Goal: Task Accomplishment & Management: Complete application form

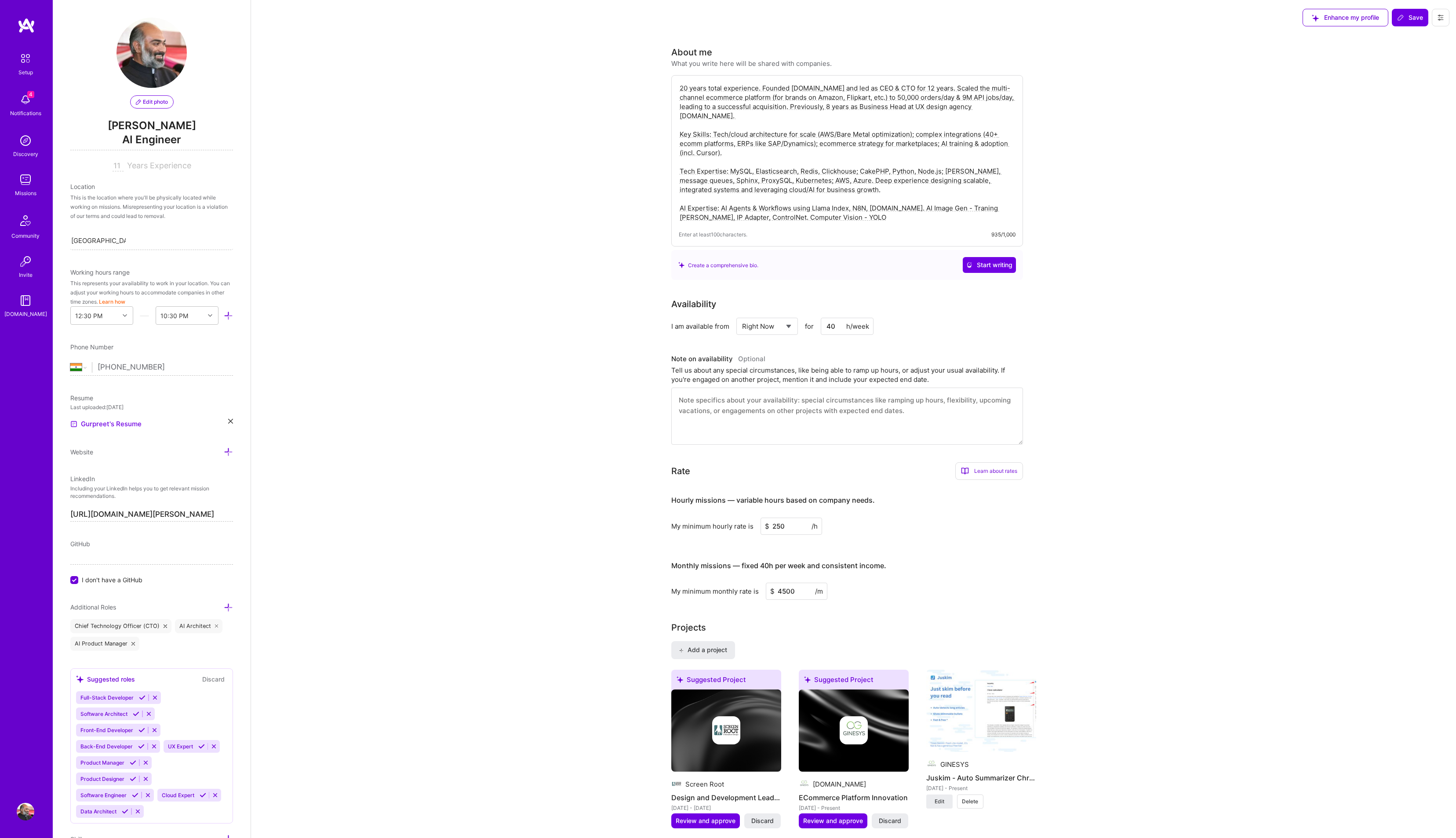
select select "IN"
select select "Right Now"
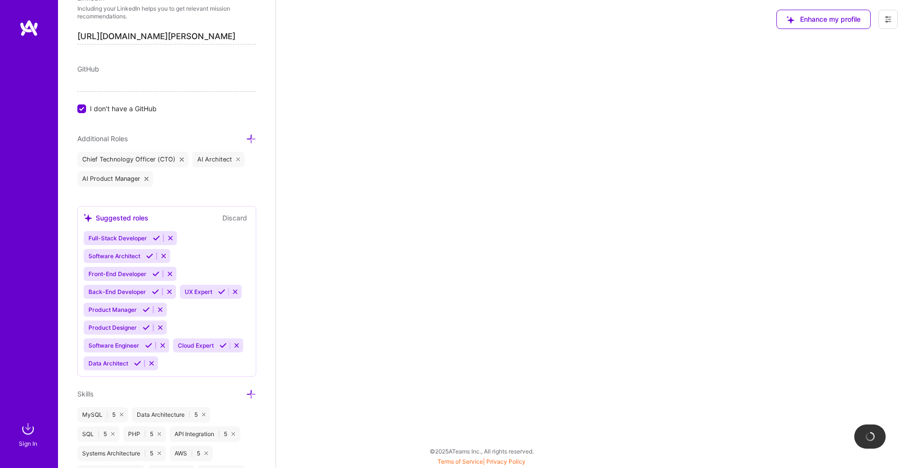
scroll to position [135, 0]
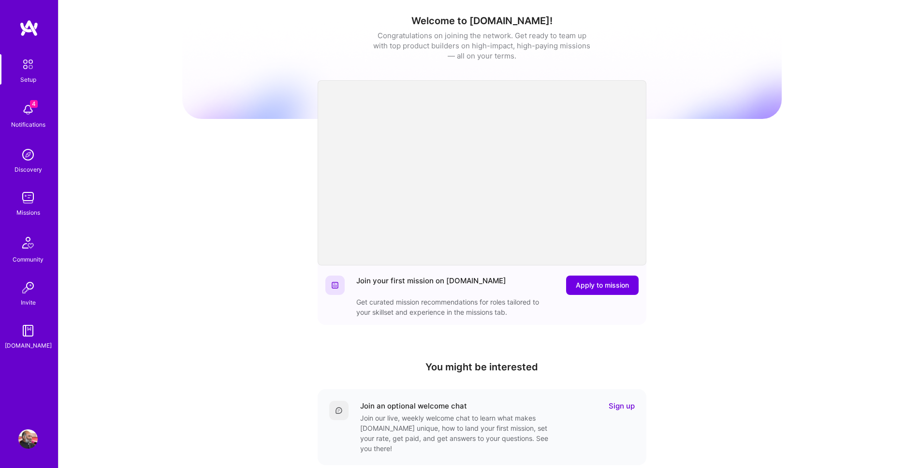
click at [28, 436] on img at bounding box center [27, 438] width 19 height 19
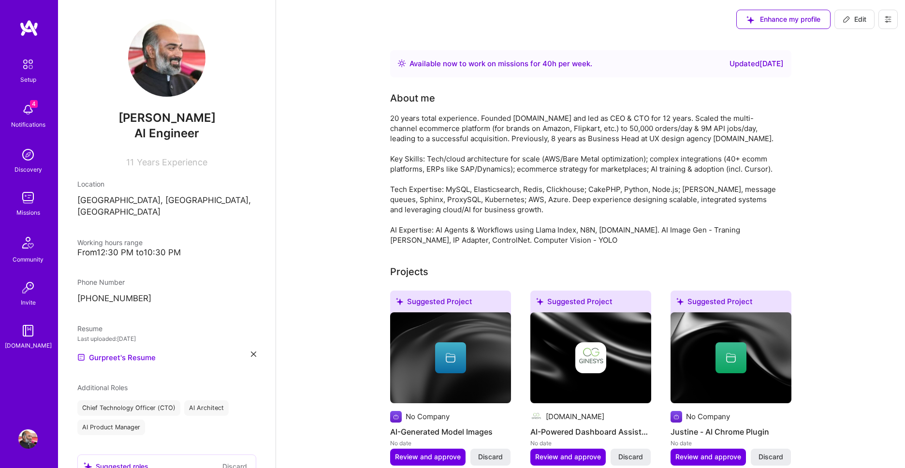
click at [863, 20] on span "Edit" at bounding box center [855, 20] width 24 height 10
select select "IN"
select select "Right Now"
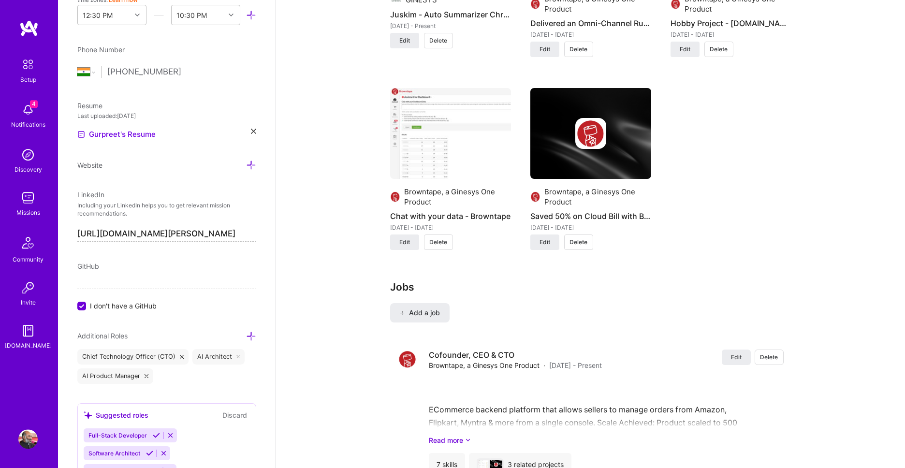
scroll to position [1323, 0]
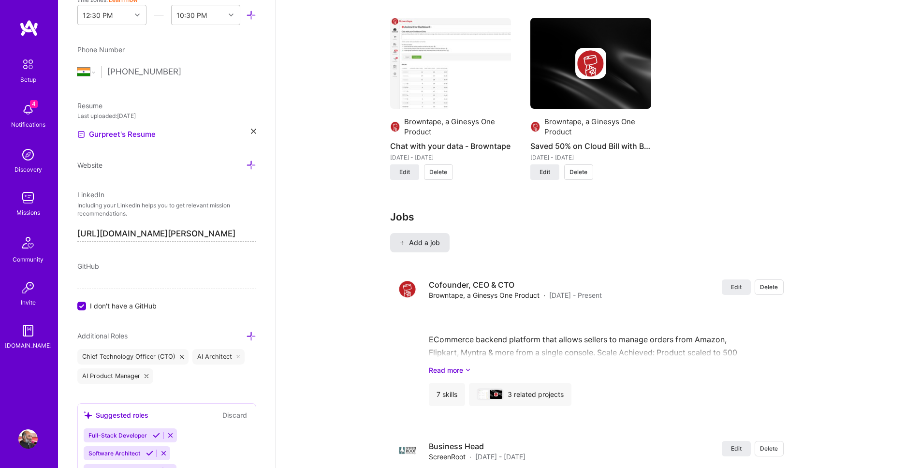
click at [421, 248] on span "Add a job" at bounding box center [420, 243] width 40 height 10
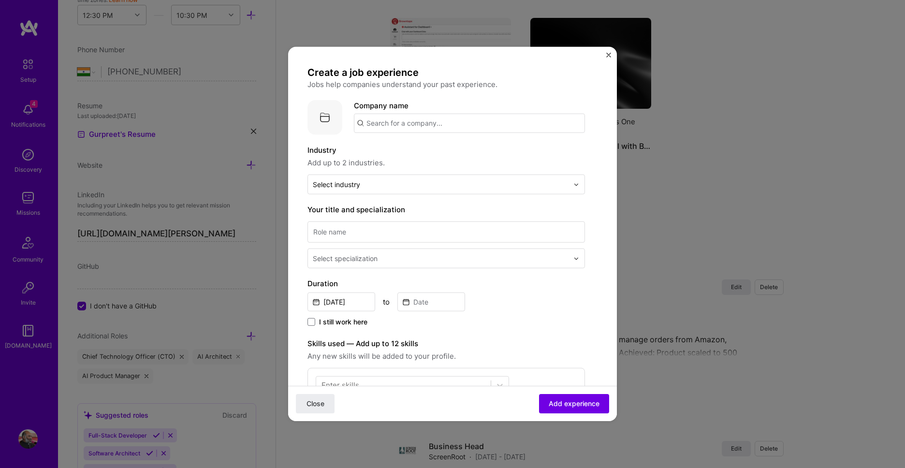
click at [440, 126] on input "text" at bounding box center [469, 123] width 231 height 19
type input "Spurline Internet Services LLP"
click at [476, 147] on div "Spurline Internet Services LLP" at bounding box center [465, 150] width 114 height 17
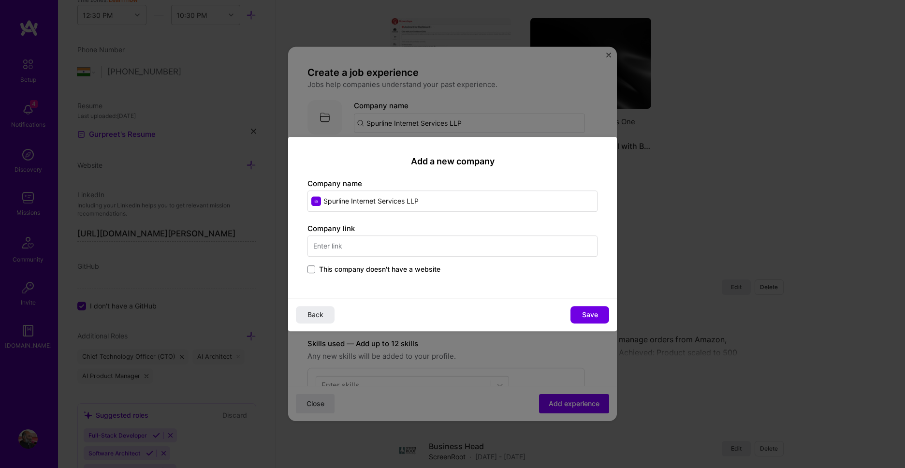
click at [458, 240] on input "text" at bounding box center [453, 246] width 290 height 21
type input "spurline.in"
click at [593, 314] on span "Save" at bounding box center [590, 315] width 16 height 10
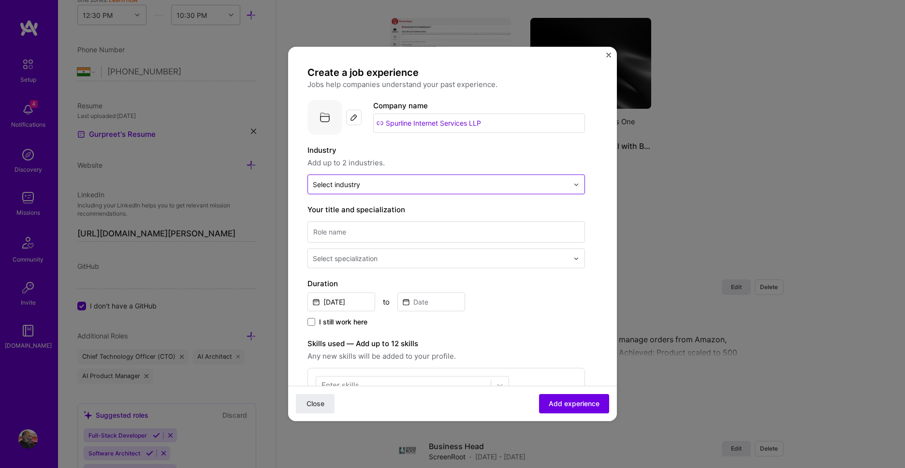
click at [487, 190] on div at bounding box center [441, 184] width 256 height 12
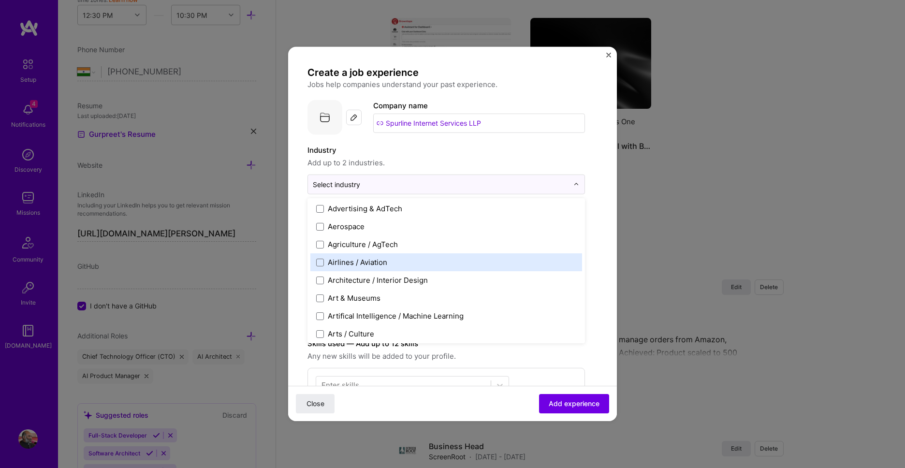
scroll to position [110, 0]
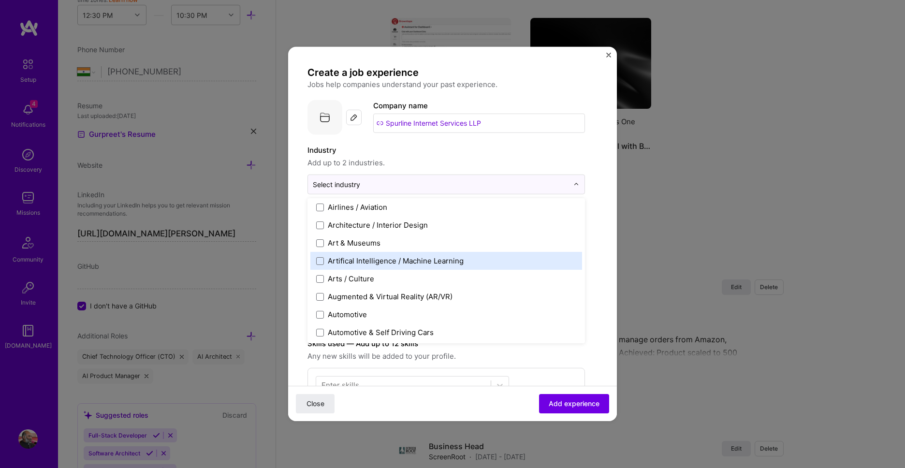
click at [509, 260] on label "Artifical Intelligence / Machine Learning" at bounding box center [446, 261] width 260 height 10
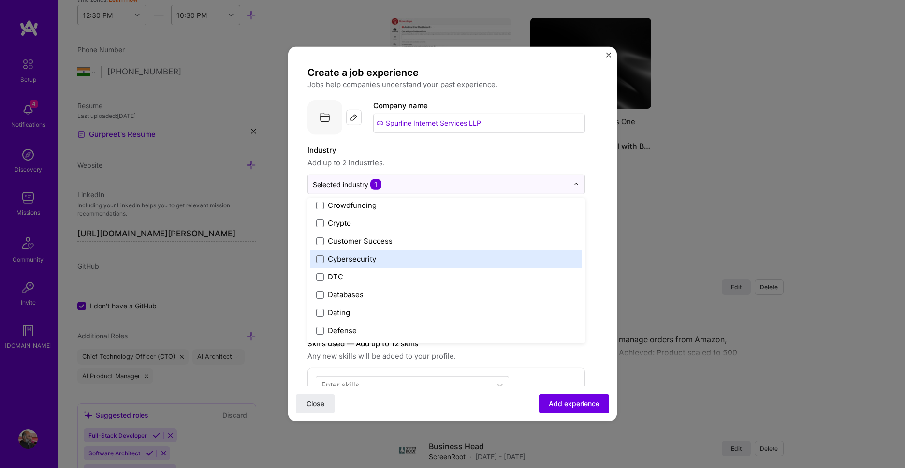
scroll to position [575, 0]
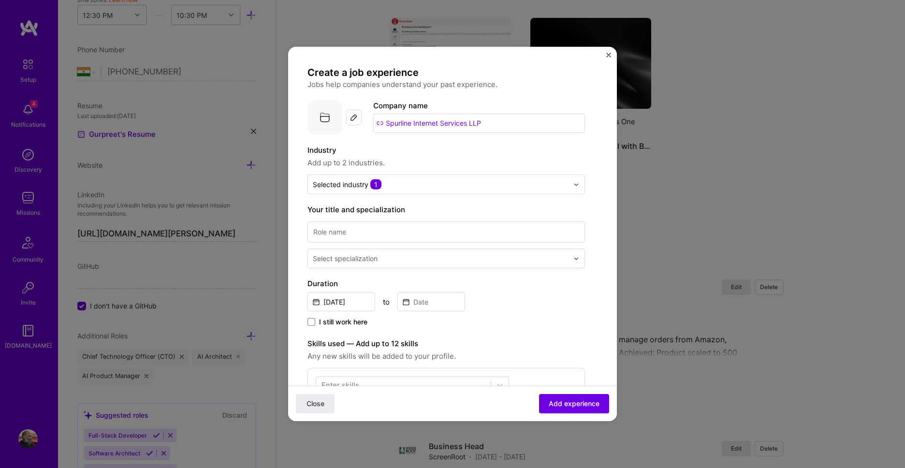
click at [602, 228] on form "Create a job experience Jobs help companies understand your past experience. Co…" at bounding box center [452, 384] width 329 height 637
click at [511, 238] on input at bounding box center [447, 232] width 278 height 21
type input "Partner"
click at [508, 260] on input "text" at bounding box center [442, 258] width 258 height 10
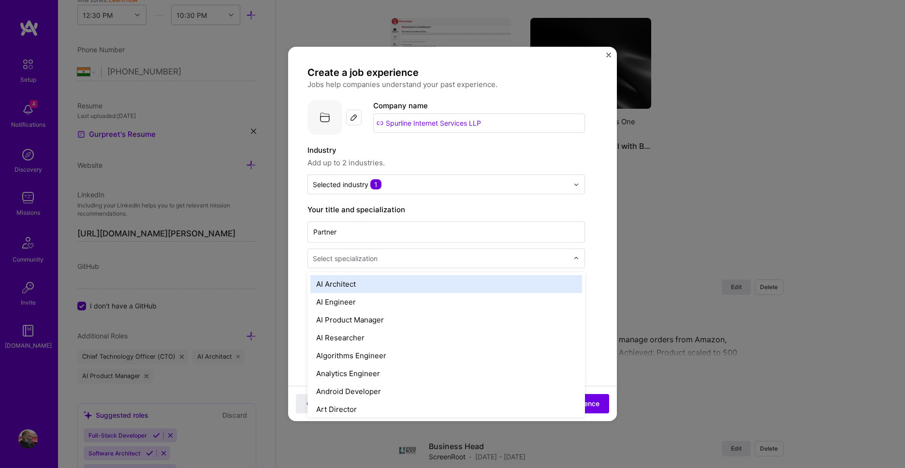
click at [504, 287] on div "AI Architect" at bounding box center [446, 284] width 272 height 18
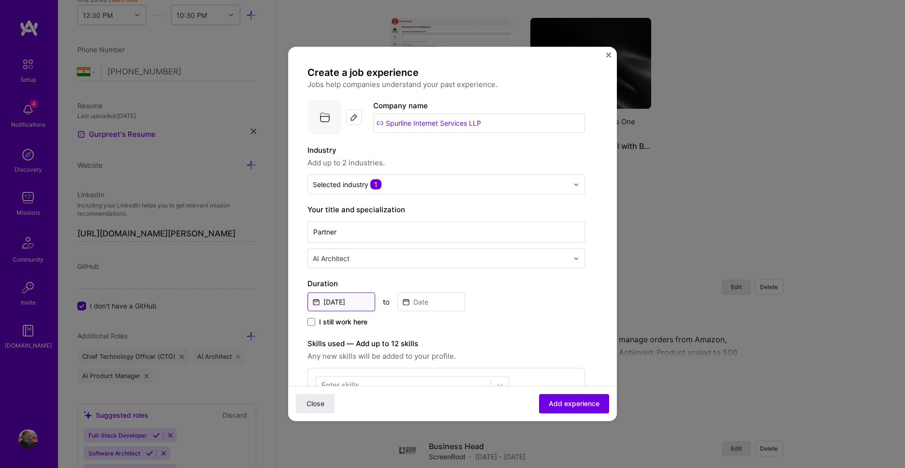
click at [351, 304] on input "Sep, 2025" at bounding box center [342, 302] width 68 height 19
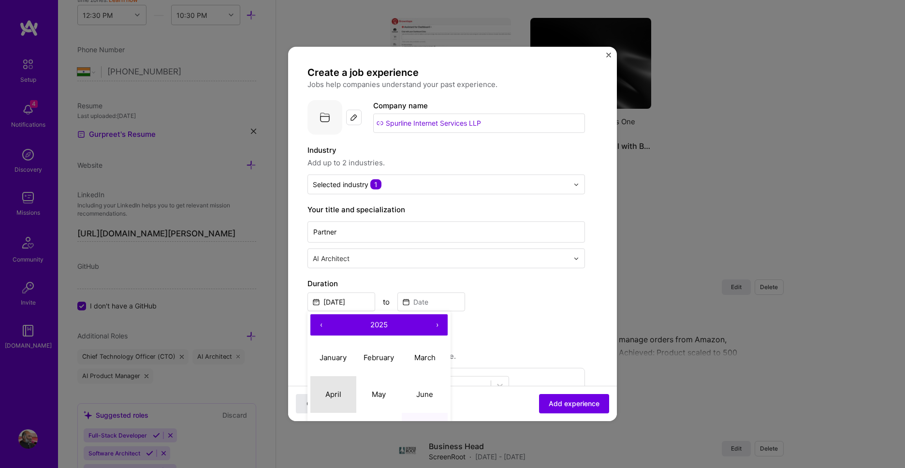
click at [333, 396] on abbr "April" at bounding box center [333, 393] width 16 height 9
type input "Apr, 2025"
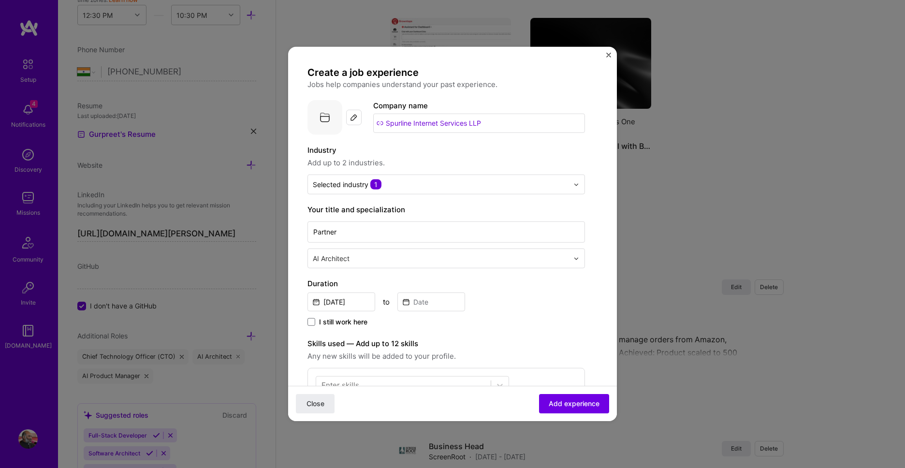
click at [350, 322] on span "I still work here" at bounding box center [343, 322] width 48 height 10
click at [0, 0] on input "I still work here" at bounding box center [0, 0] width 0 height 0
click at [555, 321] on div "I still work here" at bounding box center [447, 323] width 278 height 12
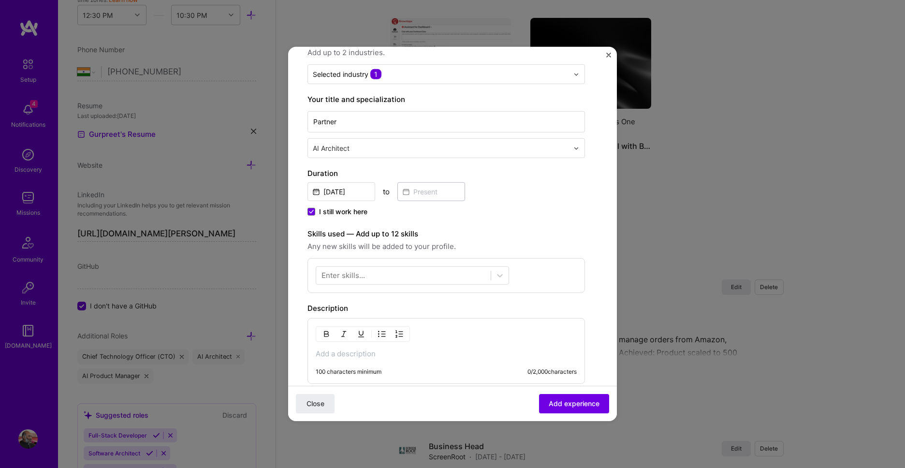
scroll to position [165, 0]
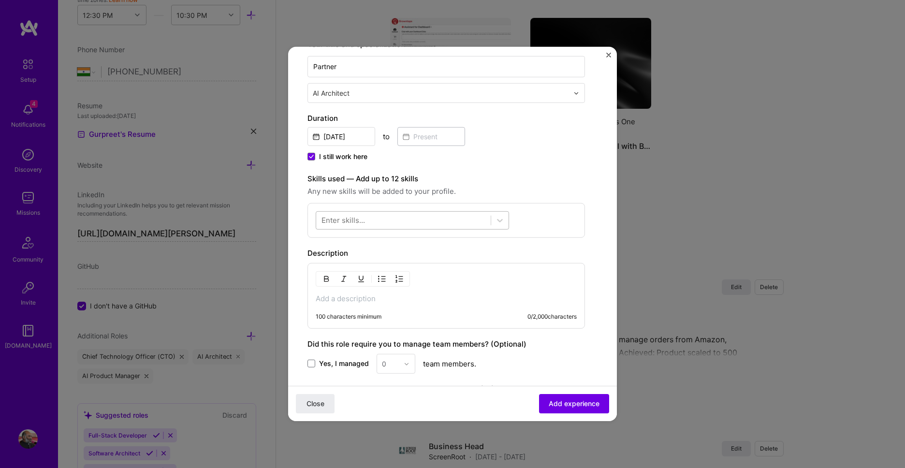
click at [438, 223] on div at bounding box center [403, 220] width 175 height 16
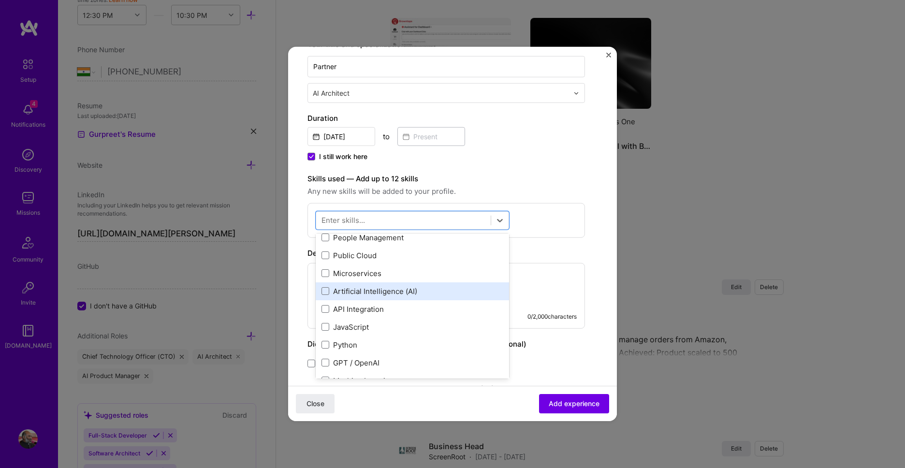
click at [390, 296] on div "Artificial Intelligence (AI)" at bounding box center [413, 291] width 182 height 10
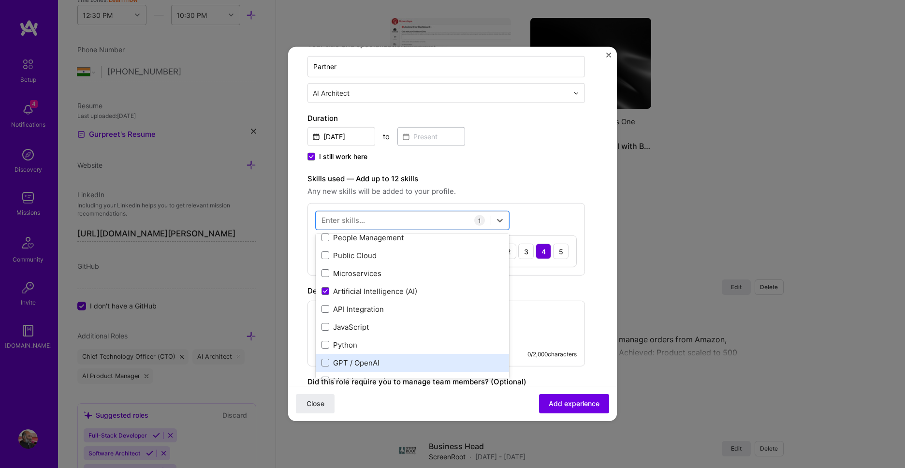
click at [393, 367] on div "GPT / OpenAI" at bounding box center [413, 363] width 182 height 10
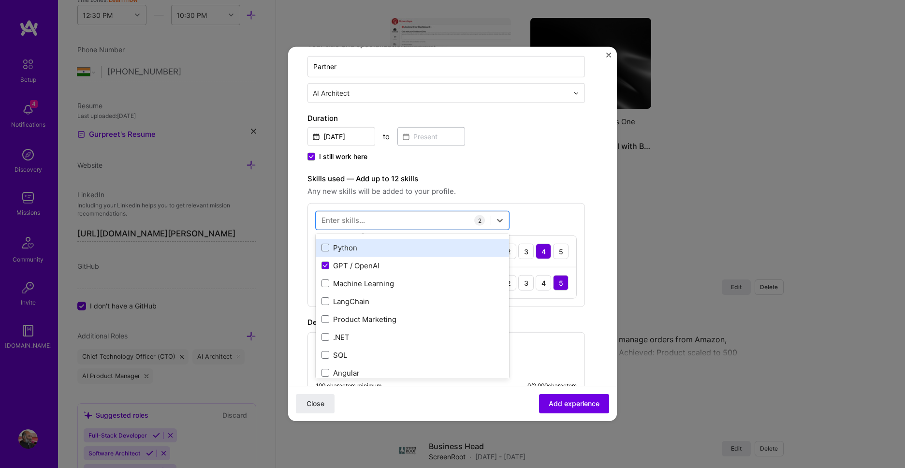
scroll to position [276, 0]
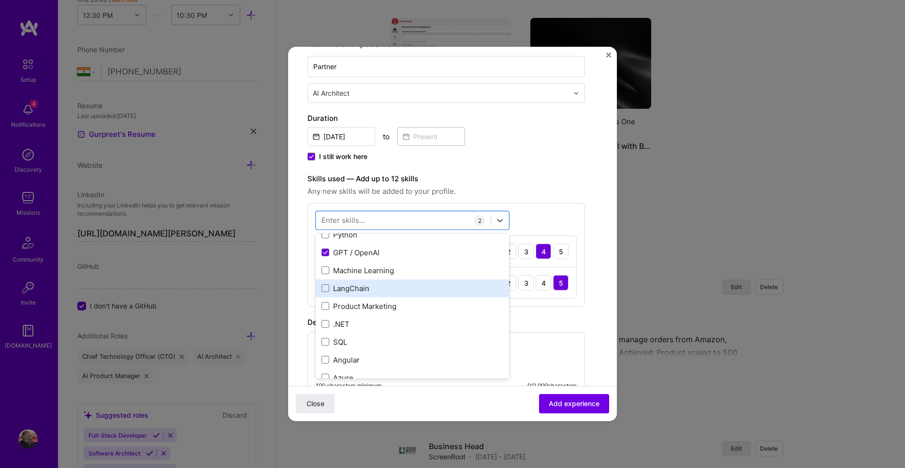
click at [393, 292] on div "LangChain" at bounding box center [413, 288] width 182 height 10
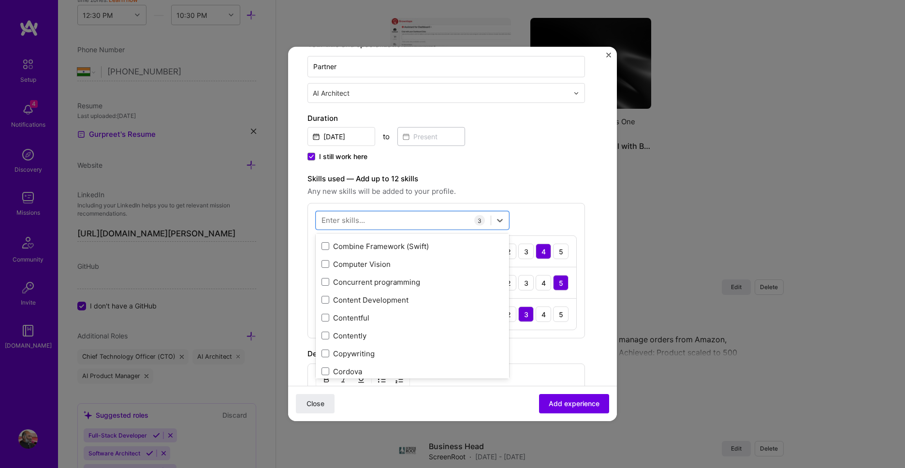
scroll to position [1599, 0]
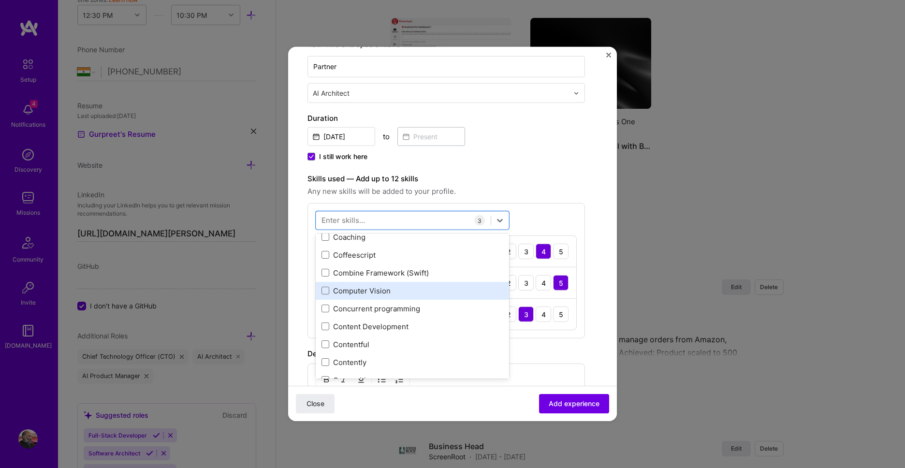
click at [409, 288] on div "Computer Vision" at bounding box center [413, 290] width 182 height 10
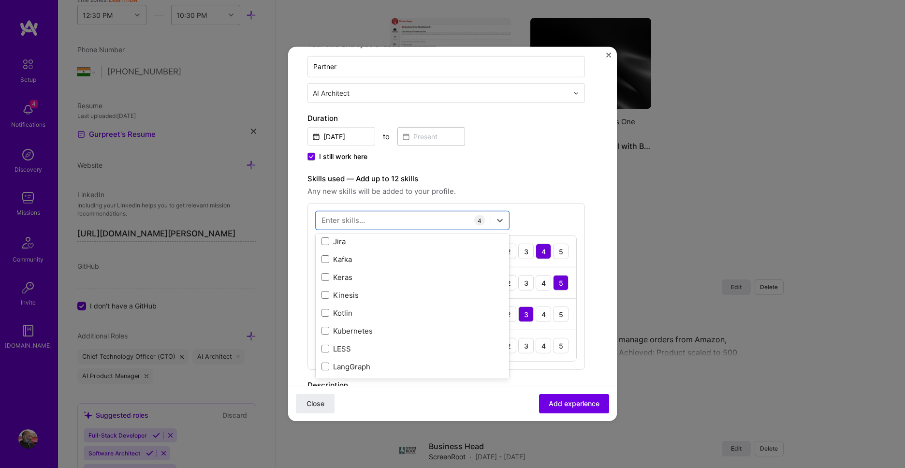
scroll to position [3529, 0]
click at [556, 177] on label "Skills used — Add up to 12 skills" at bounding box center [447, 179] width 278 height 12
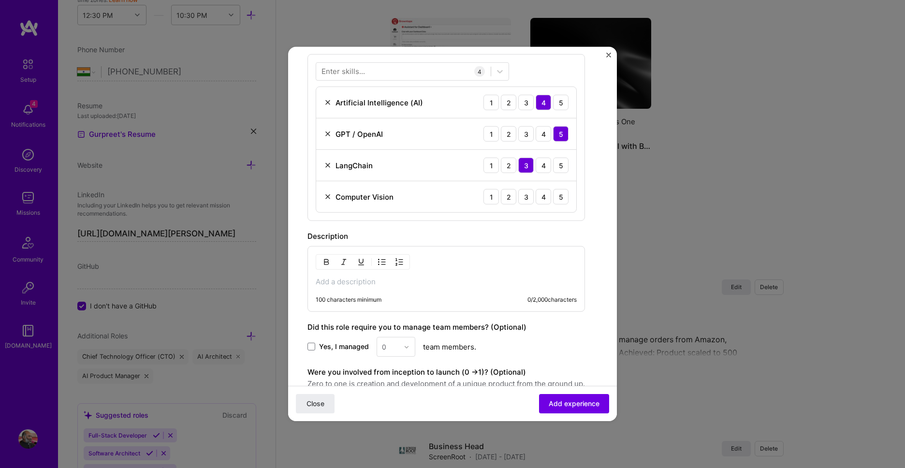
scroll to position [331, 0]
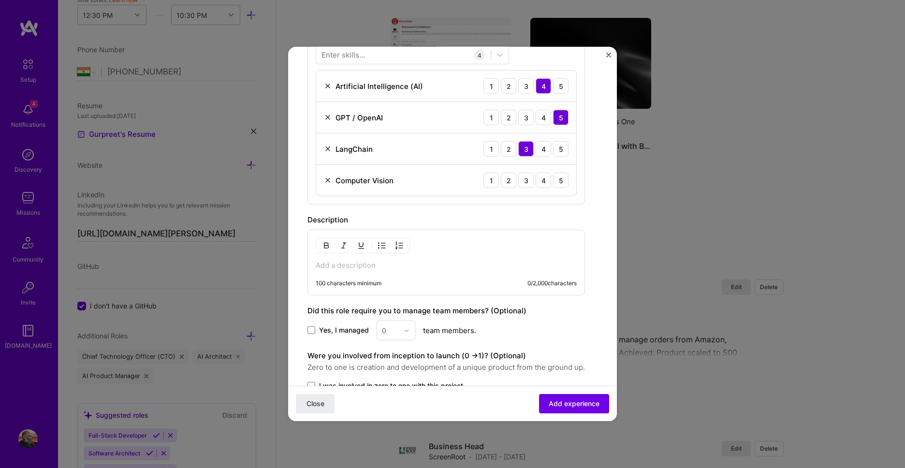
click at [407, 270] on div "100 characters minimum 0 / 2,000 characters" at bounding box center [447, 263] width 278 height 66
click at [401, 266] on p at bounding box center [446, 266] width 261 height 10
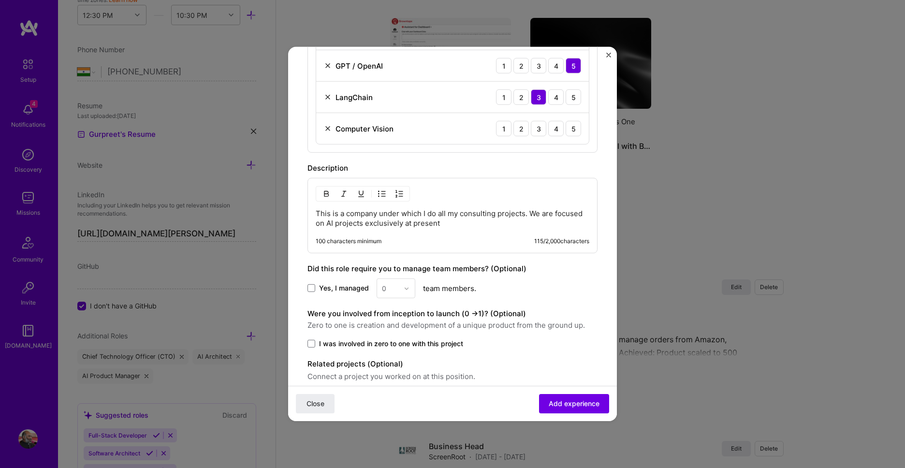
scroll to position [424, 0]
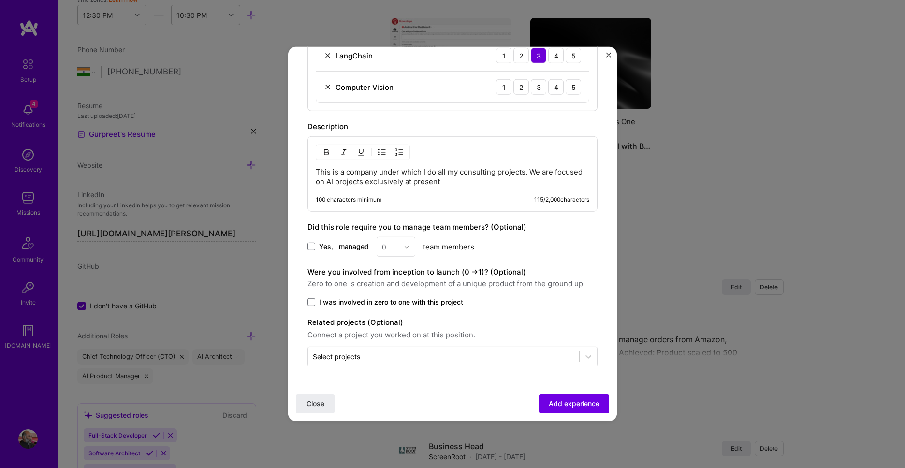
click at [439, 306] on span "I was involved in zero to one with this project" at bounding box center [391, 302] width 144 height 10
click at [0, 0] on input "I was involved in zero to one with this project" at bounding box center [0, 0] width 0 height 0
click at [569, 314] on div "Create a job experience Jobs help companies understand your past experience. Co…" at bounding box center [453, 4] width 290 height 724
click at [591, 405] on span "Add experience" at bounding box center [574, 404] width 51 height 10
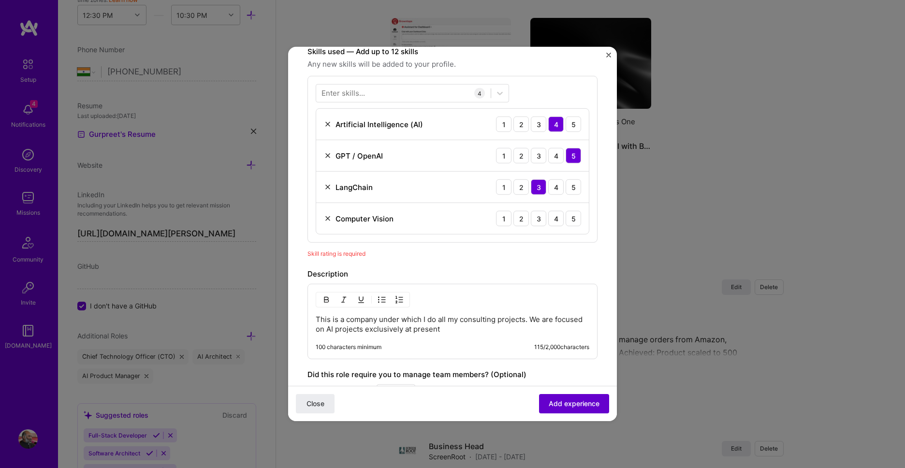
scroll to position [292, 0]
click at [540, 223] on div "3" at bounding box center [538, 219] width 15 height 15
click at [583, 411] on button "Add experience" at bounding box center [574, 403] width 70 height 19
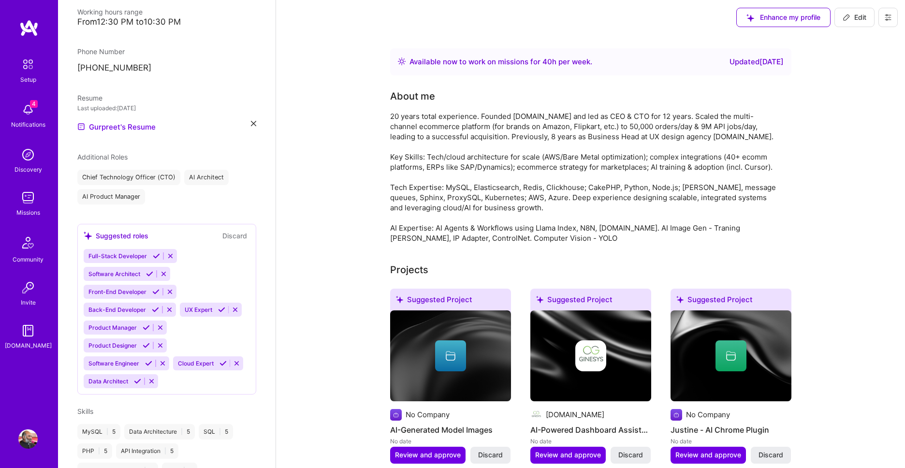
scroll to position [0, 0]
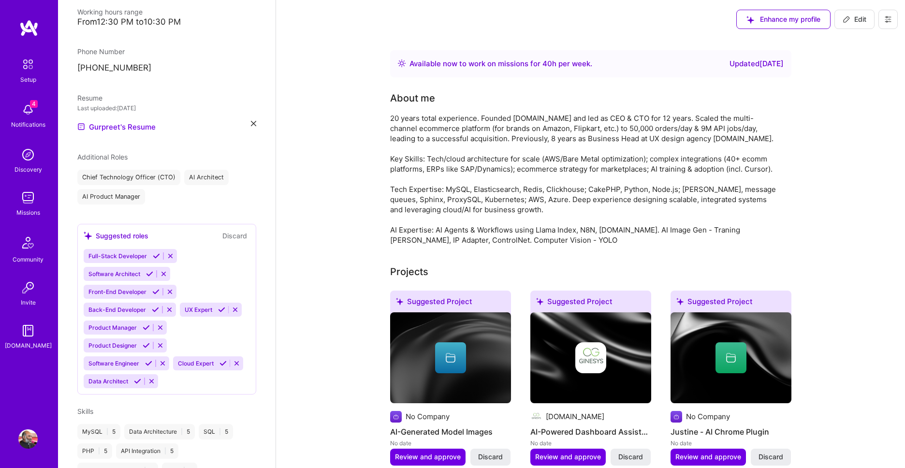
click at [855, 18] on span "Edit" at bounding box center [855, 20] width 24 height 10
select select "IN"
select select "Right Now"
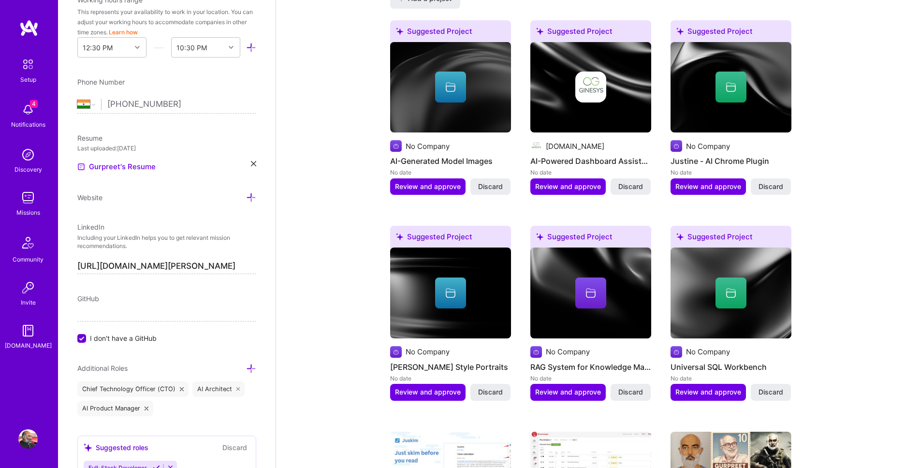
scroll to position [937, 0]
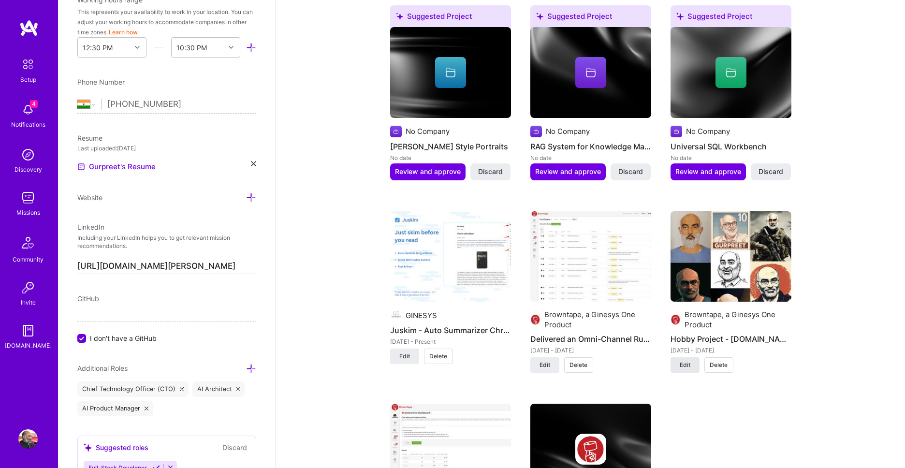
click at [688, 367] on span "Edit" at bounding box center [685, 365] width 11 height 9
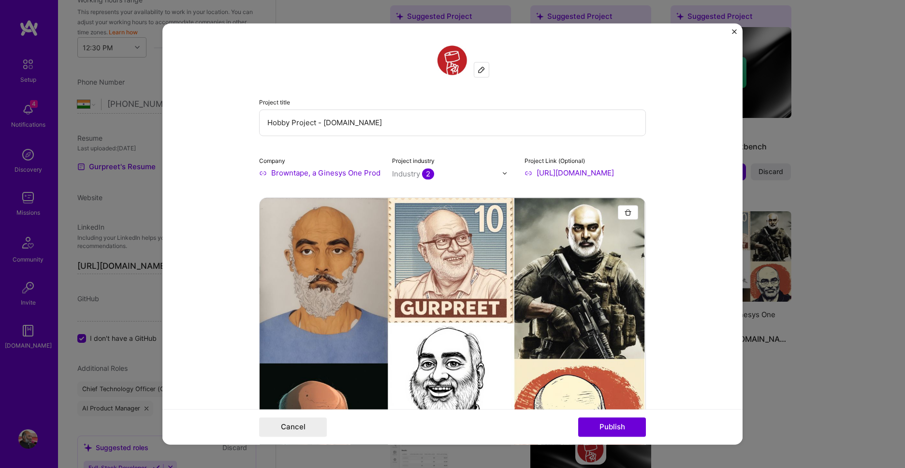
click at [324, 171] on input "Browntape, a Ginesys One Product" at bounding box center [319, 173] width 121 height 10
click at [374, 174] on input "Browntape, a Ginesys One Product" at bounding box center [319, 173] width 121 height 10
click at [382, 174] on div "Company Browntape, a Ginesys One Product Project industry Industry 2 Project Li…" at bounding box center [452, 166] width 387 height 23
click at [365, 174] on input "Browntape, a Ginesys One Product" at bounding box center [319, 173] width 121 height 10
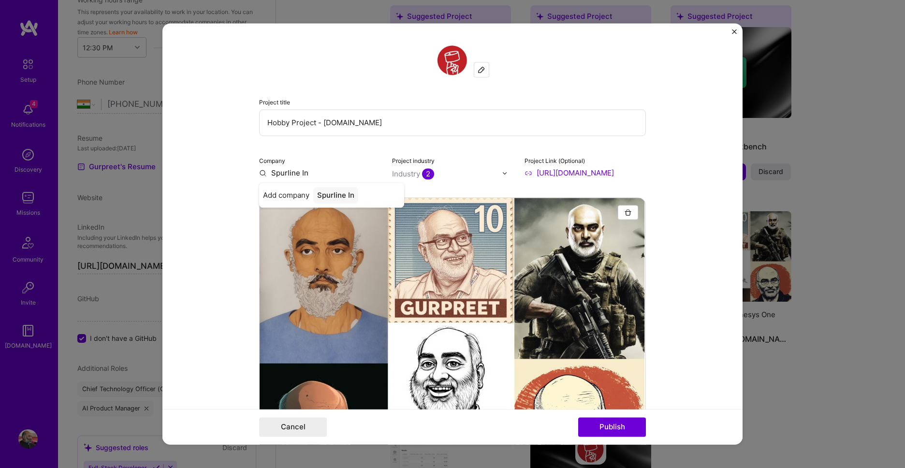
type input "Spurline In"
click at [736, 32] on img "Close" at bounding box center [734, 31] width 5 height 5
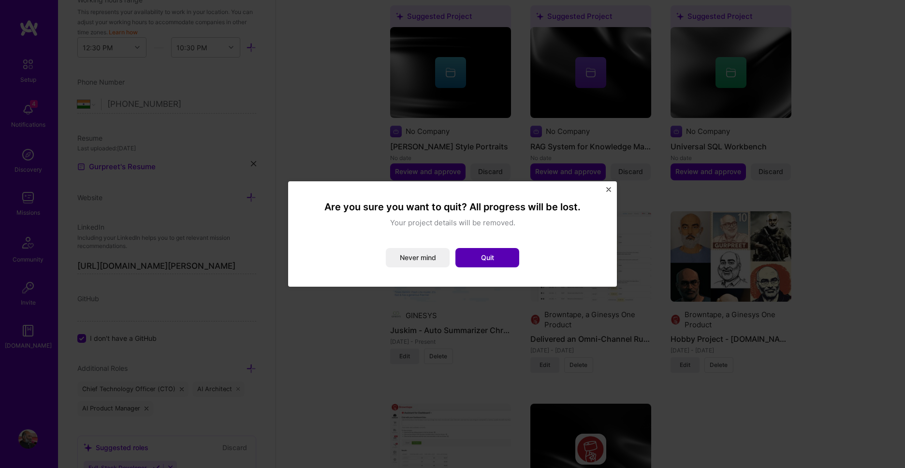
click at [486, 252] on button "Quit" at bounding box center [488, 257] width 64 height 19
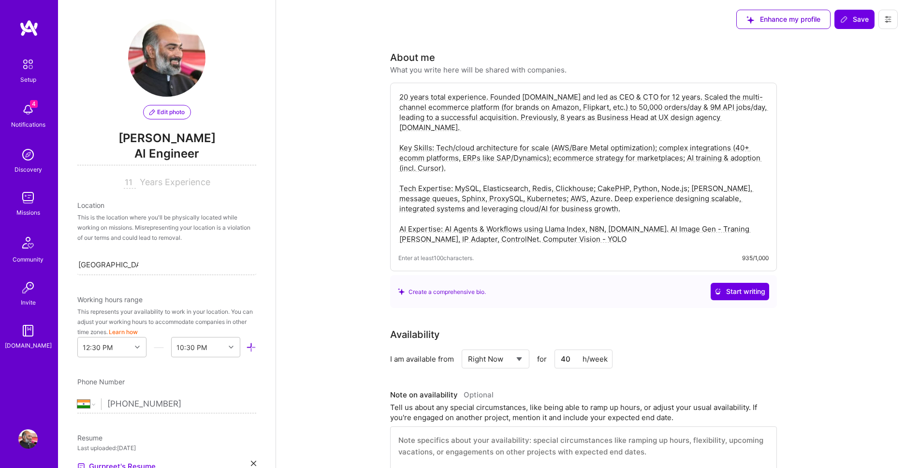
select select "IN"
select select "Right Now"
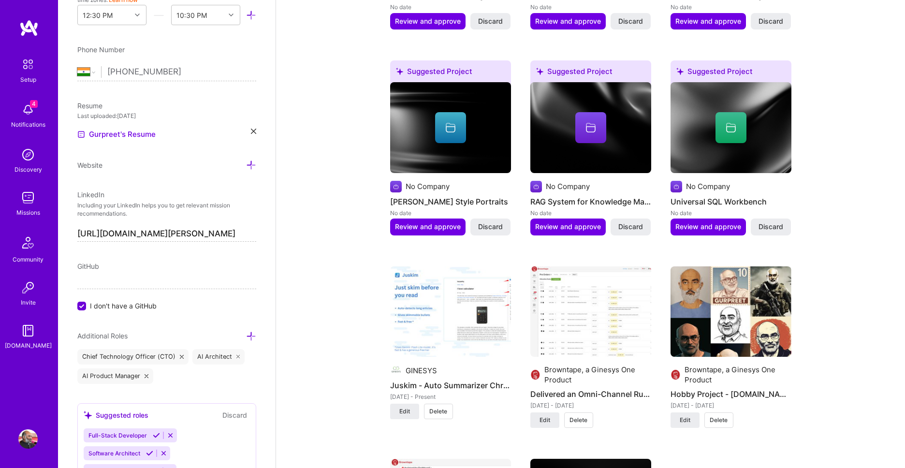
scroll to position [937, 0]
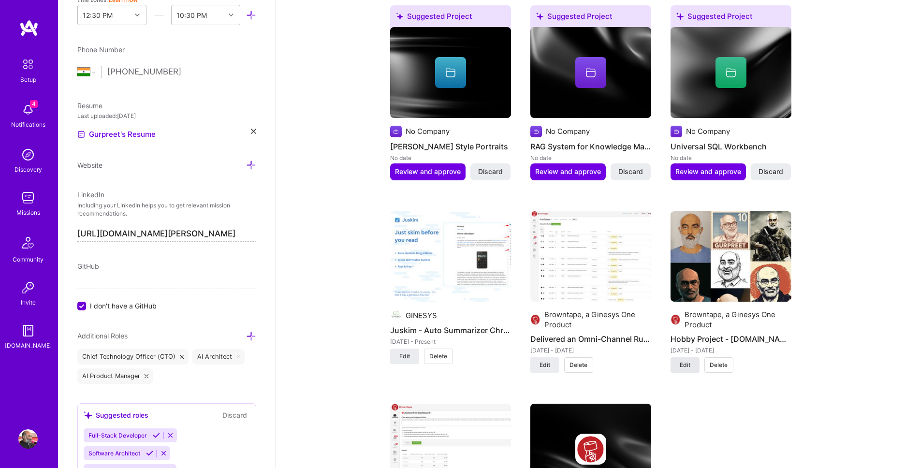
click at [688, 369] on span "Edit" at bounding box center [685, 365] width 11 height 9
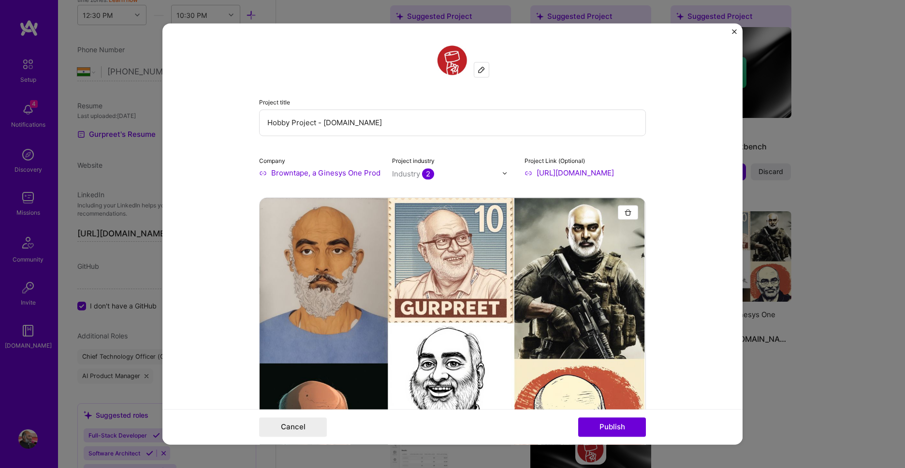
click at [313, 170] on input "Browntape, a Ginesys One Product" at bounding box center [319, 173] width 121 height 10
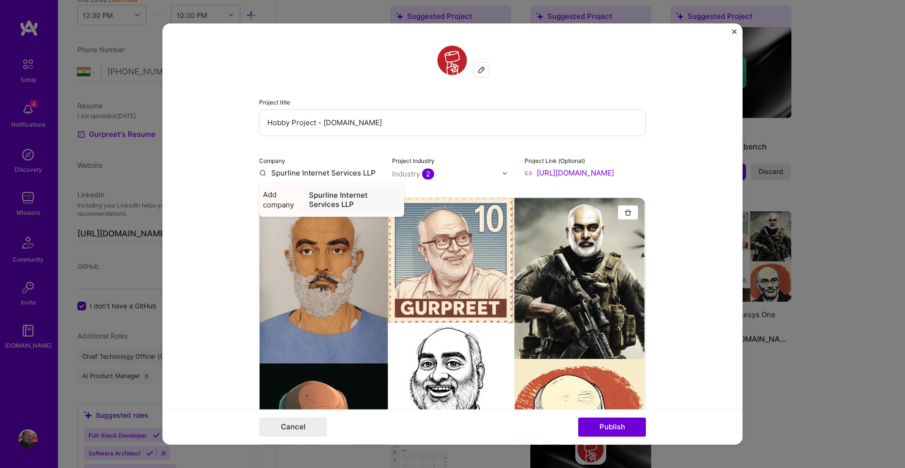
type input "Spurline Internet Services LLP"
click at [355, 204] on div "Spurline Internet Services LLP" at bounding box center [352, 200] width 95 height 26
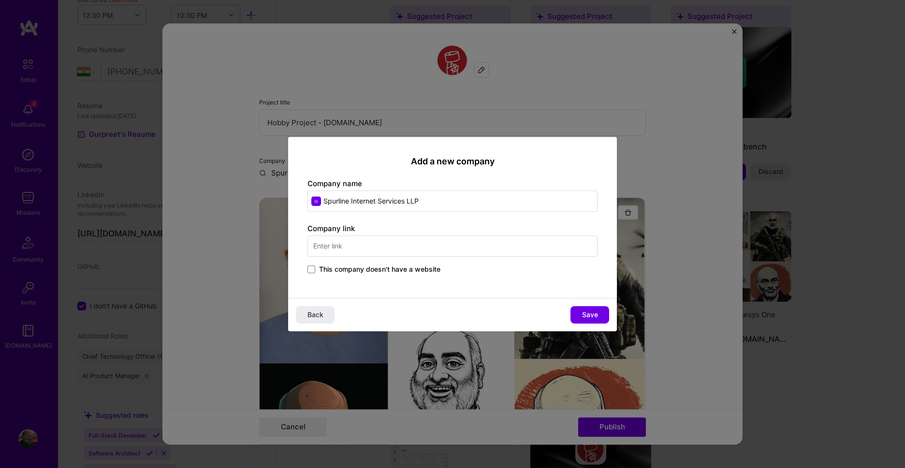
click at [369, 250] on input "text" at bounding box center [453, 246] width 290 height 21
type input "[DOMAIN_NAME]"
click at [503, 298] on div "Back Save" at bounding box center [452, 314] width 329 height 33
click at [585, 315] on span "Save" at bounding box center [590, 315] width 16 height 10
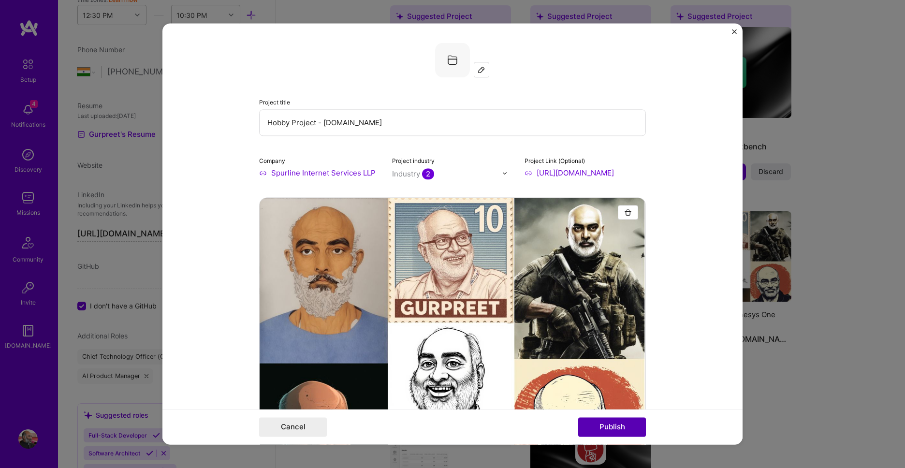
click at [634, 426] on button "Publish" at bounding box center [612, 427] width 68 height 19
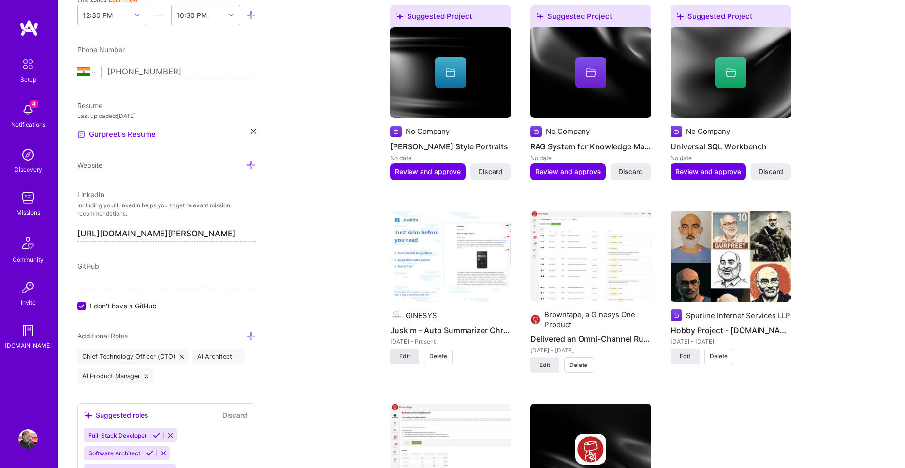
click at [398, 358] on button "Edit" at bounding box center [404, 356] width 29 height 15
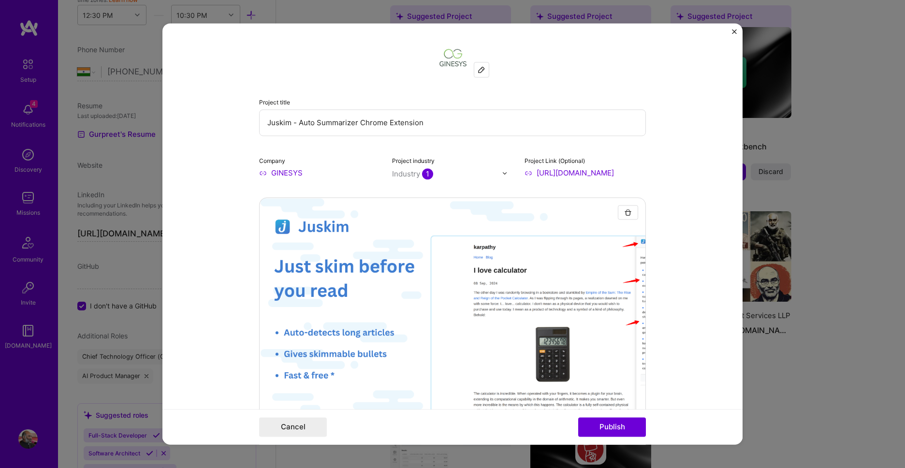
click at [331, 173] on input "GINESYS" at bounding box center [319, 173] width 121 height 10
type input "G"
type input "Spurline Internet Services LLP"
click at [691, 155] on form "Project title Juskim - Auto Summarizer Chrome Extension Company Spurline Intern…" at bounding box center [453, 233] width 580 height 421
click at [352, 178] on input "Spurline Internet Services LLP" at bounding box center [319, 173] width 121 height 10
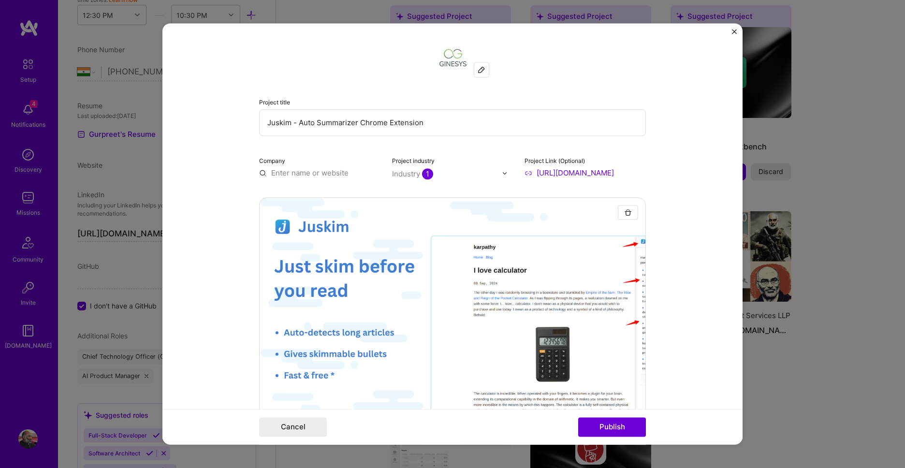
click at [693, 206] on form "Project title Juskim - Auto Summarizer Chrome Extension Company Project industr…" at bounding box center [453, 233] width 580 height 421
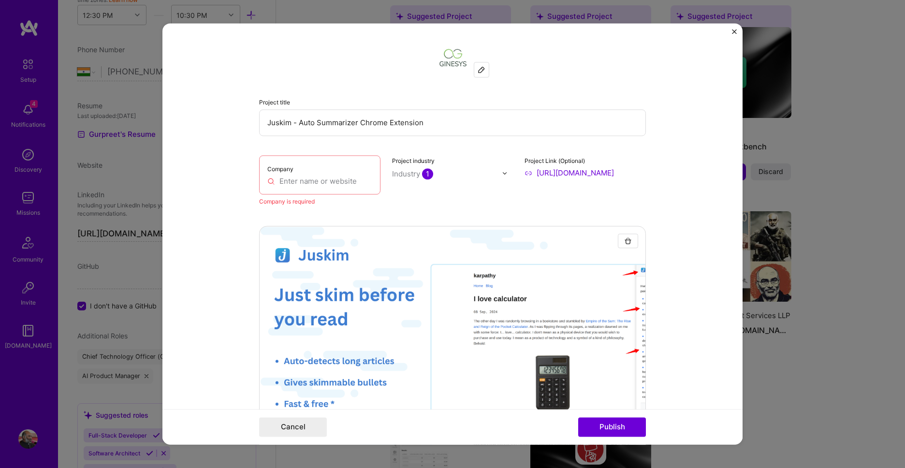
click at [733, 33] on img "Close" at bounding box center [734, 31] width 5 height 5
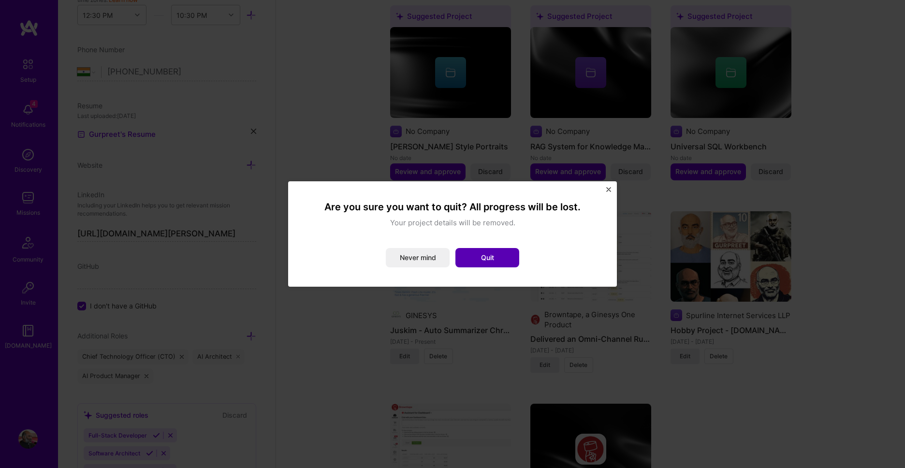
click at [500, 256] on button "Quit" at bounding box center [488, 257] width 64 height 19
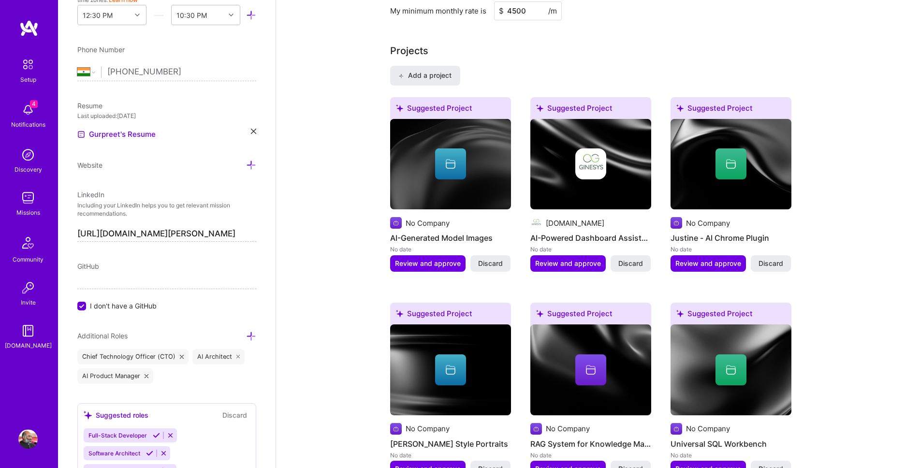
scroll to position [551, 0]
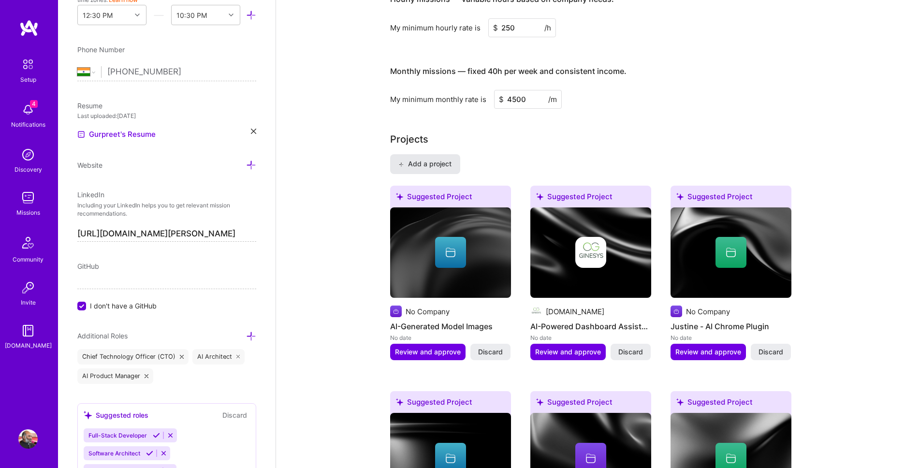
click at [450, 165] on span "Add a project" at bounding box center [425, 164] width 53 height 10
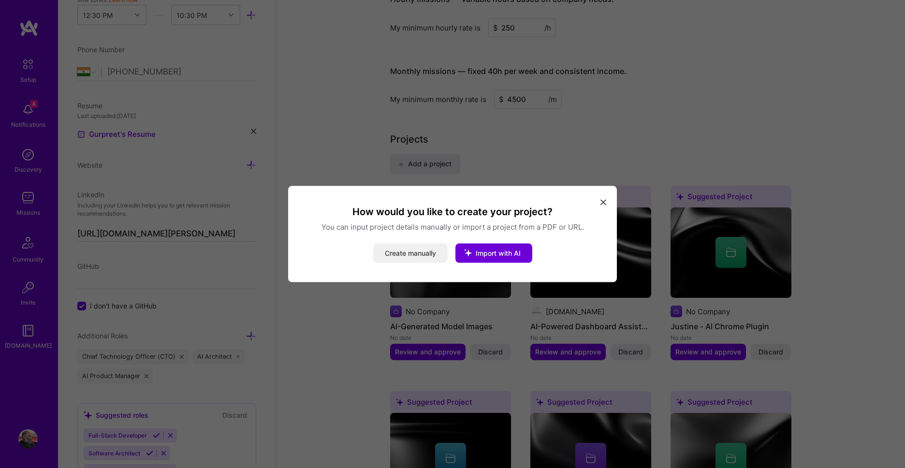
click at [424, 251] on button "Create manually" at bounding box center [410, 253] width 74 height 19
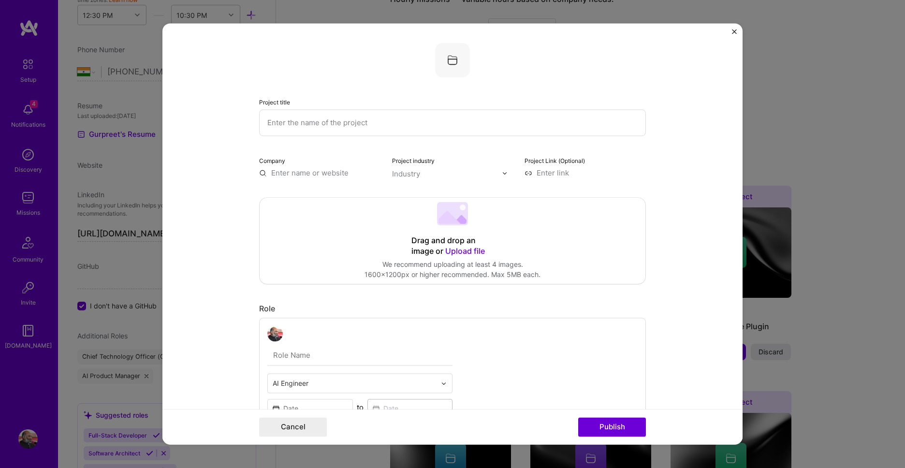
click at [430, 126] on input "text" at bounding box center [452, 122] width 387 height 27
type input "[PERSON_NAME] AI Portraits"
click at [472, 249] on span "Upload file" at bounding box center [465, 251] width 40 height 10
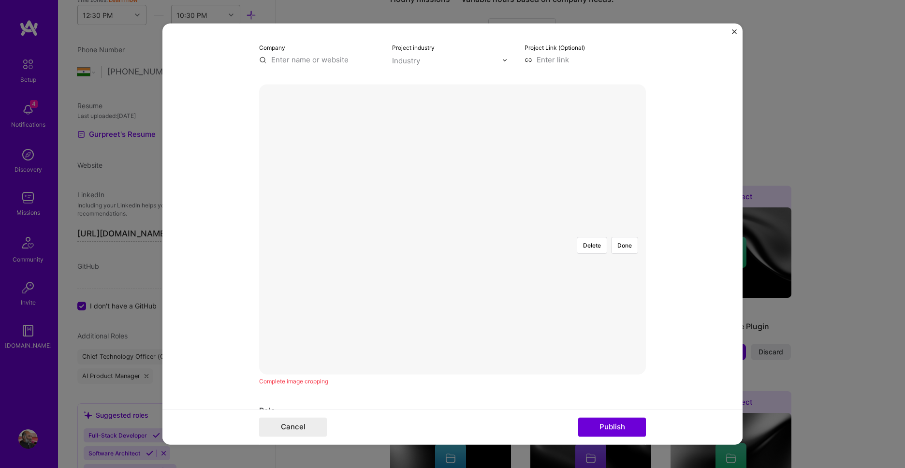
scroll to position [110, 0]
click at [536, 285] on div at bounding box center [598, 394] width 290 height 218
click at [690, 267] on form "Project title Mario Miranda AI Portraits Company Project industry Industry Proj…" at bounding box center [453, 233] width 580 height 421
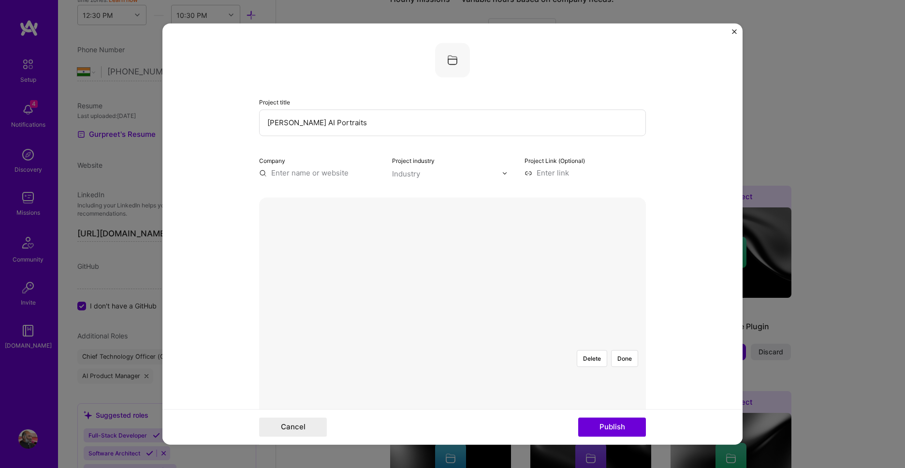
click at [317, 175] on input "text" at bounding box center [319, 173] width 121 height 10
click at [297, 197] on span "GINESYS" at bounding box center [303, 193] width 31 height 10
type input "GINESYS"
click at [675, 167] on form "Project title Mario Miranda AI Portraits Company GINESYS Project industry Indus…" at bounding box center [453, 233] width 580 height 421
click at [474, 176] on input "text" at bounding box center [447, 174] width 110 height 10
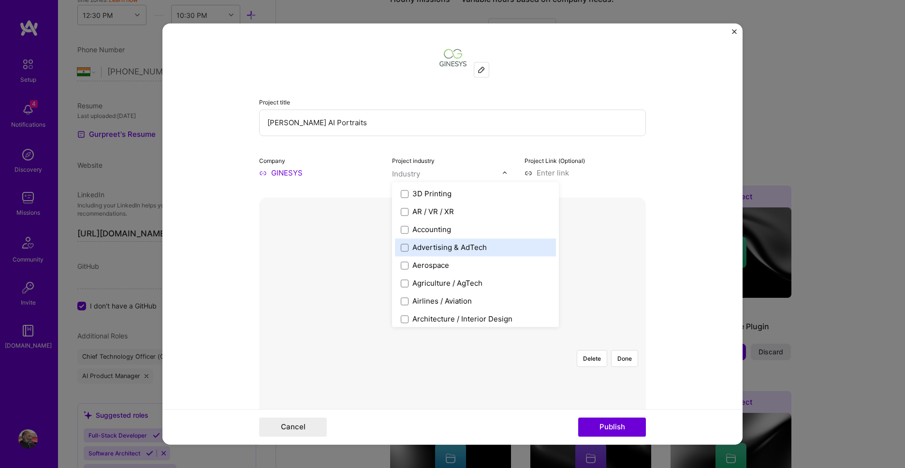
scroll to position [55, 0]
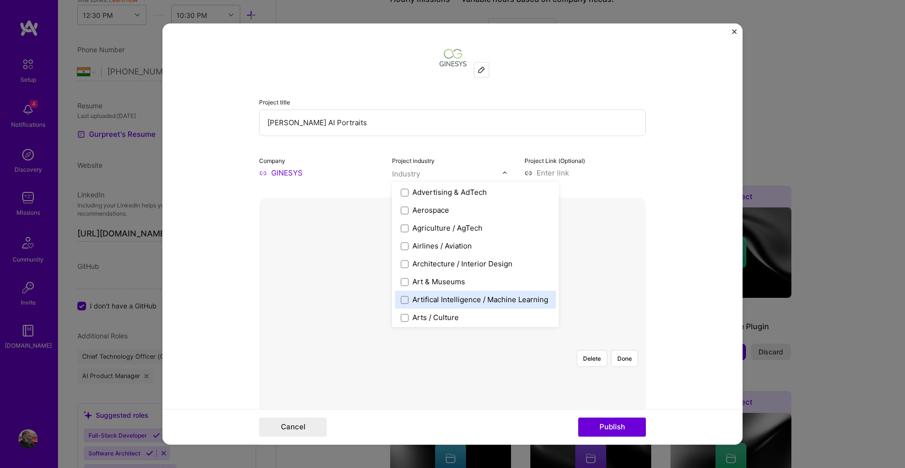
click at [515, 296] on div "Artifical Intelligence / Machine Learning" at bounding box center [481, 300] width 136 height 10
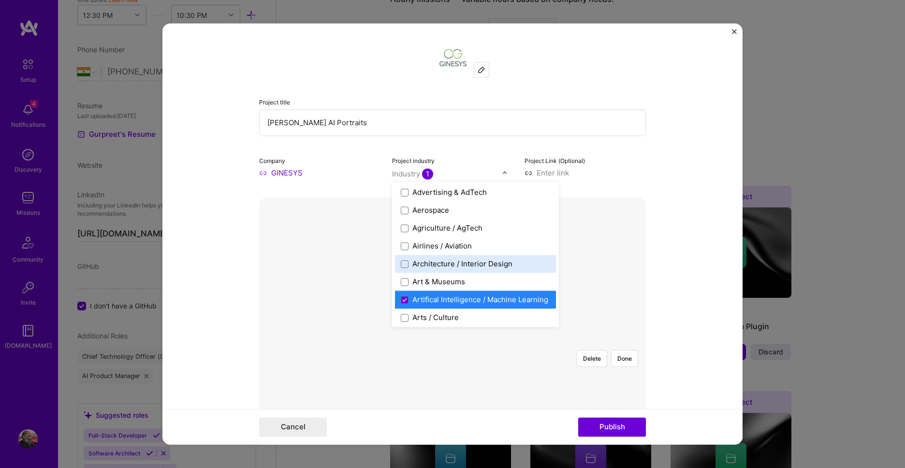
click at [657, 176] on form "Project title Mario Miranda AI Portraits Company GINESYS Project industry optio…" at bounding box center [453, 233] width 580 height 421
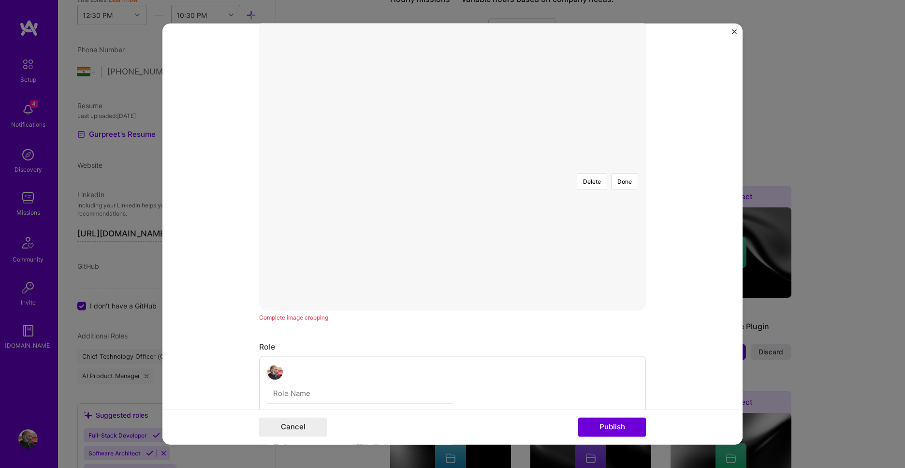
scroll to position [165, 0]
click at [544, 221] on div at bounding box center [598, 330] width 290 height 218
click at [517, 273] on div at bounding box center [598, 382] width 290 height 218
click at [648, 202] on form "Project title Mario Miranda AI Portraits Company GINESYS Project industry Indus…" at bounding box center [453, 233] width 580 height 421
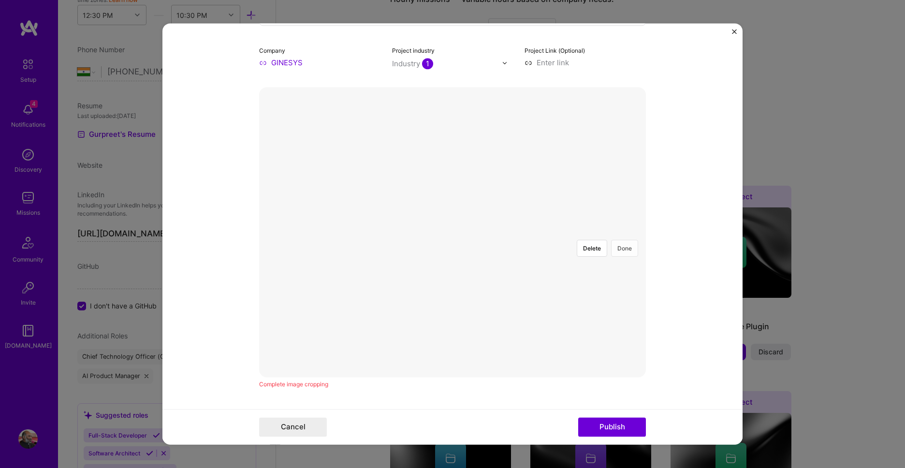
click at [619, 240] on button "Done" at bounding box center [624, 248] width 27 height 17
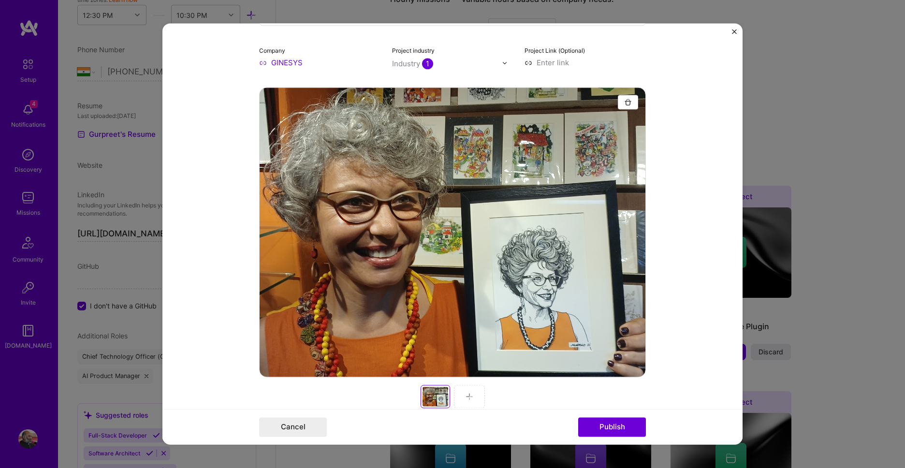
click at [477, 389] on div at bounding box center [469, 396] width 31 height 23
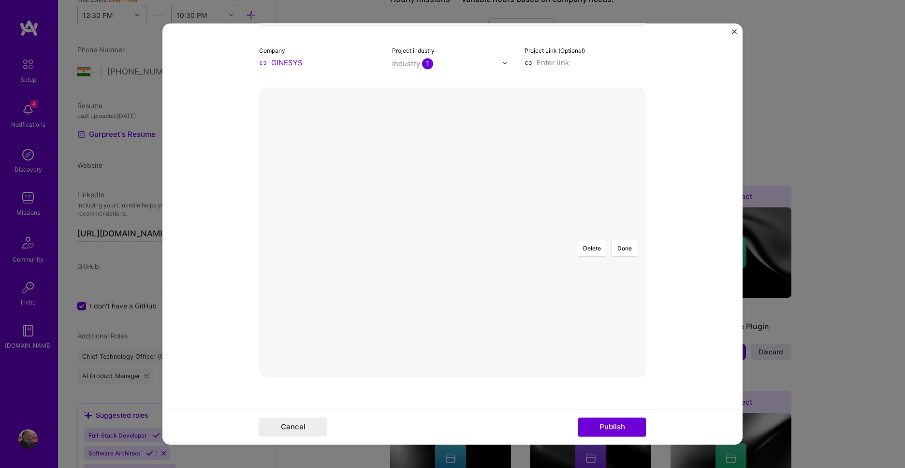
click at [470, 284] on div at bounding box center [598, 393] width 290 height 218
click at [626, 240] on button "Done" at bounding box center [624, 248] width 27 height 17
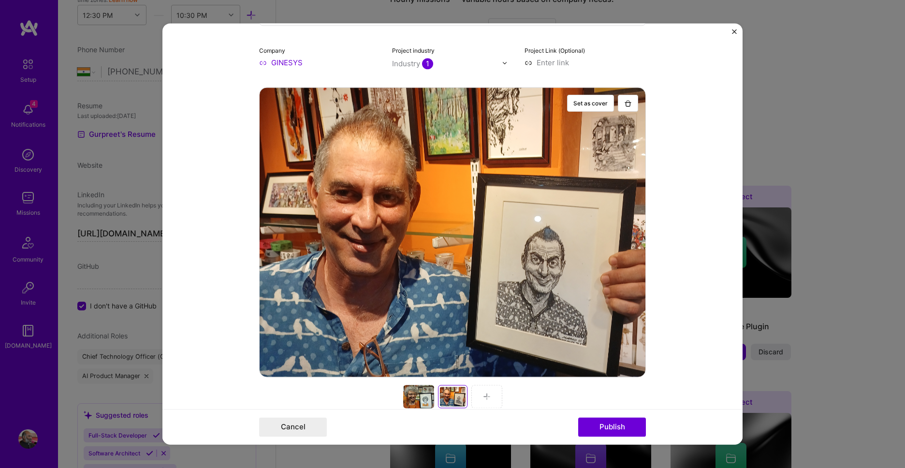
click at [484, 394] on img at bounding box center [487, 397] width 8 height 8
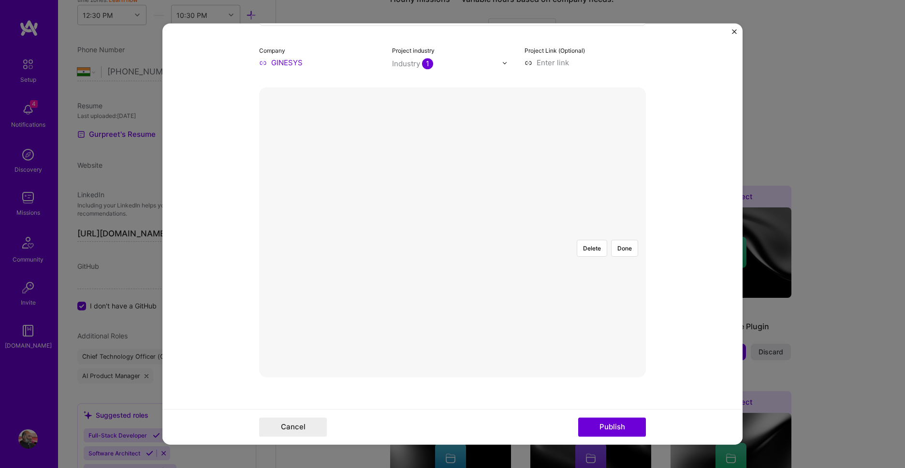
click at [496, 292] on div at bounding box center [562, 374] width 219 height 164
click at [506, 277] on div at bounding box center [562, 359] width 219 height 164
click at [632, 240] on button "Done" at bounding box center [624, 248] width 27 height 17
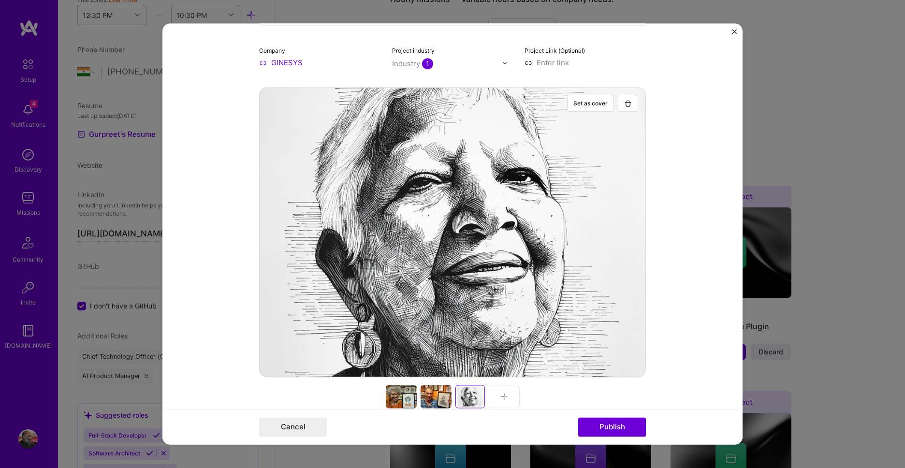
click at [504, 399] on img at bounding box center [505, 397] width 8 height 8
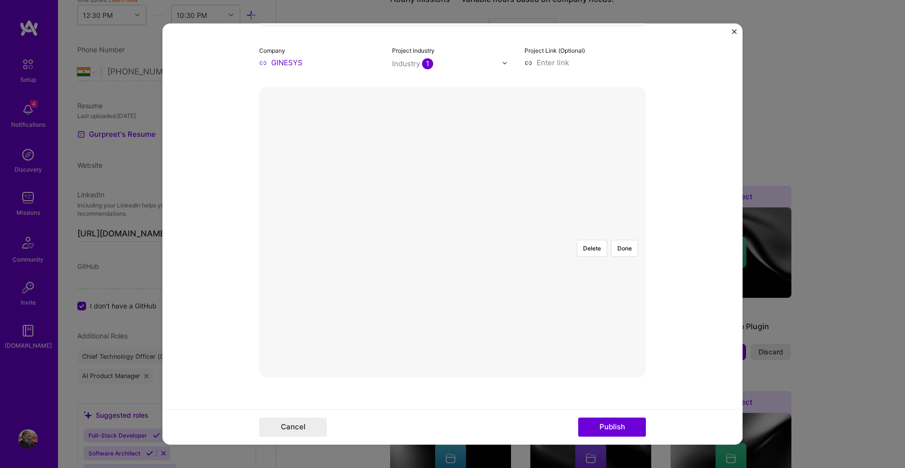
click at [481, 264] on div at bounding box center [572, 353] width 239 height 179
click at [629, 240] on button "Done" at bounding box center [624, 248] width 27 height 17
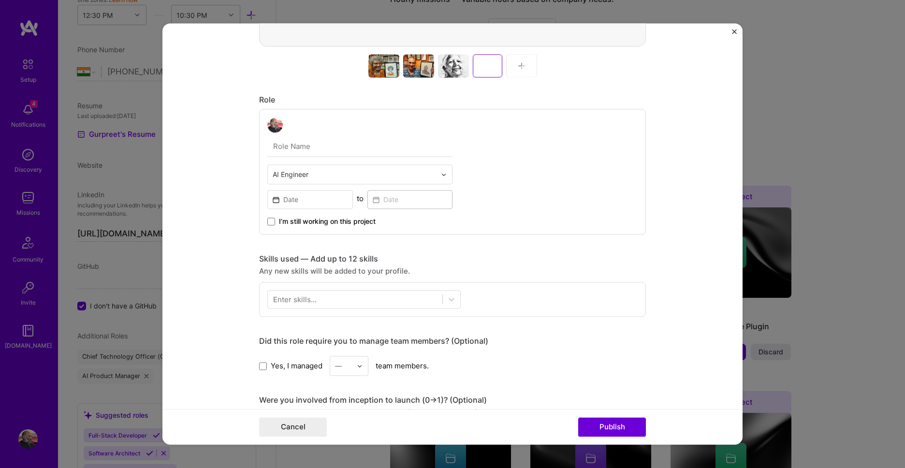
scroll to position [496, 0]
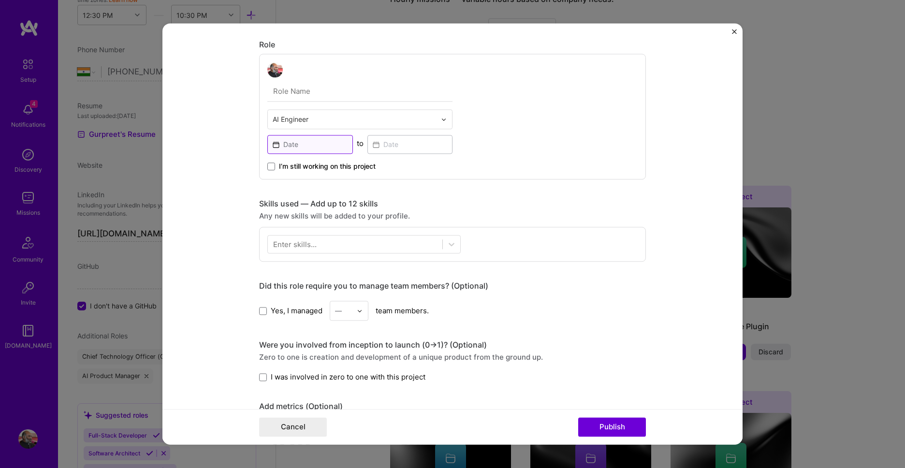
click at [329, 147] on input at bounding box center [310, 144] width 86 height 19
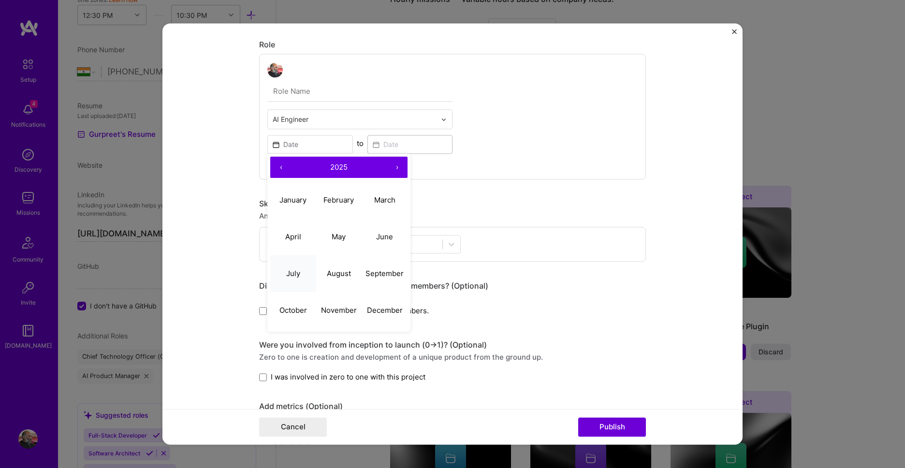
click at [301, 277] on button "July" at bounding box center [293, 273] width 46 height 37
type input "Jul, 2025"
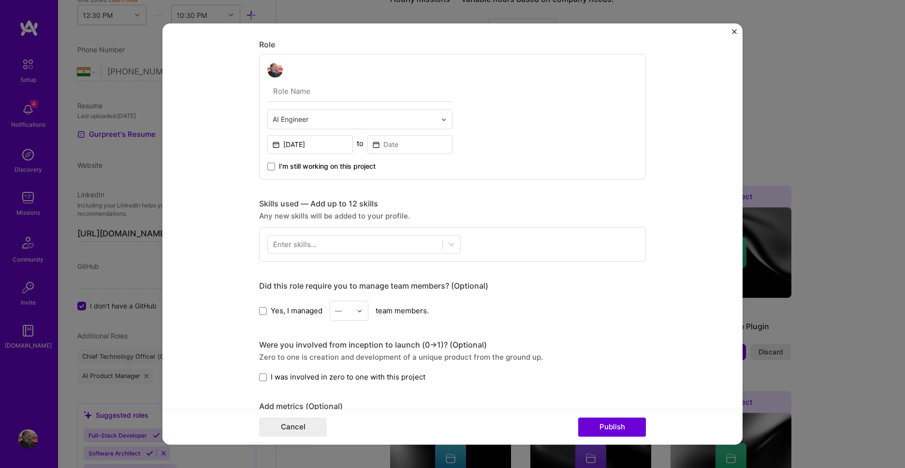
click at [311, 164] on span "I’m still working on this project" at bounding box center [327, 167] width 97 height 10
click at [0, 0] on input "I’m still working on this project" at bounding box center [0, 0] width 0 height 0
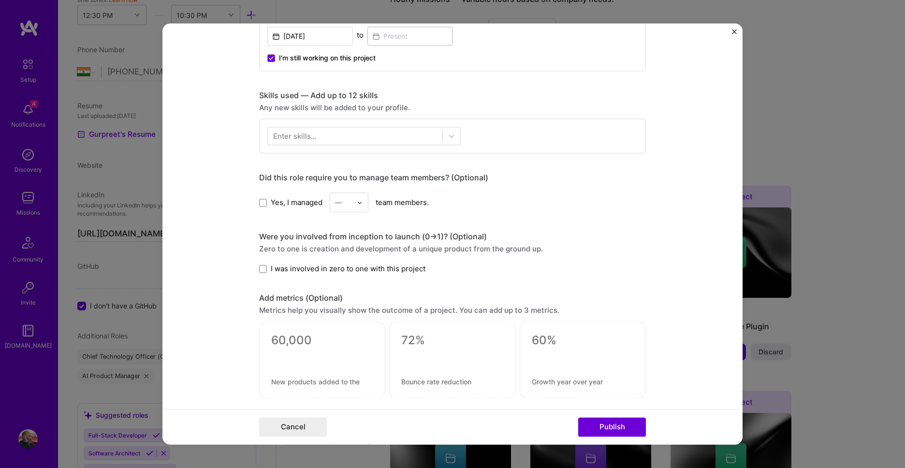
scroll to position [606, 0]
click at [436, 139] on div at bounding box center [355, 134] width 175 height 16
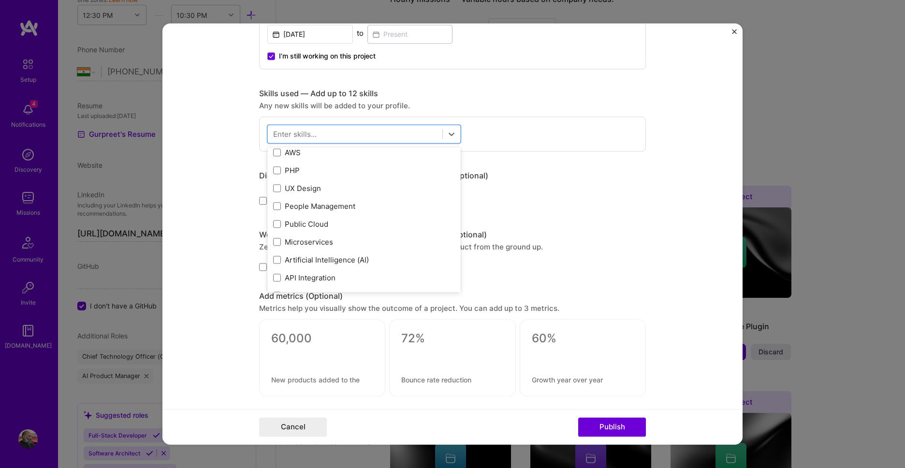
scroll to position [165, 0]
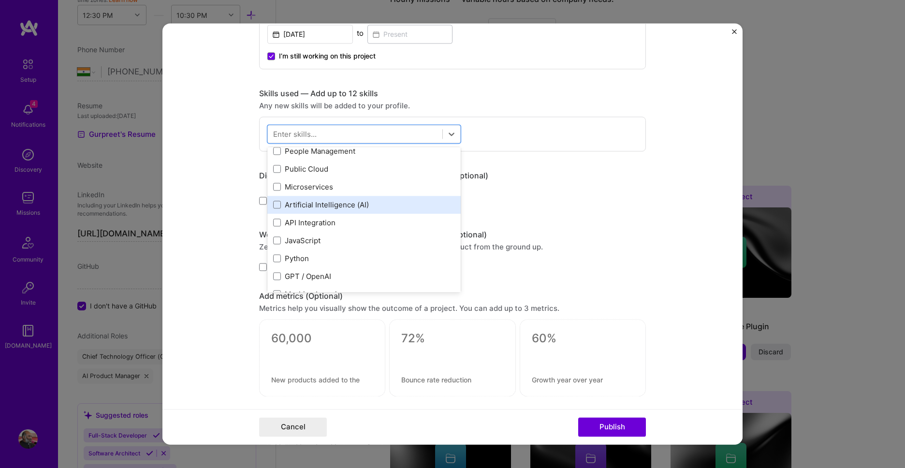
click at [372, 208] on div "Artificial Intelligence (AI)" at bounding box center [364, 205] width 182 height 10
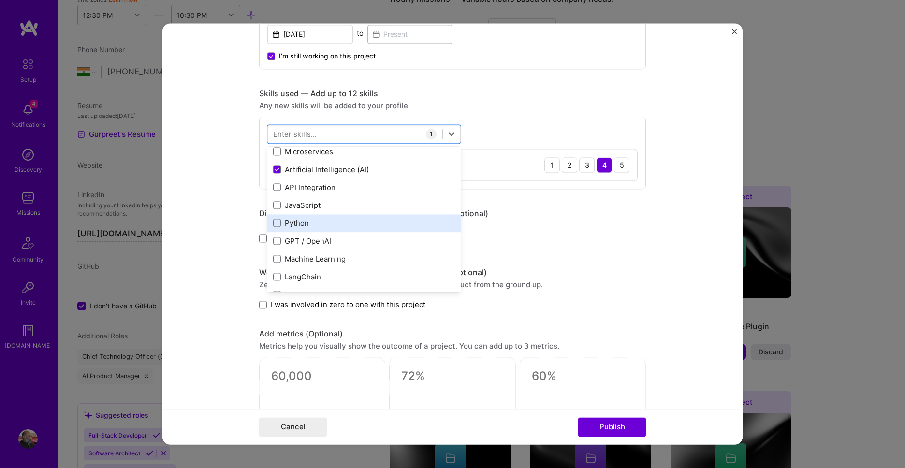
scroll to position [221, 0]
click at [396, 229] on div "GPT / OpenAI" at bounding box center [363, 221] width 193 height 18
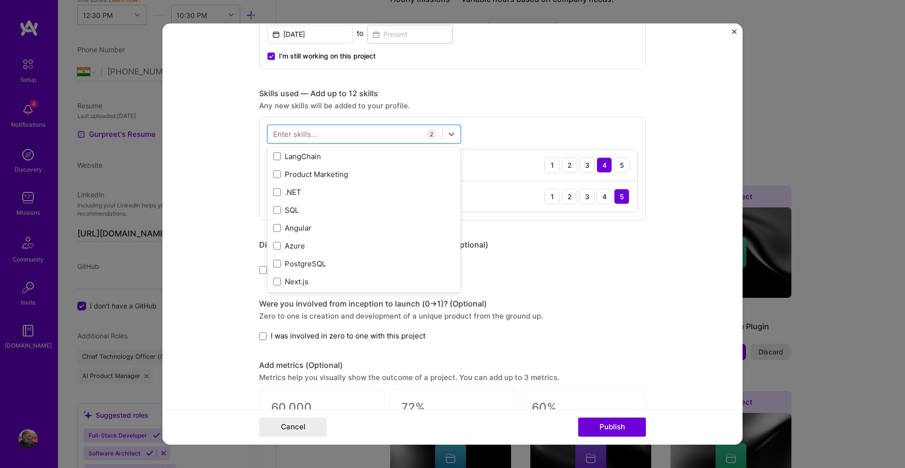
scroll to position [0, 0]
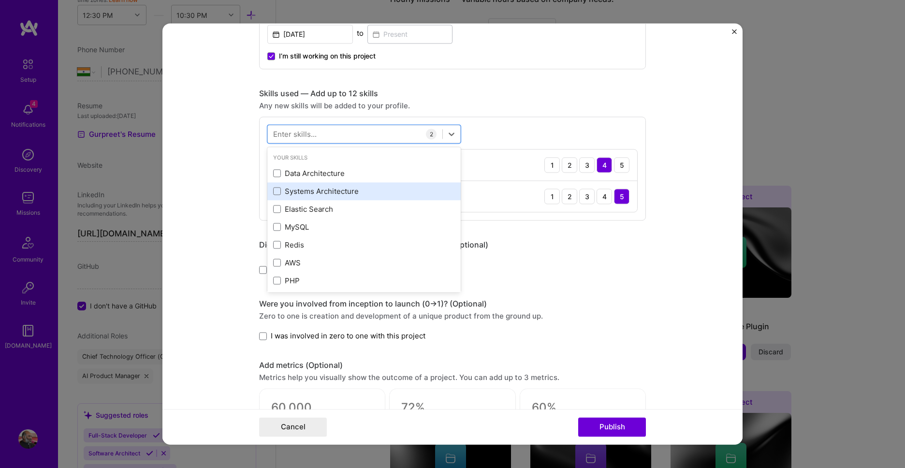
click at [399, 189] on div "Systems Architecture" at bounding box center [364, 191] width 182 height 10
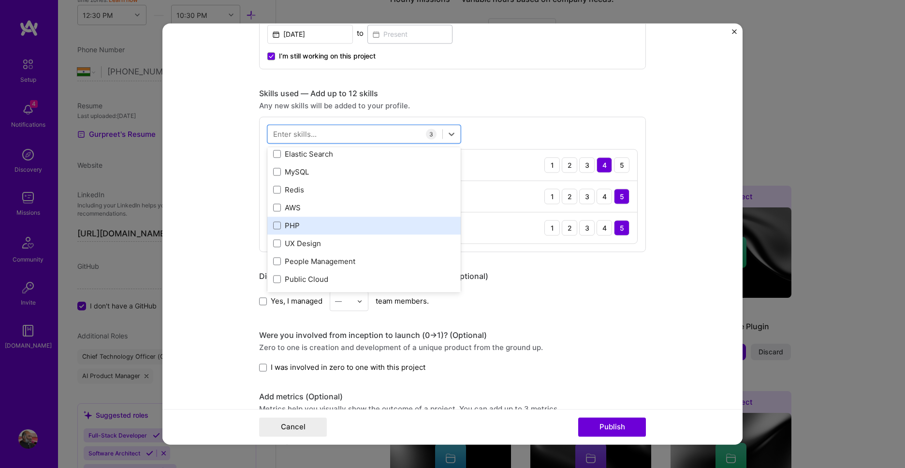
scroll to position [165, 0]
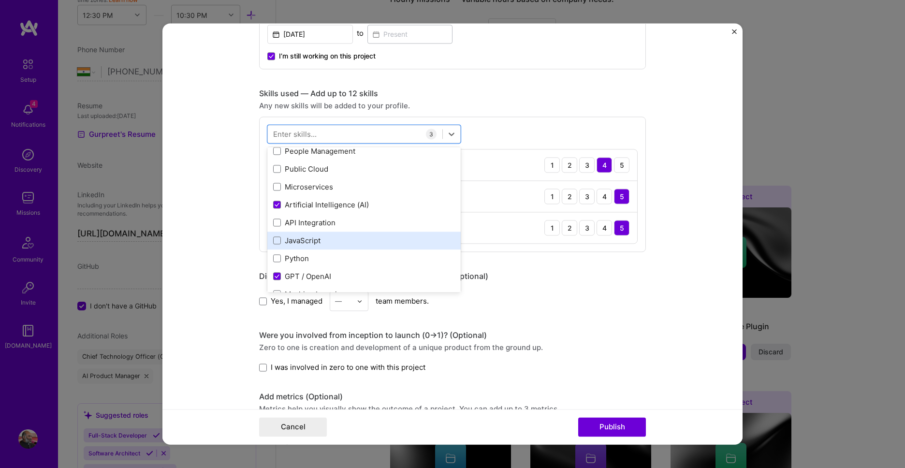
click at [381, 239] on div "JavaScript" at bounding box center [364, 241] width 182 height 10
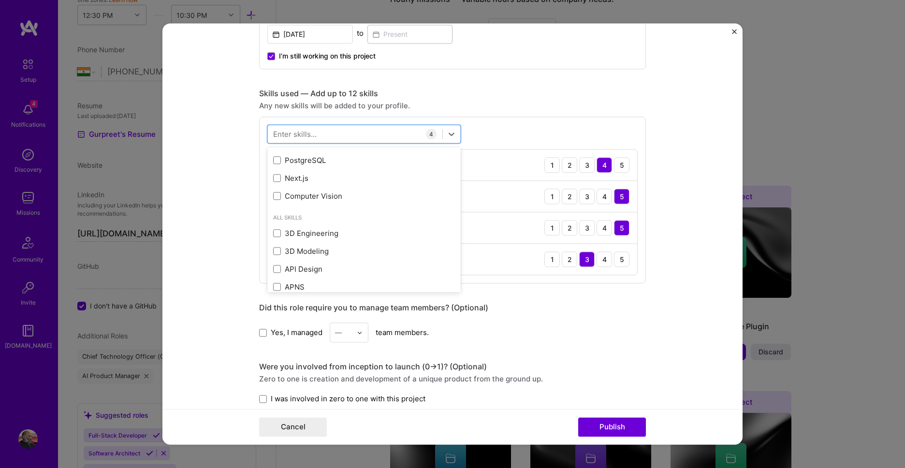
scroll to position [441, 0]
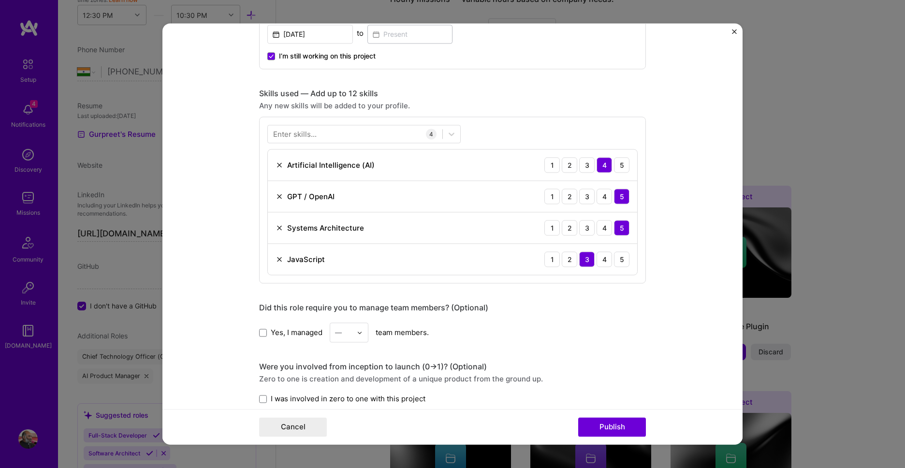
click at [669, 130] on form "Project title Mario Miranda AI Portraits Company GINESYS Project industry Indus…" at bounding box center [453, 233] width 580 height 421
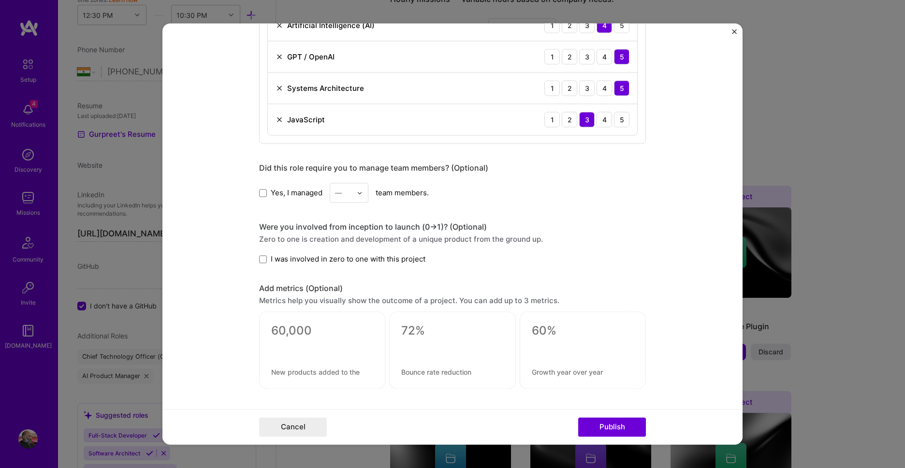
scroll to position [772, 0]
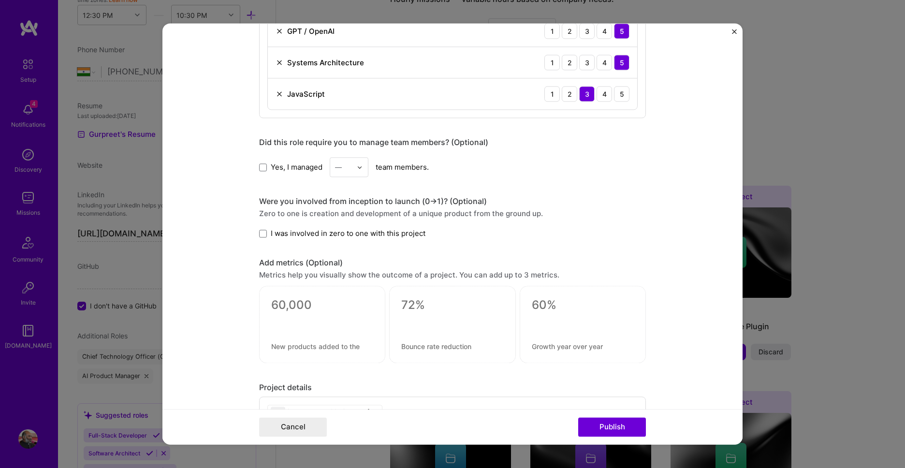
click at [383, 236] on span "I was involved in zero to one with this project" at bounding box center [348, 233] width 155 height 10
click at [0, 0] on input "I was involved in zero to one with this project" at bounding box center [0, 0] width 0 height 0
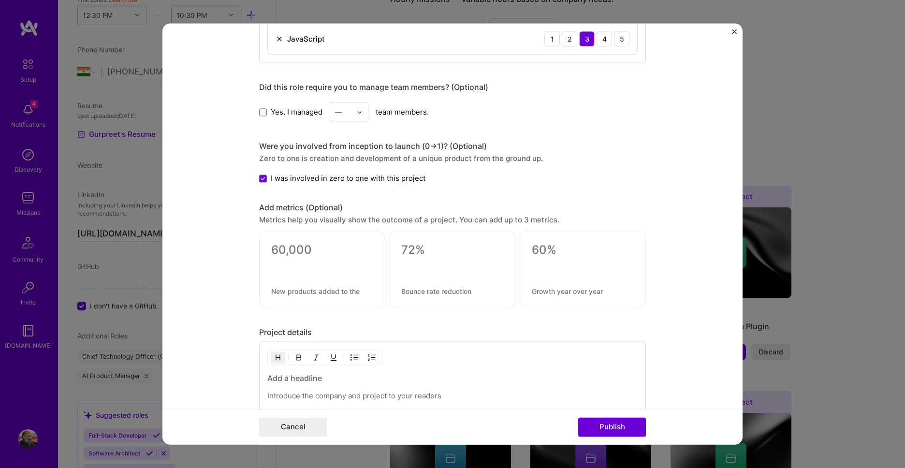
scroll to position [882, 0]
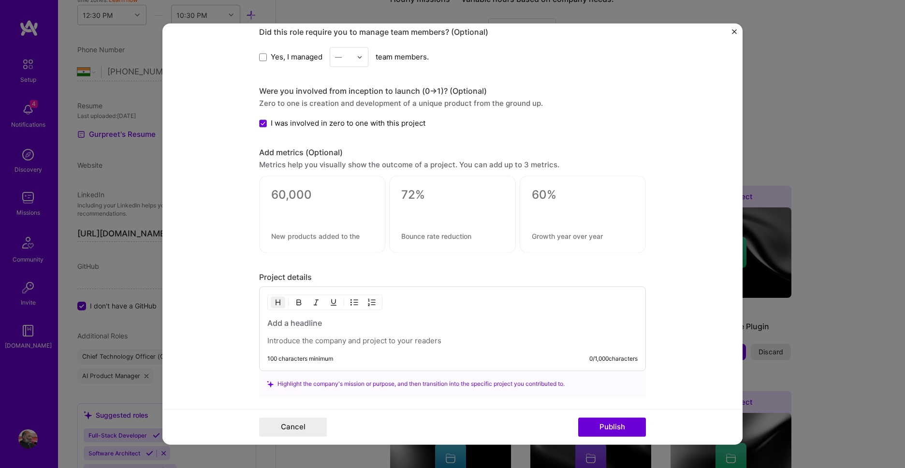
click at [303, 199] on textarea at bounding box center [322, 195] width 102 height 15
type textarea "0"
type textarea "100+"
click at [302, 211] on div "4 / 30 characters" at bounding box center [322, 214] width 102 height 10
click at [303, 233] on textarea at bounding box center [322, 236] width 102 height 9
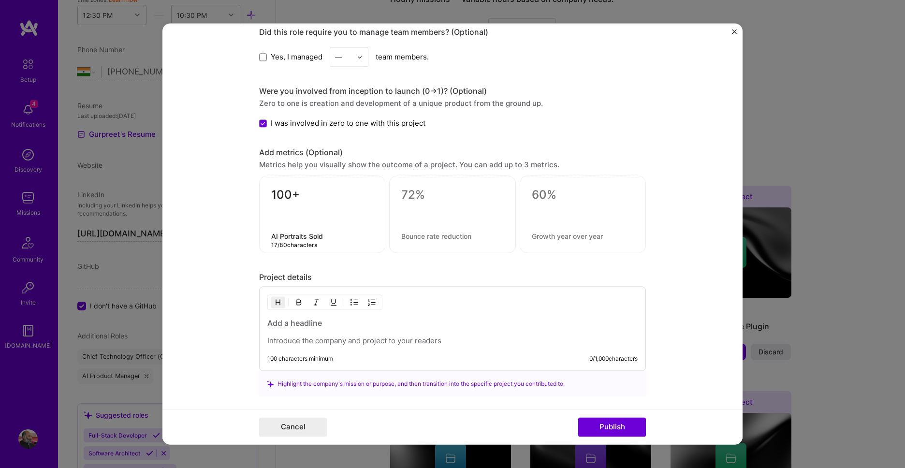
type textarea "AI Portraits Sold"
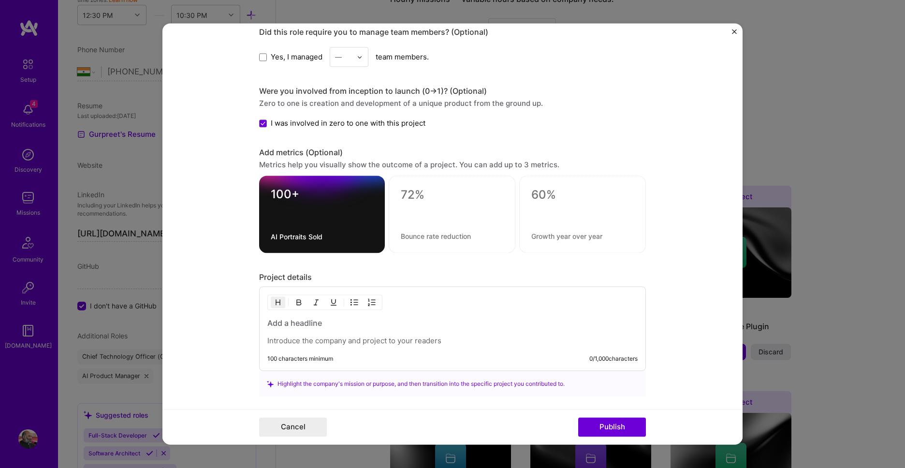
click at [466, 331] on div at bounding box center [452, 332] width 370 height 28
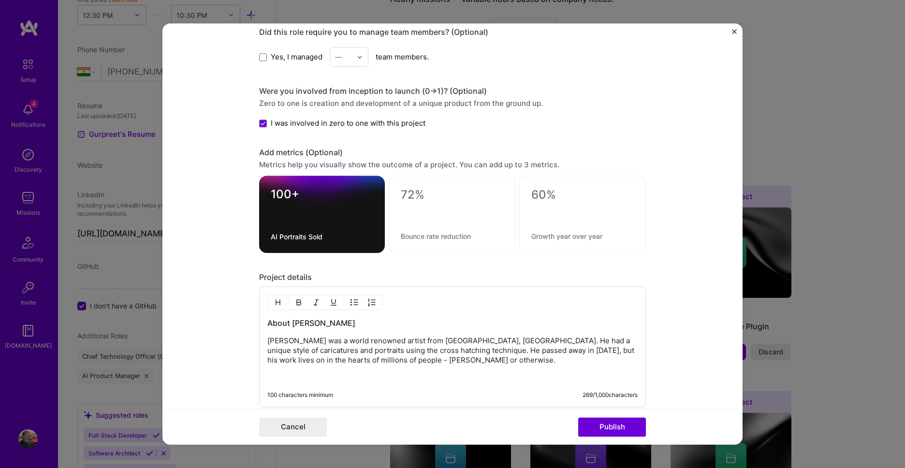
click at [281, 302] on img "button" at bounding box center [278, 303] width 8 height 8
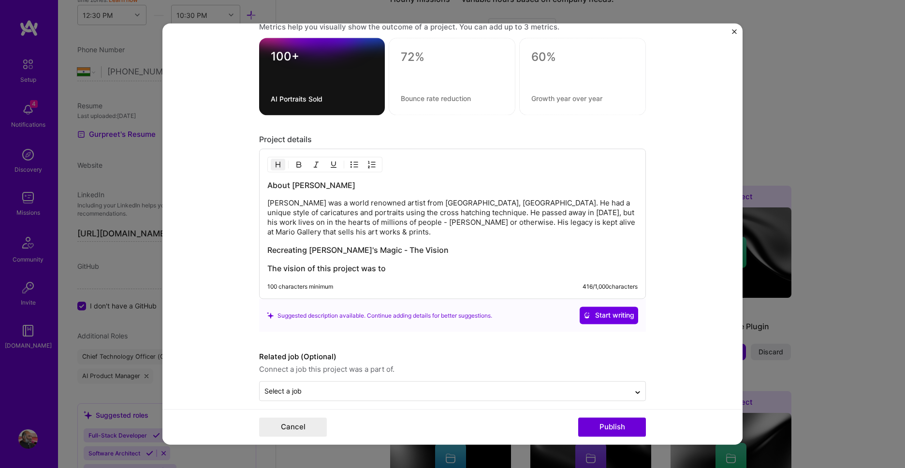
click at [279, 162] on img "button" at bounding box center [278, 165] width 8 height 8
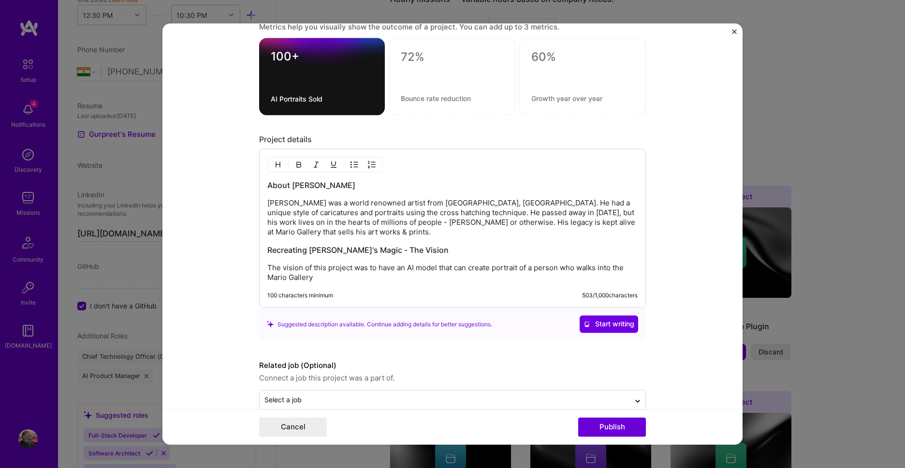
click at [493, 269] on p "The vision of this project was to have an AI model that can create portrait of …" at bounding box center [452, 273] width 370 height 19
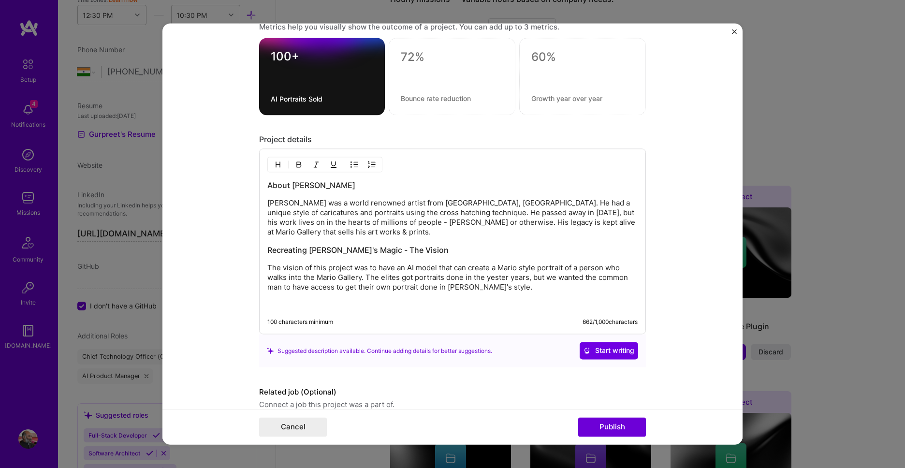
click at [277, 167] on img "button" at bounding box center [278, 165] width 8 height 8
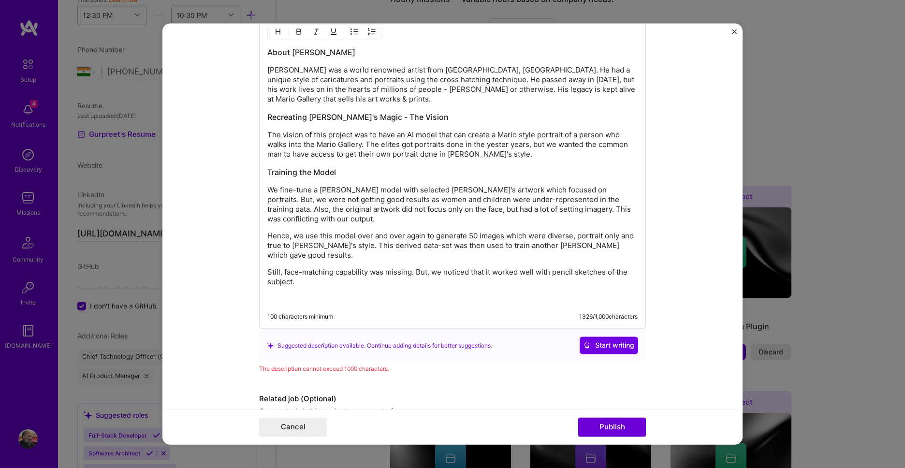
scroll to position [1130, 0]
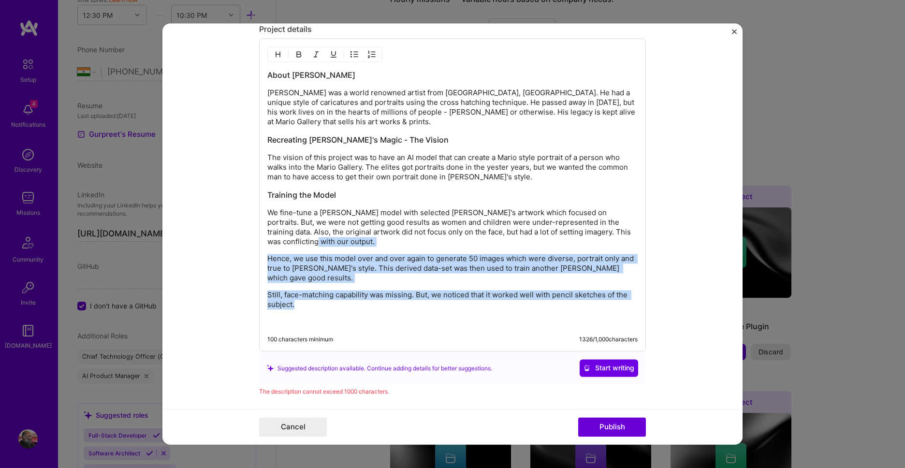
drag, startPoint x: 326, startPoint y: 291, endPoint x: 259, endPoint y: 241, distance: 83.7
click at [259, 241] on div "About Mario Miranda Mario Miranda was a world renowned artist from Goa, India. …" at bounding box center [452, 195] width 387 height 313
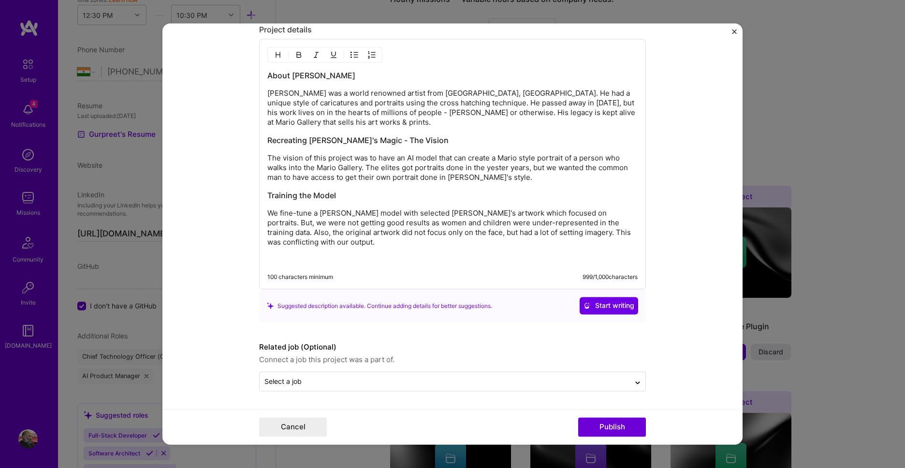
scroll to position [1120, 0]
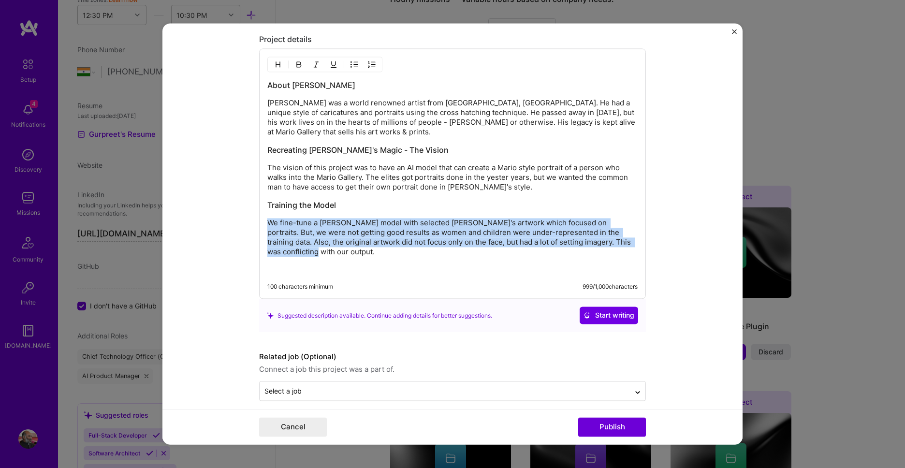
click at [353, 67] on img "button" at bounding box center [355, 65] width 8 height 8
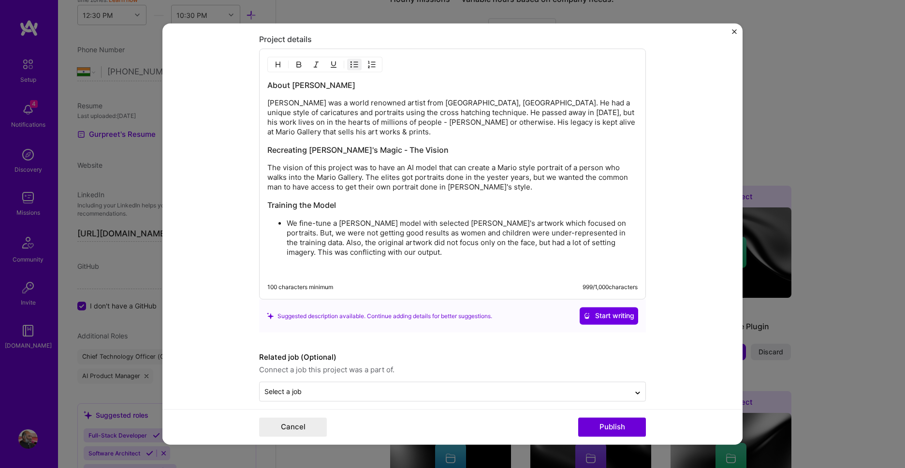
scroll to position [1101, 0]
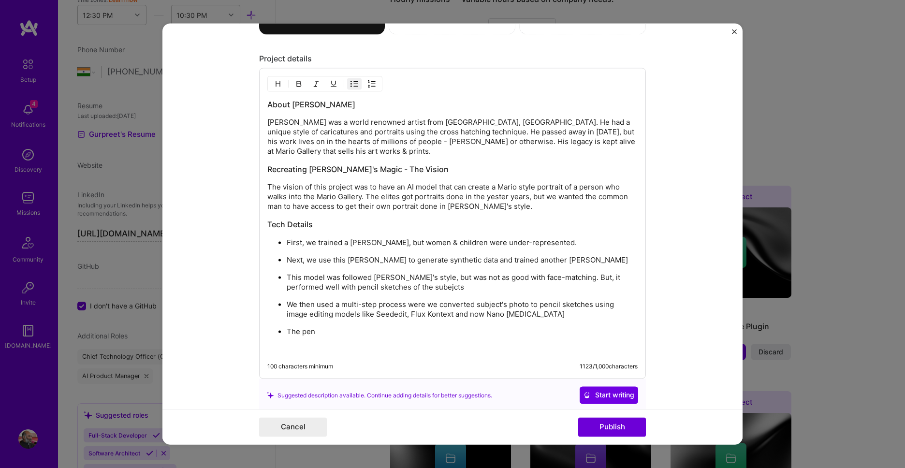
click at [406, 303] on p "We then used a multi-step process were we converted subject's photo to pencil s…" at bounding box center [462, 309] width 351 height 19
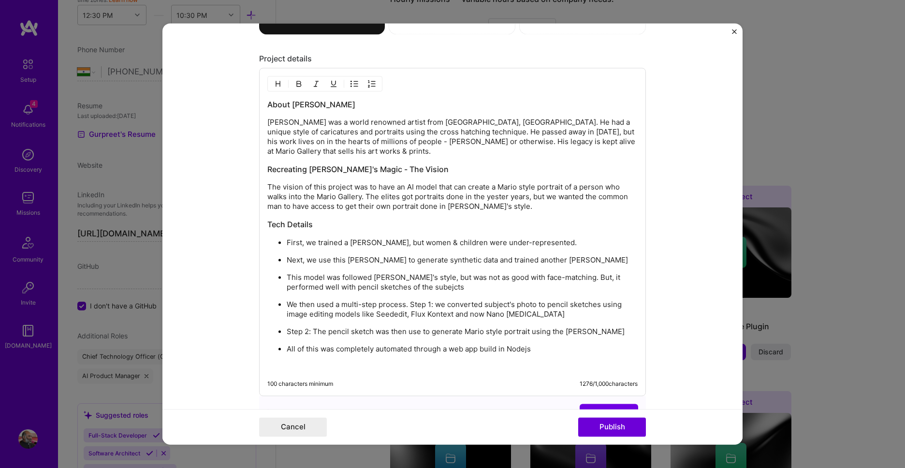
click at [504, 200] on p "The vision of this project was to have an AI model that can create a Mario styl…" at bounding box center [452, 197] width 370 height 29
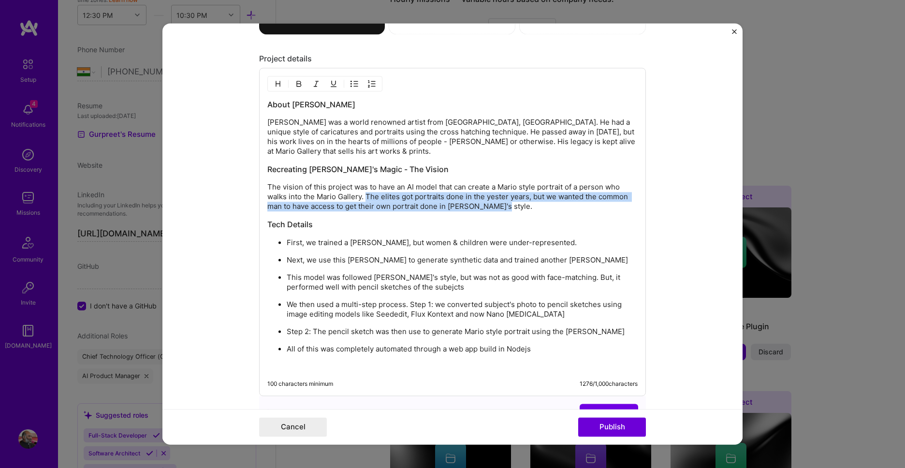
drag, startPoint x: 503, startPoint y: 207, endPoint x: 368, endPoint y: 197, distance: 135.7
click at [368, 197] on p "The vision of this project was to have an AI model that can create a Mario styl…" at bounding box center [452, 197] width 370 height 29
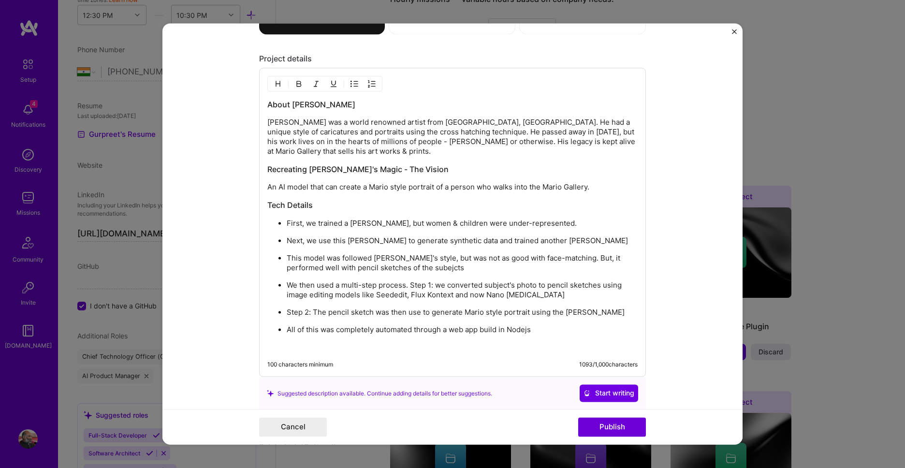
click at [475, 147] on p "Mario Miranda was a world renowned artist from Goa, India. He had a unique styl…" at bounding box center [452, 137] width 370 height 39
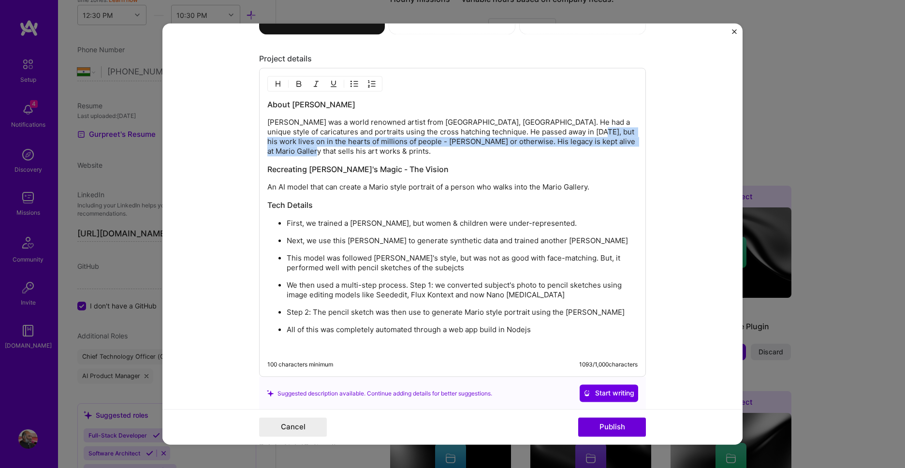
click at [582, 135] on p "Mario Miranda was a world renowned artist from Goa, India. He had a unique styl…" at bounding box center [452, 137] width 370 height 39
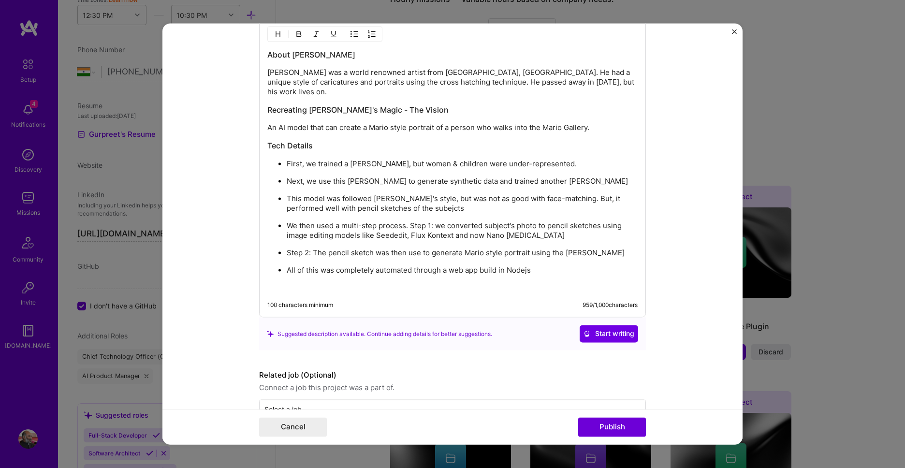
scroll to position [1166, 0]
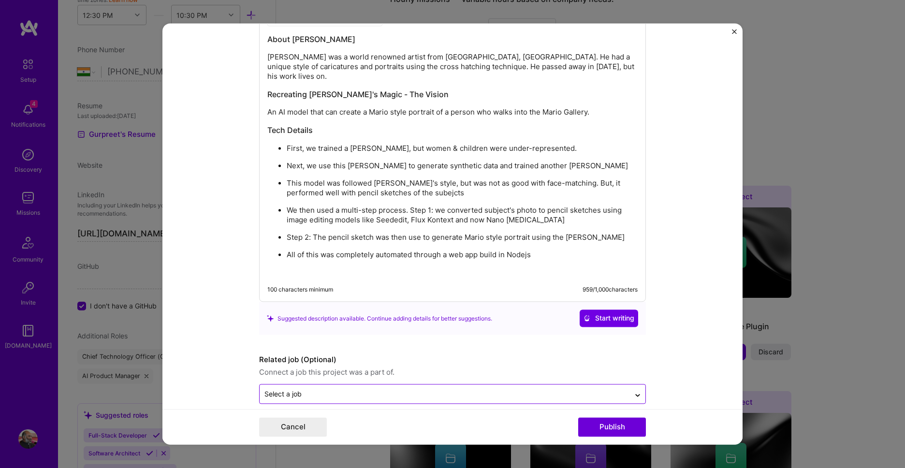
click at [615, 388] on div "Select a job" at bounding box center [445, 394] width 370 height 19
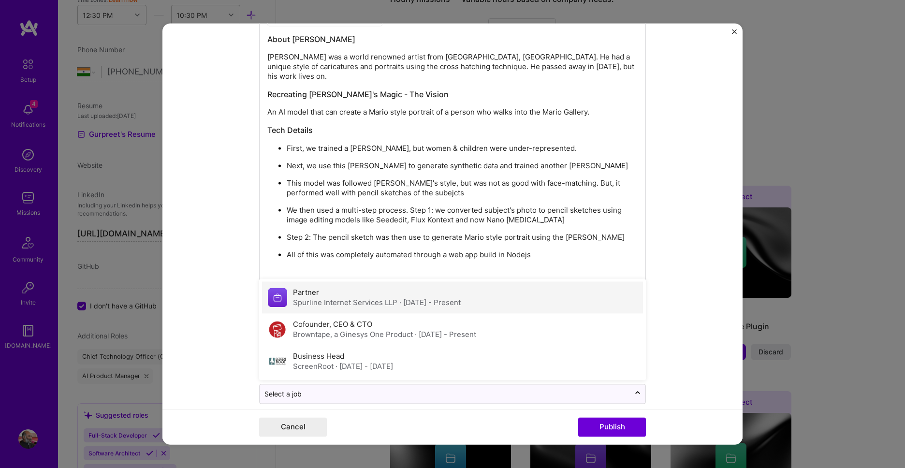
click at [587, 293] on div "Partner Spurline Internet Services LLP · Apr 2025 - Present" at bounding box center [452, 298] width 381 height 32
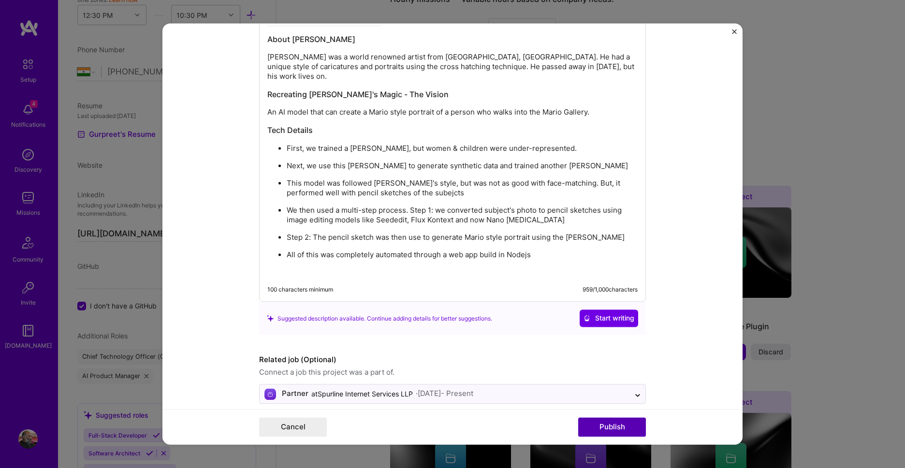
click at [610, 428] on button "Publish" at bounding box center [612, 427] width 68 height 19
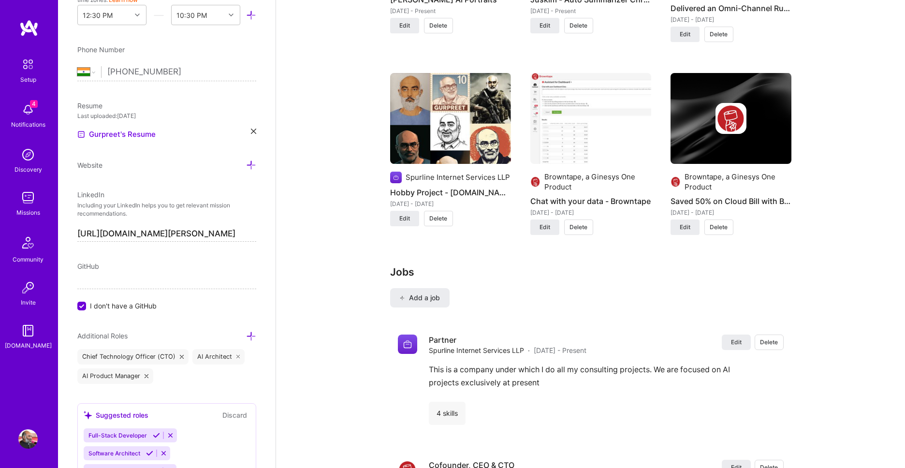
scroll to position [1048, 0]
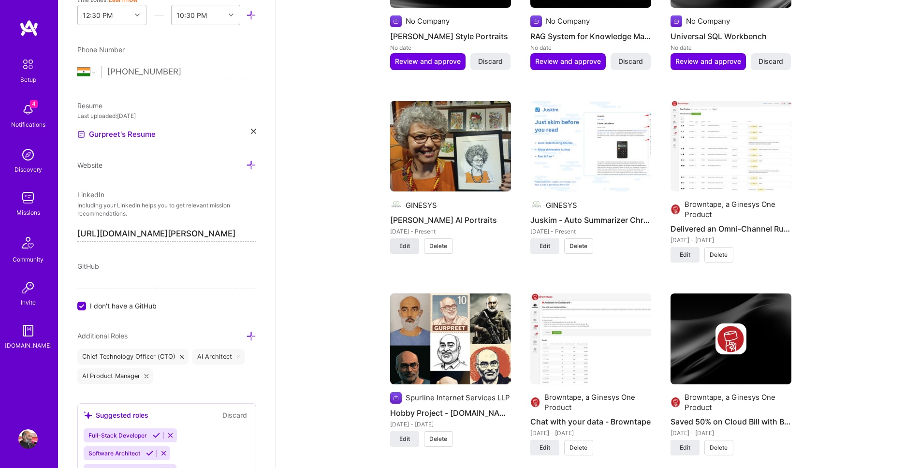
click at [405, 248] on span "Edit" at bounding box center [404, 246] width 11 height 9
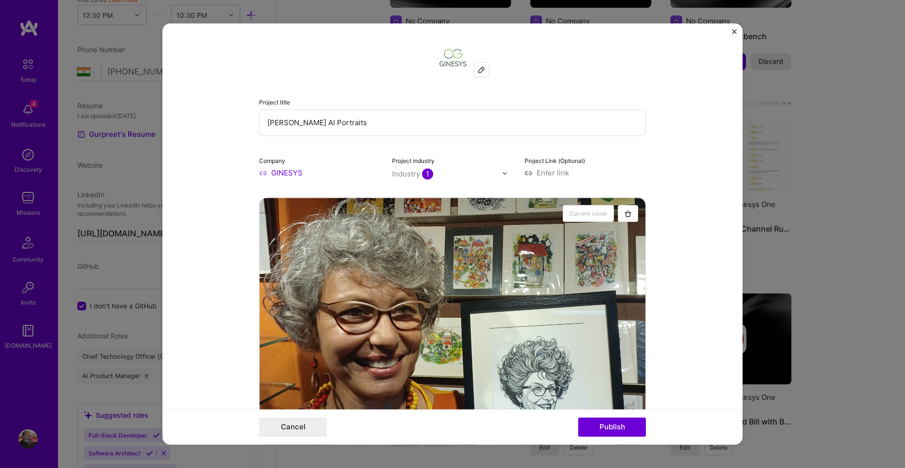
click at [307, 171] on input "GINESYS" at bounding box center [319, 173] width 121 height 10
type input "G"
type input "Mario Gallery"
click at [351, 193] on div "Mario Gallery" at bounding box center [340, 195] width 55 height 17
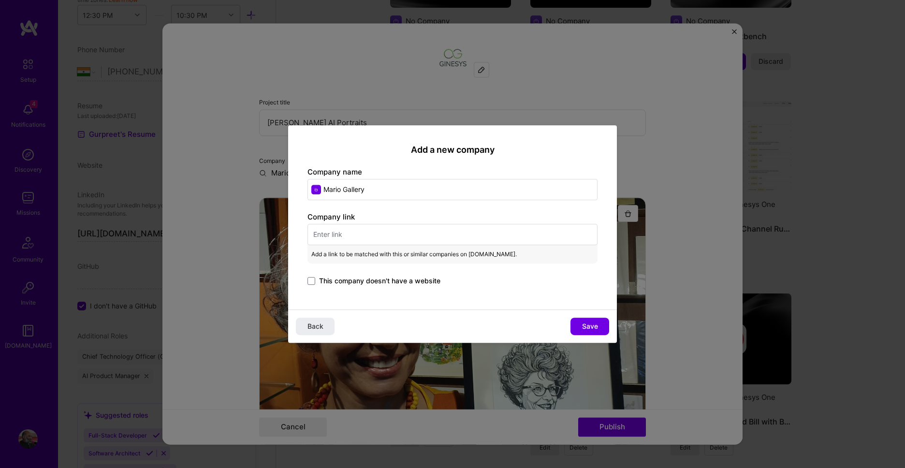
click at [399, 237] on input "text" at bounding box center [453, 234] width 290 height 21
paste input "https://mariodemiranda.com/"
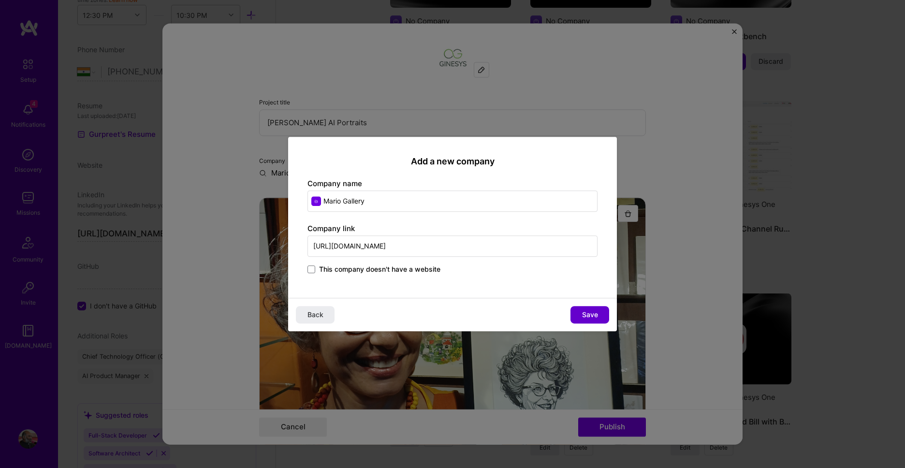
type input "https://mariodemiranda.com/"
click at [600, 316] on button "Save" at bounding box center [590, 314] width 39 height 17
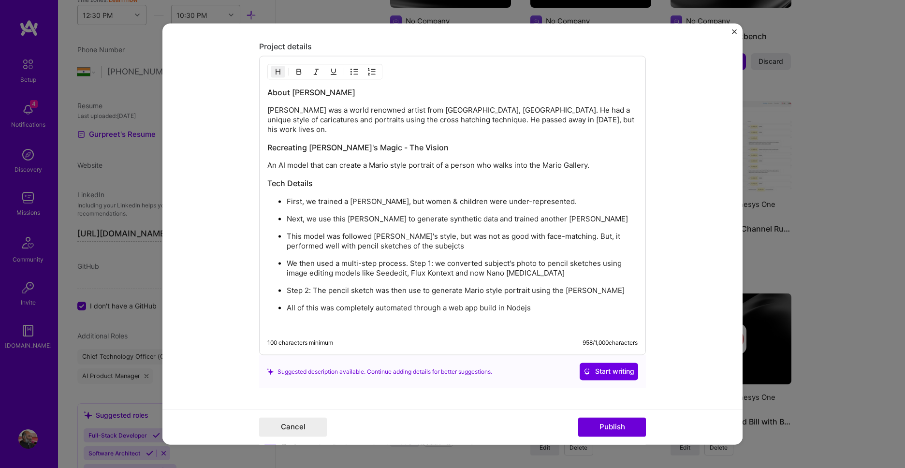
scroll to position [1166, 0]
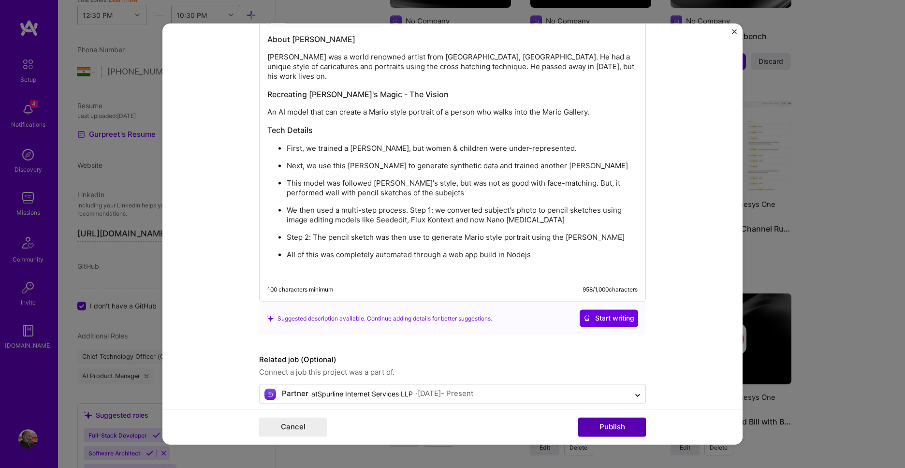
click at [630, 431] on button "Publish" at bounding box center [612, 427] width 68 height 19
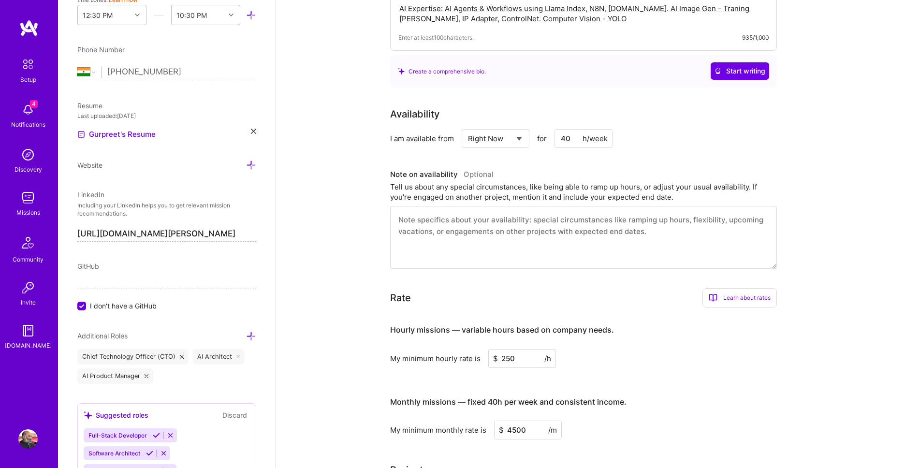
scroll to position [0, 0]
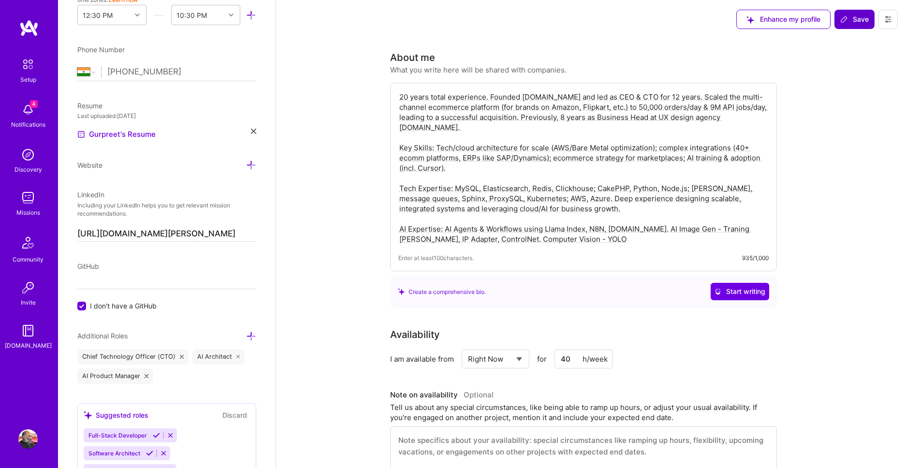
click at [860, 17] on span "Save" at bounding box center [855, 20] width 29 height 10
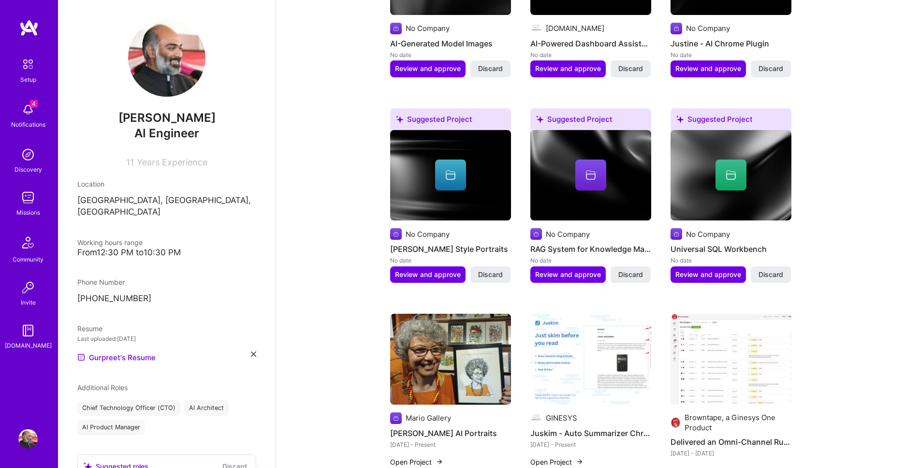
scroll to position [386, 0]
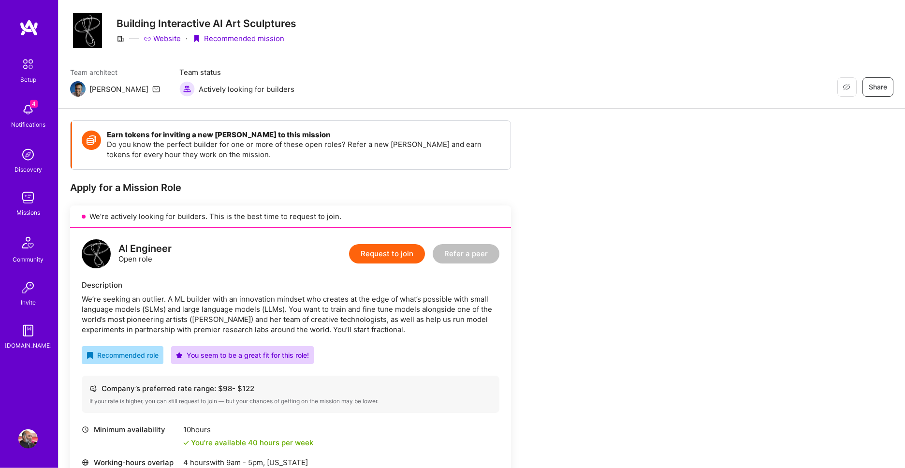
scroll to position [5, 0]
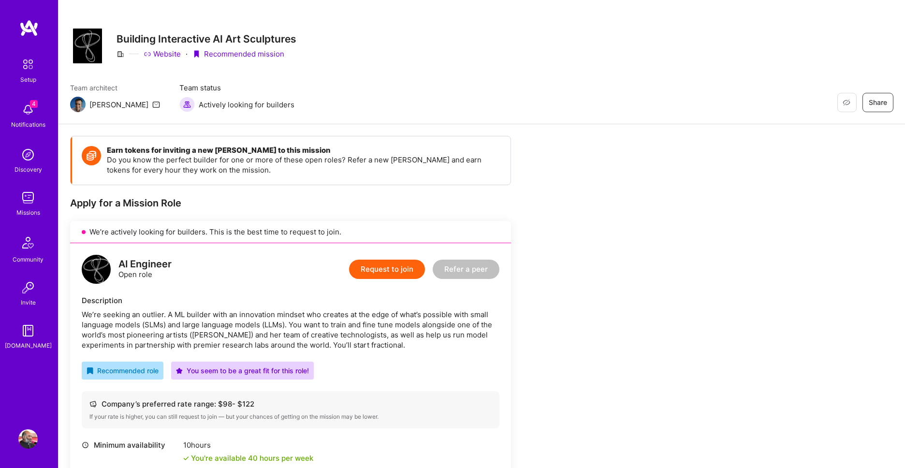
click at [385, 270] on button "Request to join" at bounding box center [387, 269] width 76 height 19
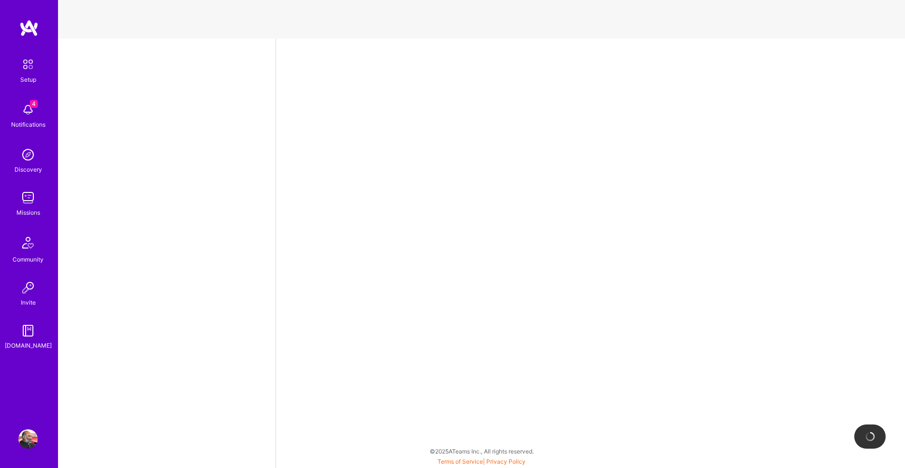
select select "IN"
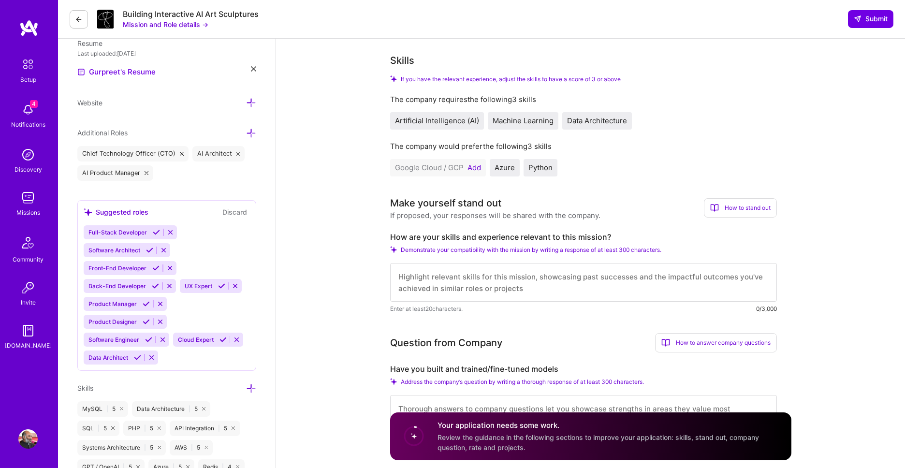
scroll to position [276, 0]
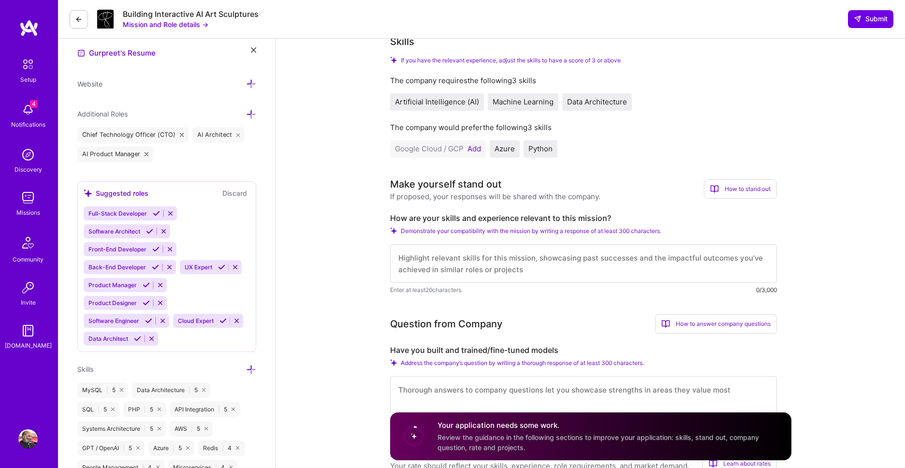
click at [474, 149] on button "Add" at bounding box center [475, 149] width 14 height 8
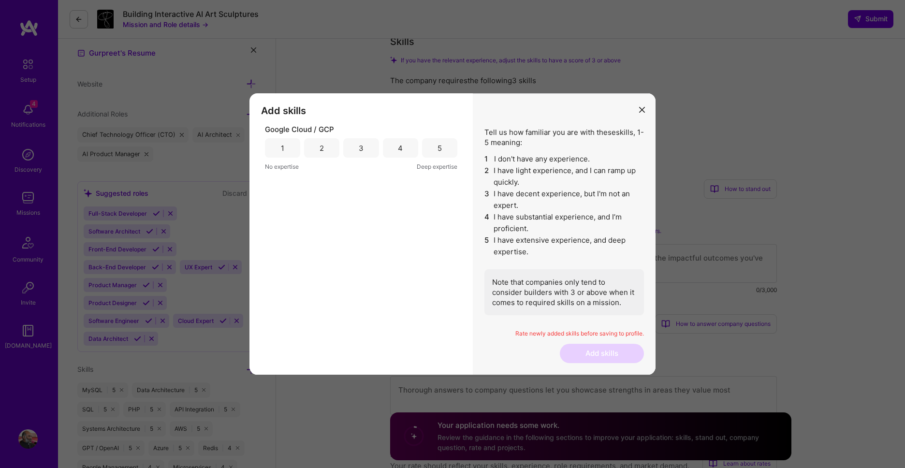
click at [368, 149] on div "3" at bounding box center [360, 147] width 35 height 19
drag, startPoint x: 620, startPoint y: 355, endPoint x: 621, endPoint y: 348, distance: 7.0
click at [620, 355] on button "Add skills" at bounding box center [602, 353] width 84 height 19
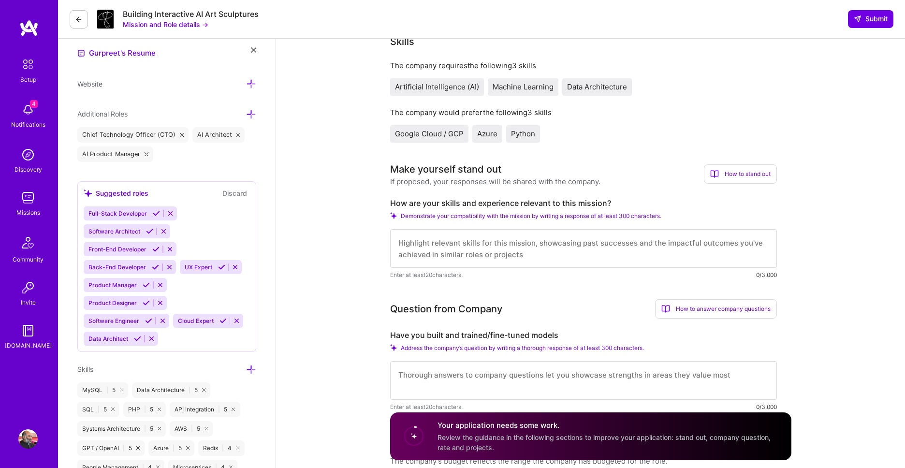
scroll to position [386, 0]
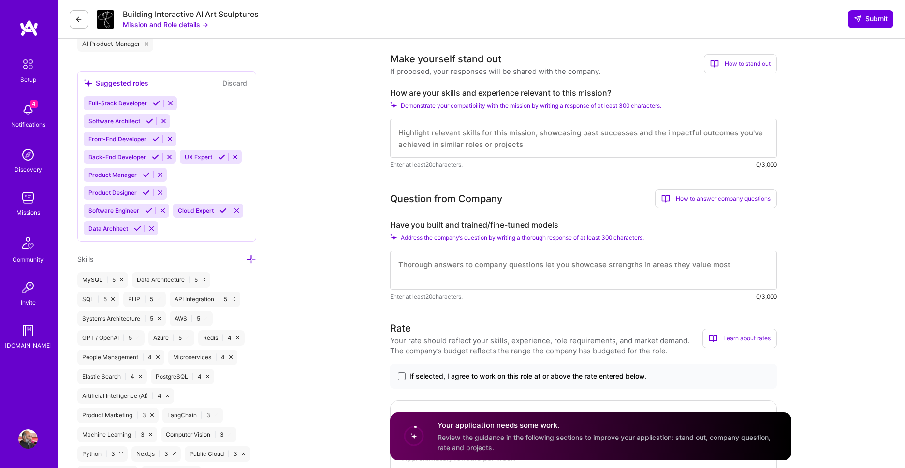
click at [493, 138] on textarea at bounding box center [583, 138] width 387 height 39
type textarea "H"
type textarea "I"
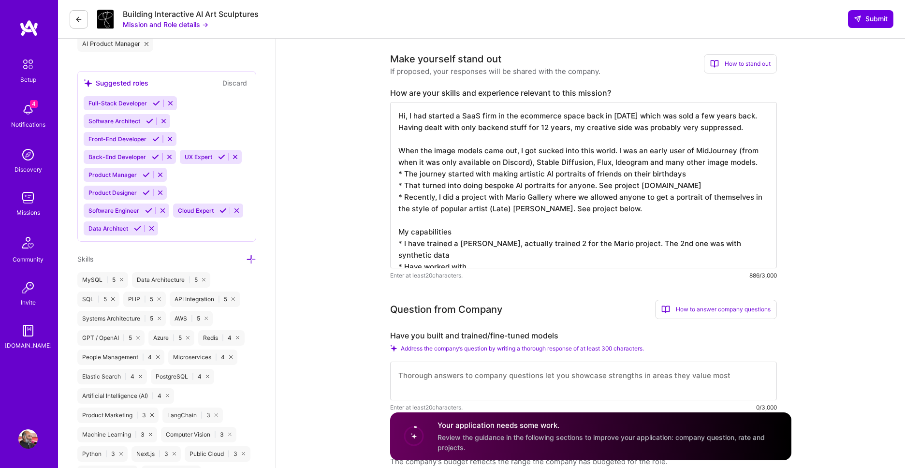
type textarea "Hi, I had started a SaaS firm in the ecommerce space back in 2012 which was sol…"
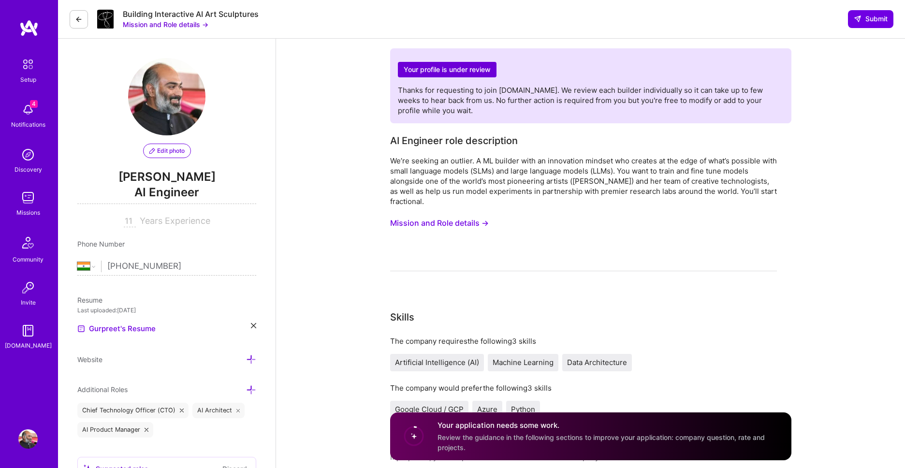
select select "IN"
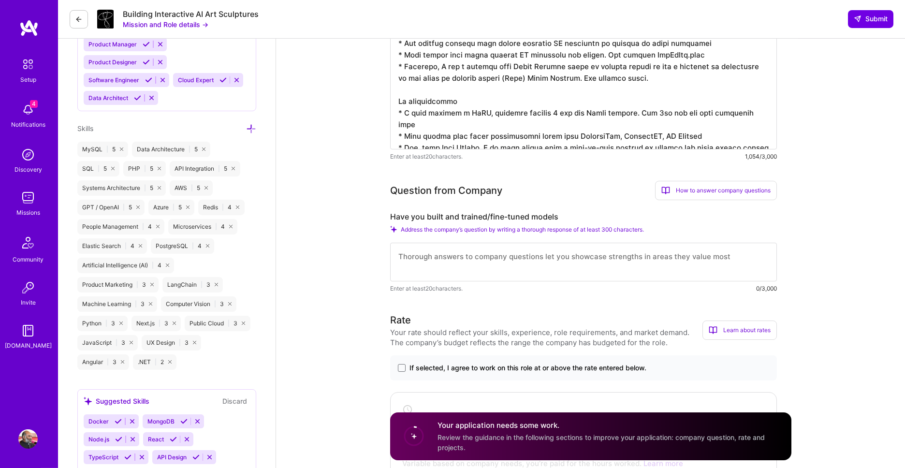
scroll to position [551, 0]
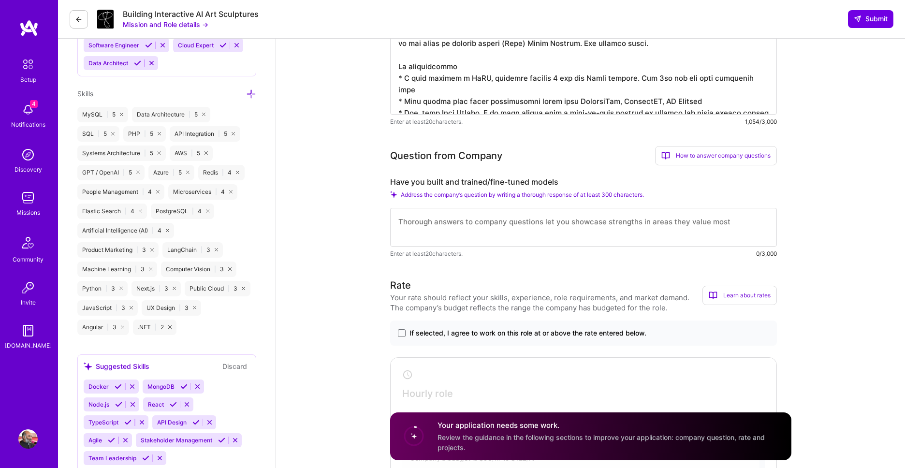
type textarea "Hi, I had started a SaaS firm in the ecommerce space back in [DATE] which was s…"
click at [659, 236] on textarea at bounding box center [583, 227] width 387 height 39
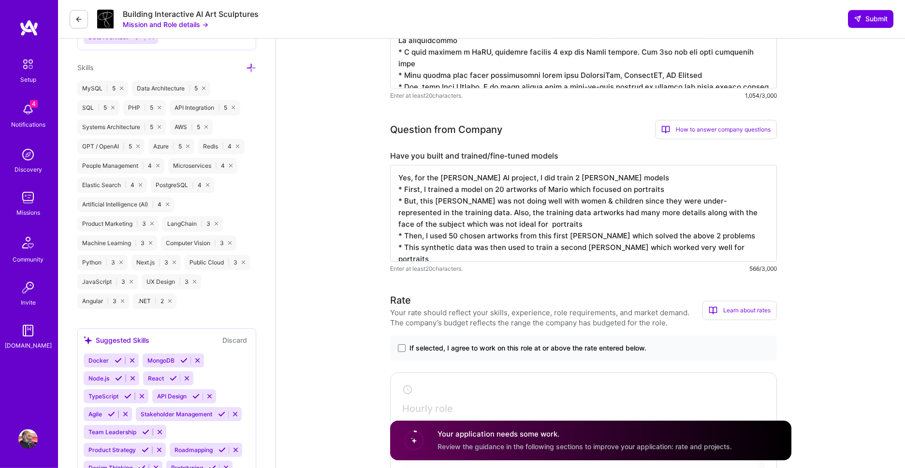
scroll to position [606, 0]
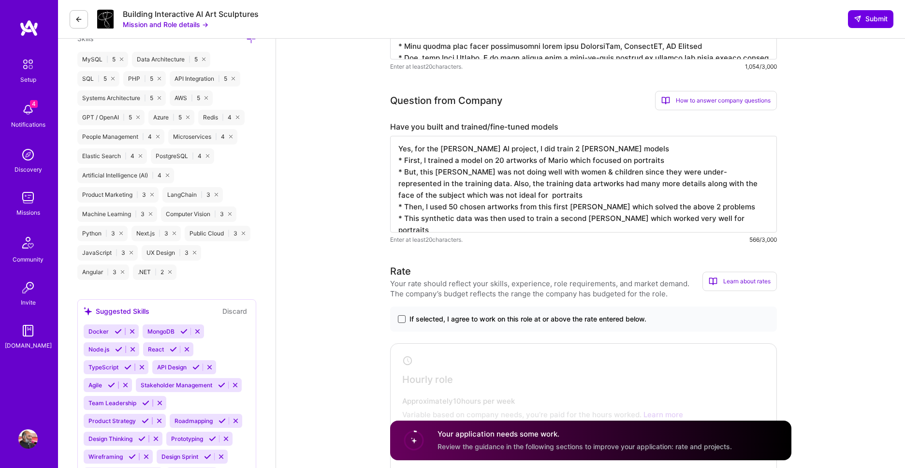
type textarea "Yes, for the [PERSON_NAME] AI project, I did train 2 [PERSON_NAME] models * Fir…"
click at [399, 320] on span at bounding box center [402, 319] width 8 height 8
click at [0, 0] on input "If selected, I agree to work on this role at or above the rate entered below." at bounding box center [0, 0] width 0 height 0
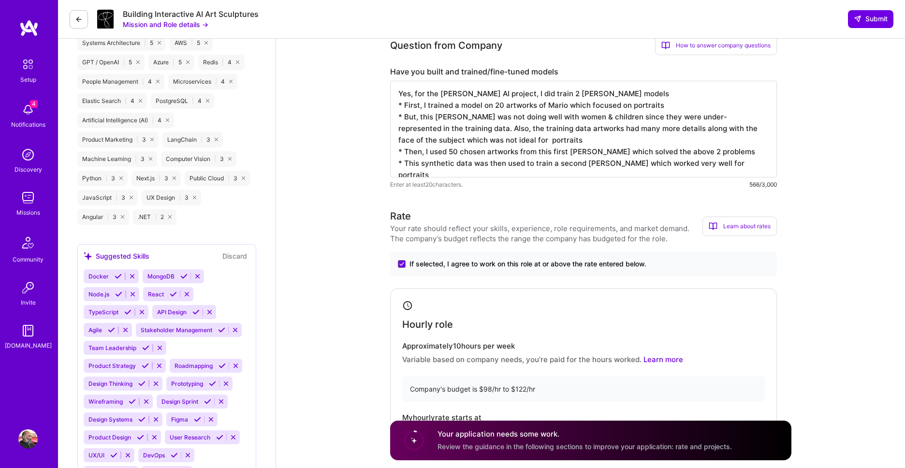
scroll to position [882, 0]
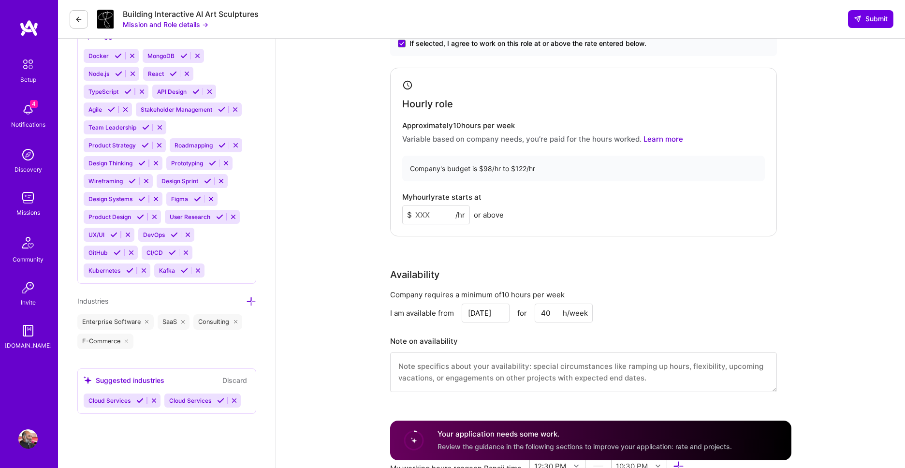
click at [443, 217] on input at bounding box center [436, 215] width 68 height 19
type input "100"
click at [594, 264] on div "Rate Your rate should reflect your skills, experience, role requirements, and m…" at bounding box center [590, 196] width 401 height 416
click at [489, 246] on div "Rate Your rate should reflect your skills, experience, role requirements, and m…" at bounding box center [590, 196] width 401 height 416
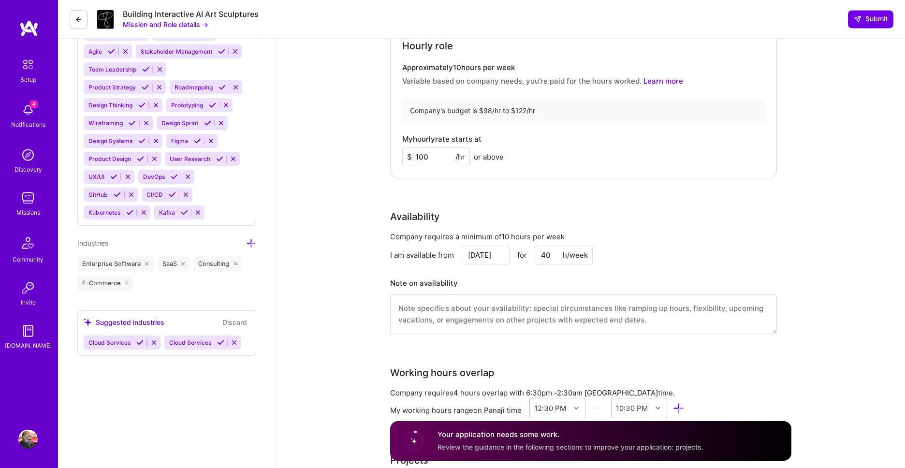
scroll to position [992, 0]
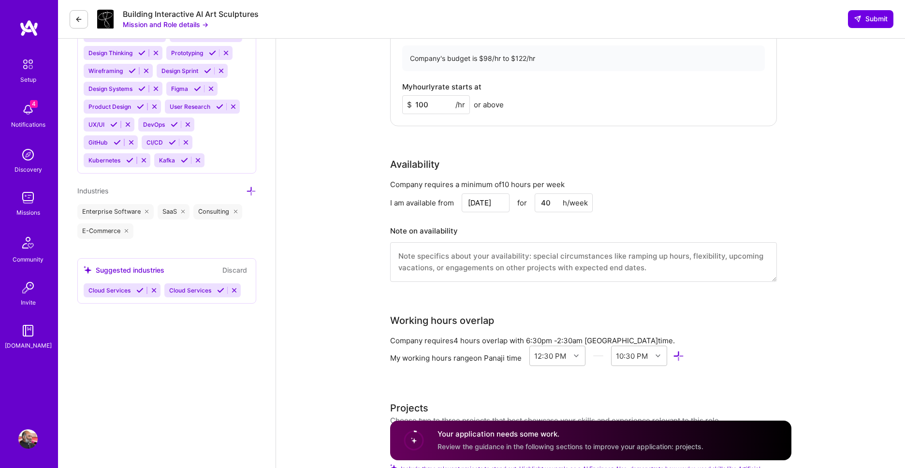
click at [488, 206] on input "[DATE]" at bounding box center [486, 202] width 48 height 19
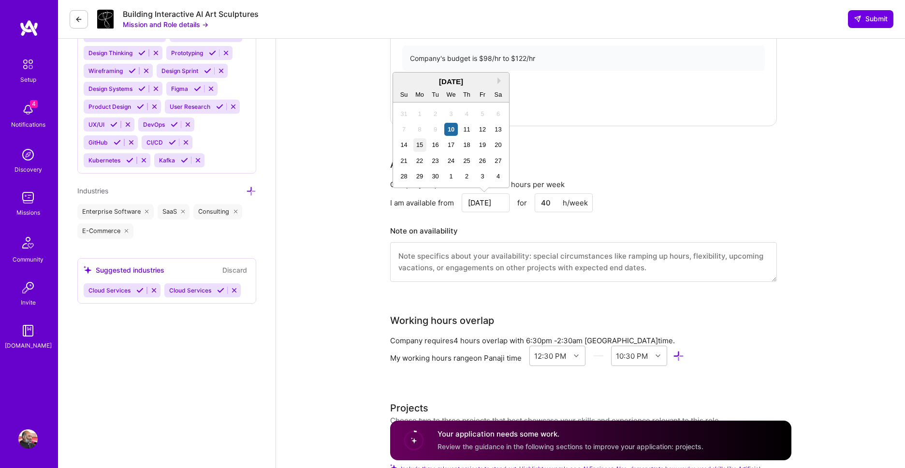
click at [421, 146] on div "15" at bounding box center [420, 144] width 13 height 13
type input "[DATE]"
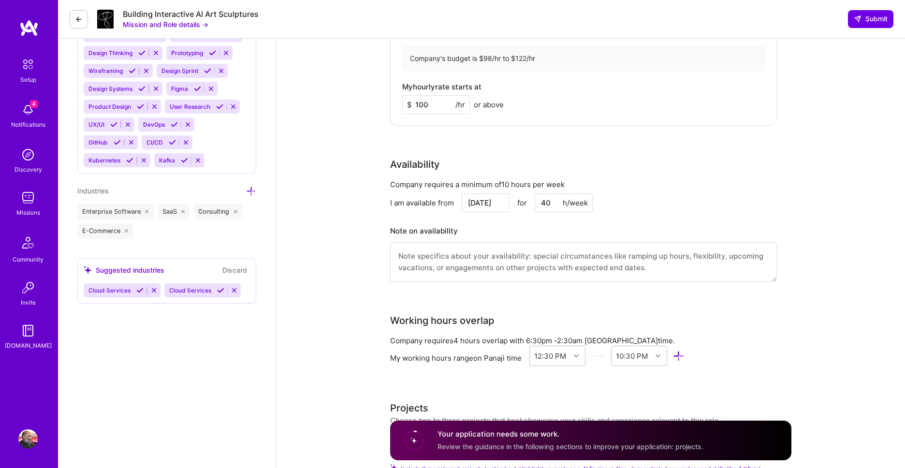
click at [549, 202] on input "40" at bounding box center [564, 202] width 58 height 19
drag, startPoint x: 558, startPoint y: 207, endPoint x: 522, endPoint y: 199, distance: 36.1
click at [535, 199] on input "40" at bounding box center [564, 202] width 58 height 19
type input "20"
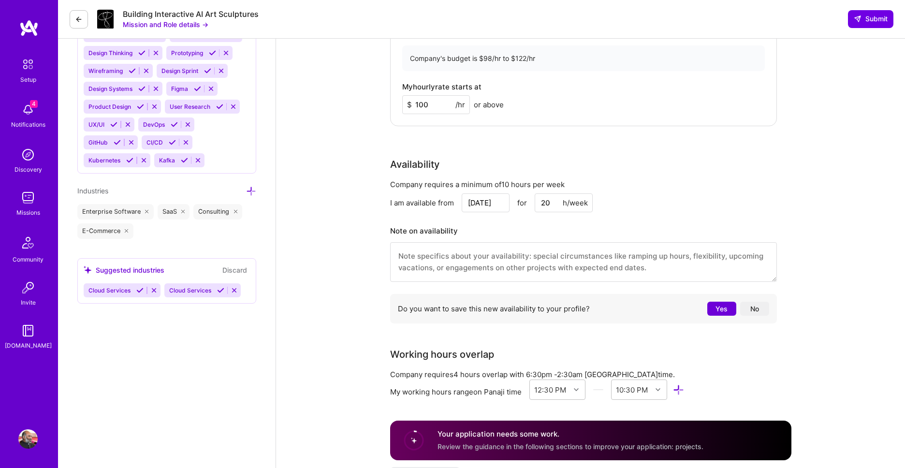
click at [704, 200] on div "I am available from [DATE] for 20 h/week" at bounding box center [583, 202] width 387 height 19
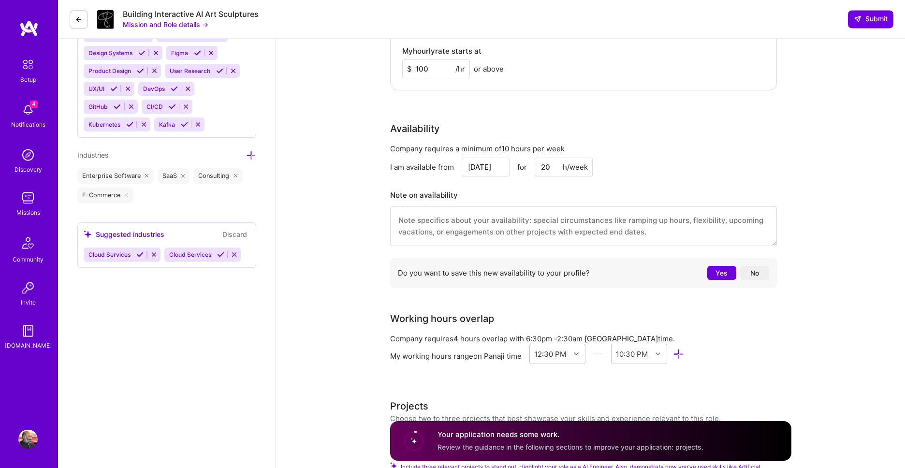
scroll to position [1048, 0]
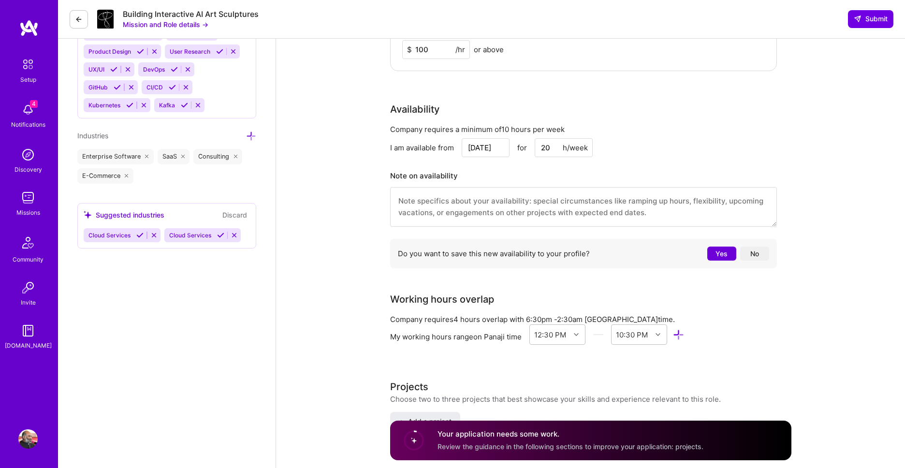
click at [755, 256] on button "No" at bounding box center [754, 254] width 29 height 14
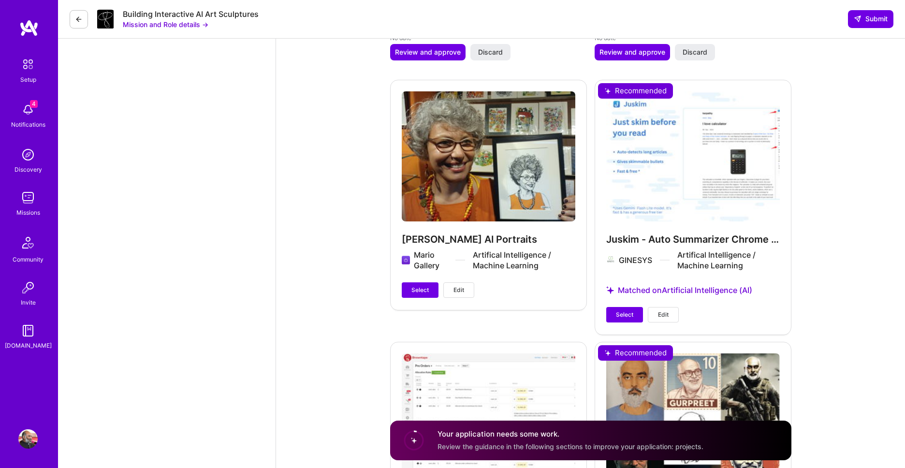
scroll to position [2205, 0]
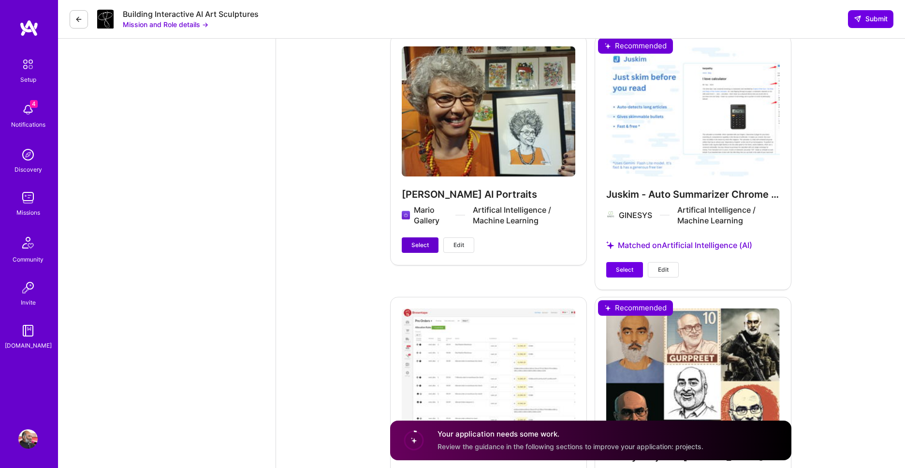
click at [415, 250] on span "Select" at bounding box center [420, 245] width 17 height 9
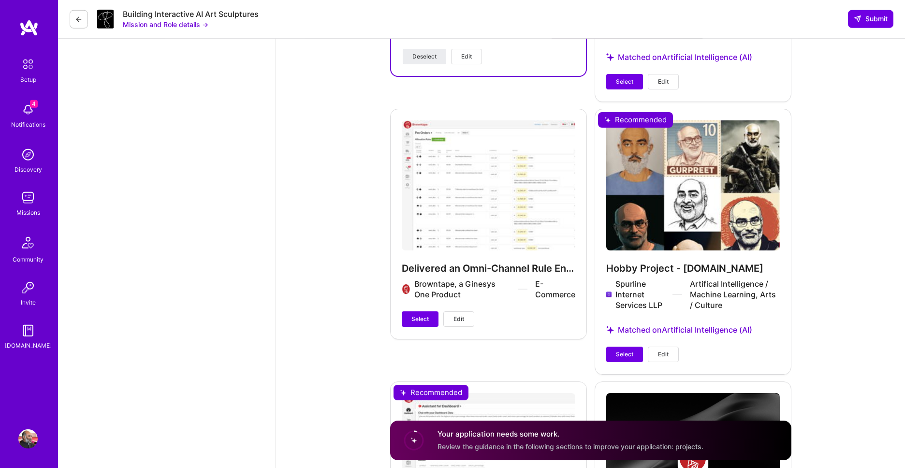
scroll to position [2426, 0]
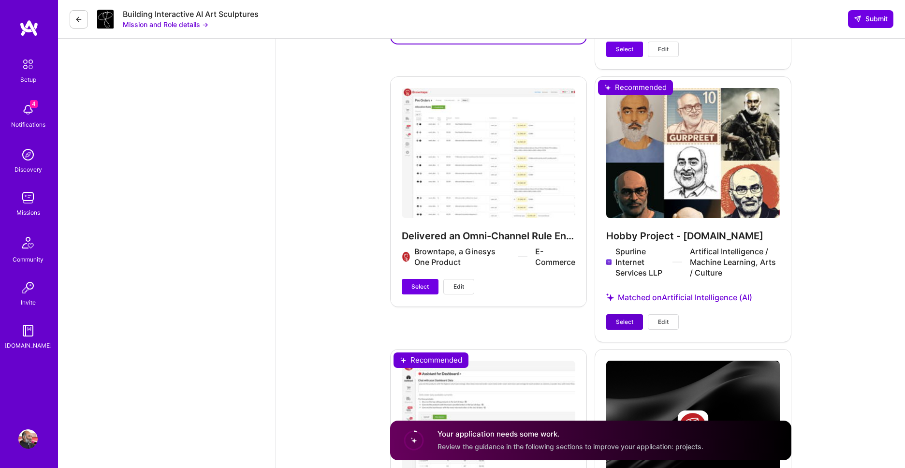
click at [631, 330] on button "Select" at bounding box center [624, 321] width 37 height 15
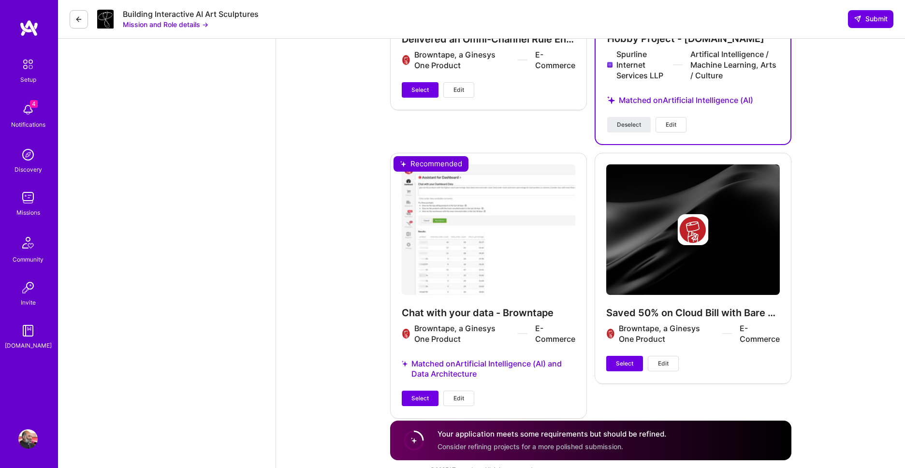
scroll to position [2644, 0]
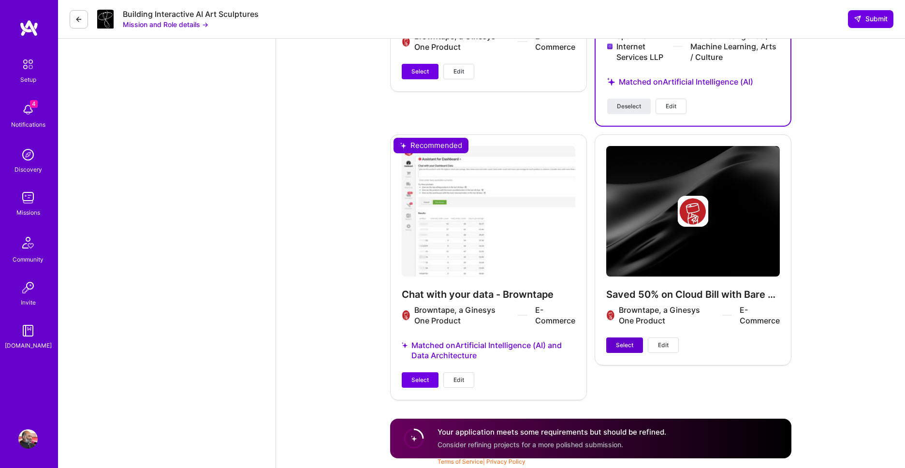
click at [629, 347] on span "Select" at bounding box center [624, 345] width 17 height 9
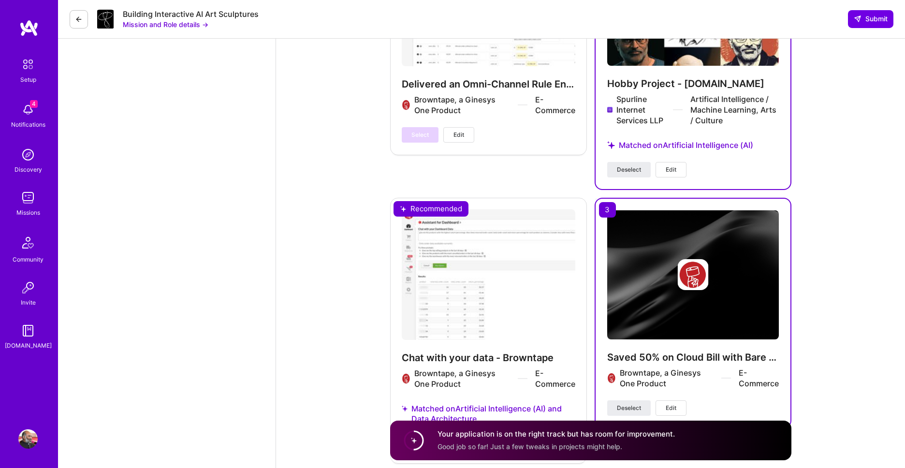
scroll to position [2534, 0]
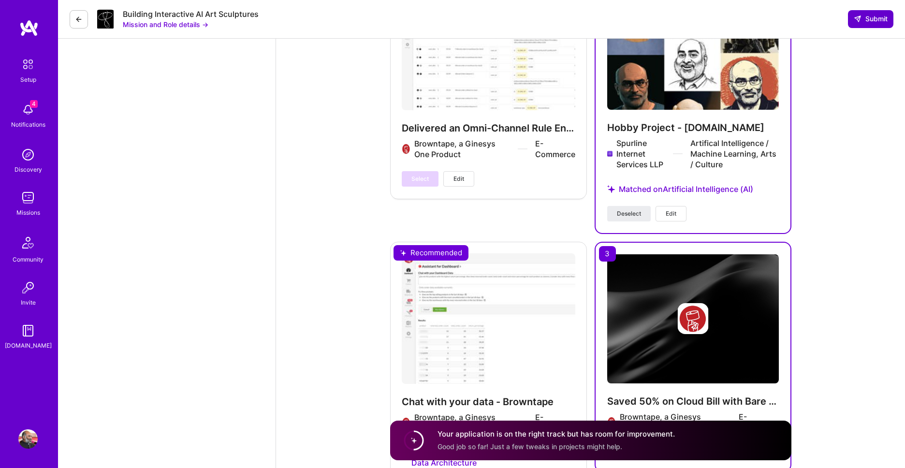
click at [864, 20] on span "Submit" at bounding box center [871, 19] width 34 height 10
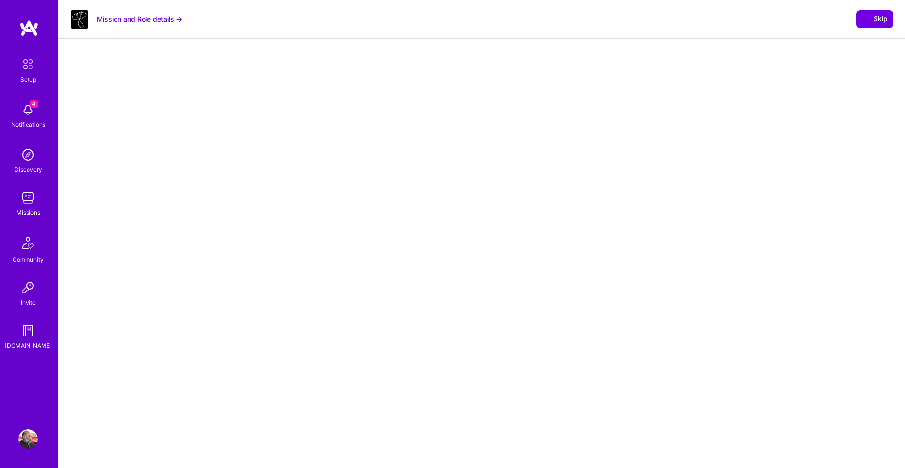
select select "IN"
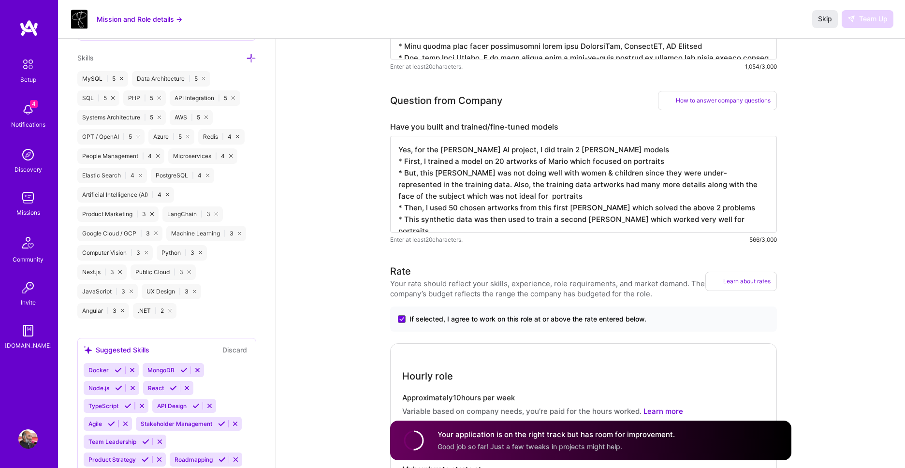
scroll to position [874, 0]
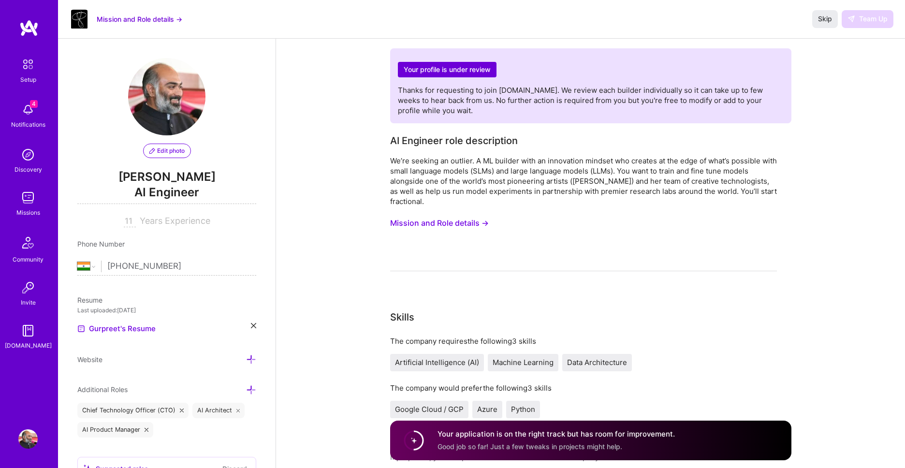
select select "IN"
click at [865, 16] on div "Skip Team Up" at bounding box center [853, 18] width 81 height 17
click at [124, 221] on input "11" at bounding box center [130, 222] width 12 height 12
type input "11"
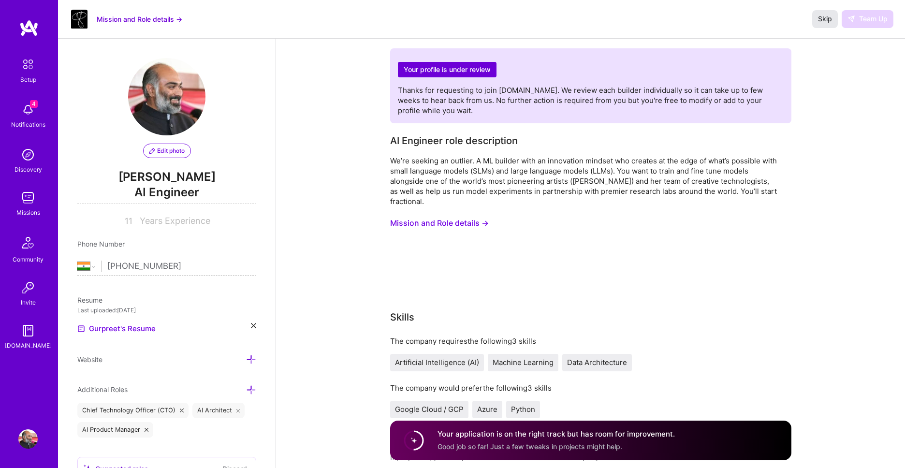
click at [821, 20] on span "Skip" at bounding box center [825, 19] width 14 height 10
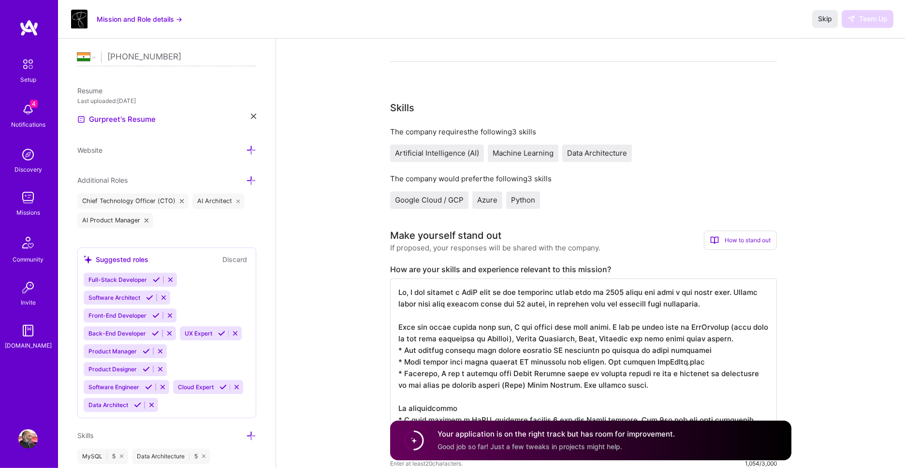
scroll to position [331, 0]
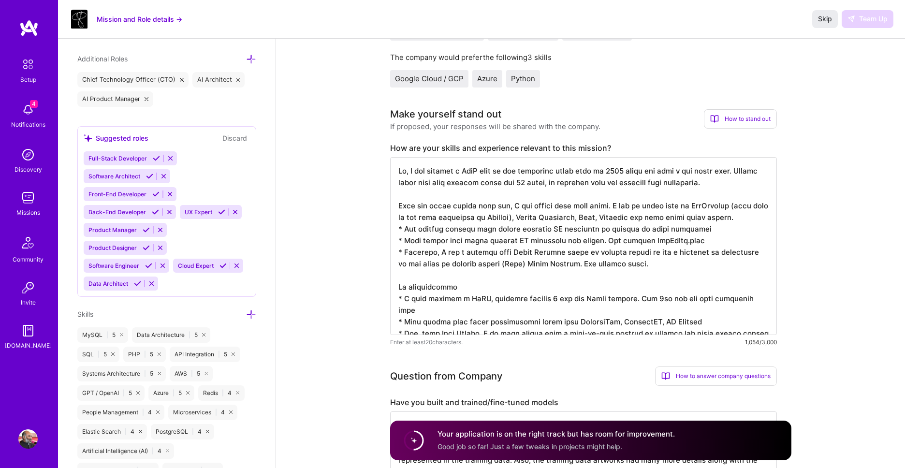
click at [445, 256] on textarea at bounding box center [583, 246] width 387 height 178
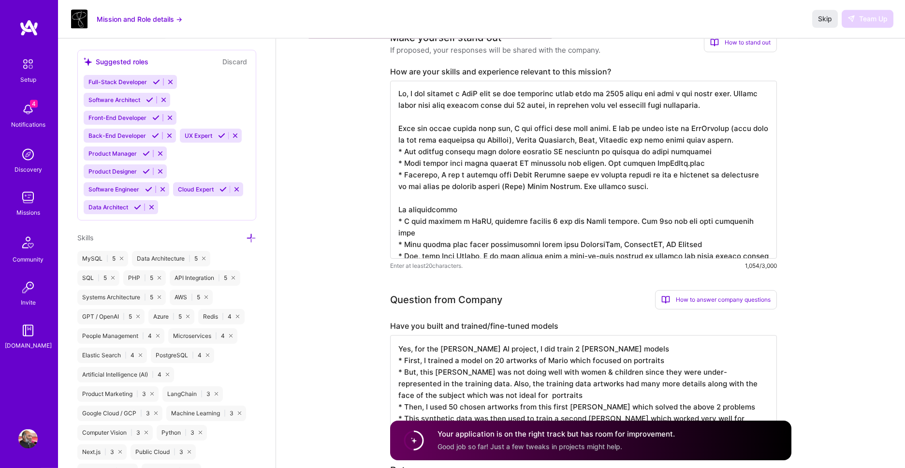
scroll to position [496, 0]
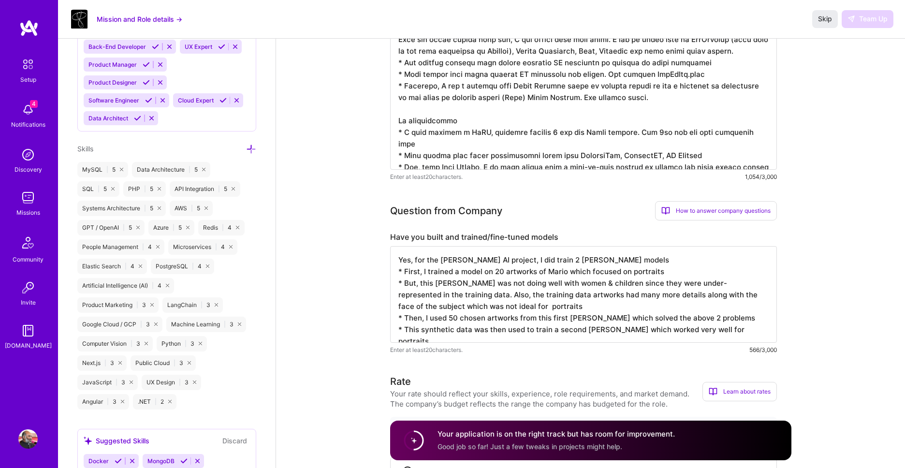
click at [655, 300] on textarea "Yes, for the [PERSON_NAME] AI project, I did train 2 [PERSON_NAME] models * Fir…" at bounding box center [583, 294] width 387 height 97
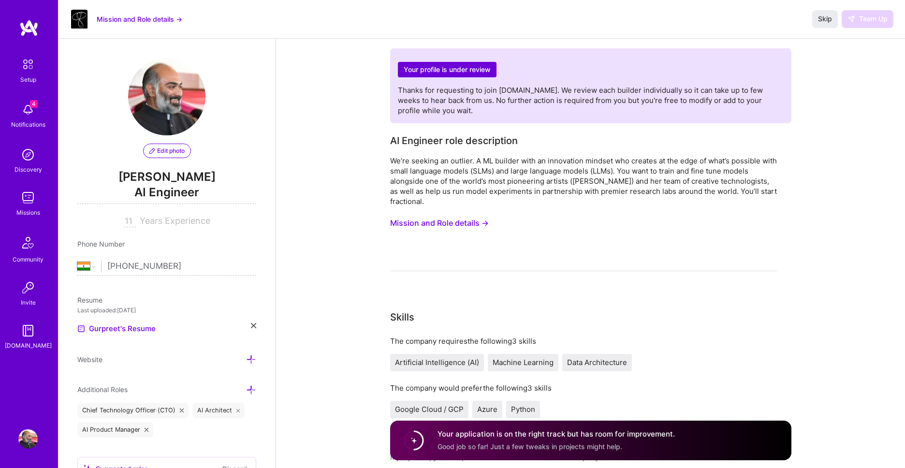
select select "IN"
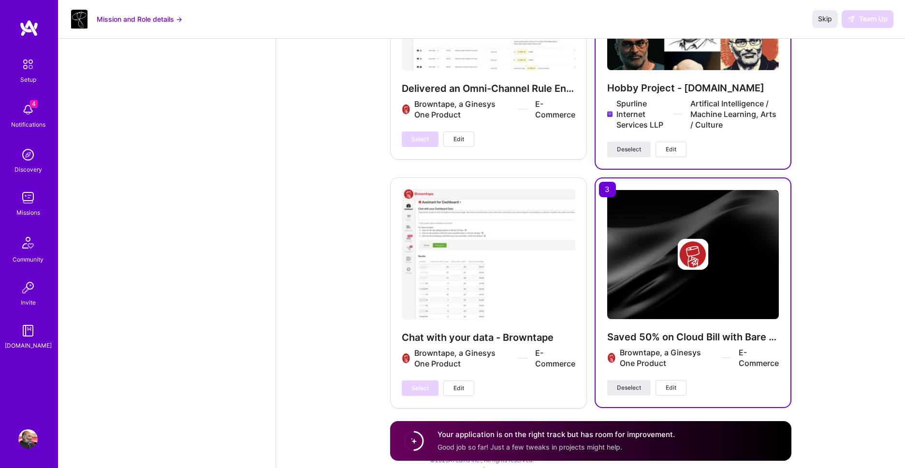
scroll to position [2561, 0]
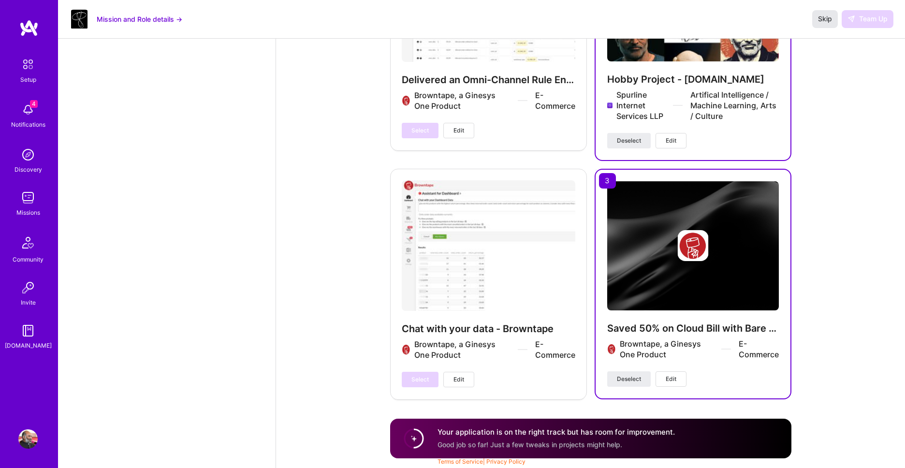
click at [826, 16] on span "Skip" at bounding box center [825, 19] width 14 height 10
click at [826, 19] on span "Skip" at bounding box center [825, 19] width 14 height 10
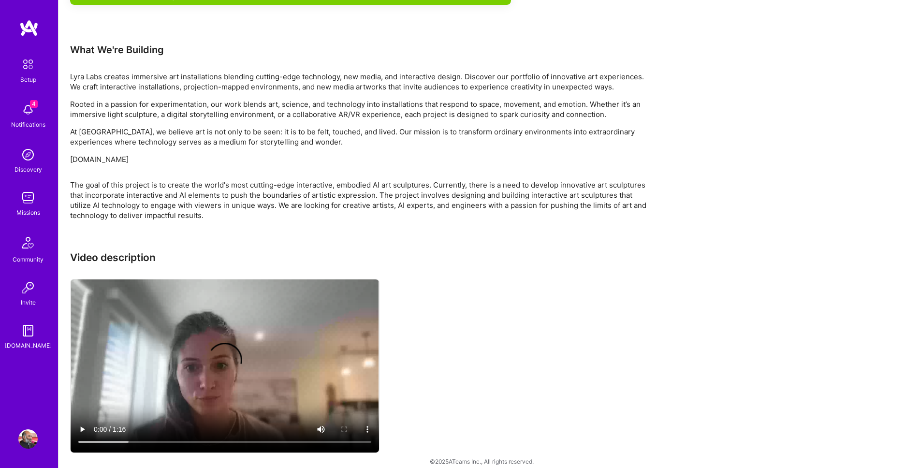
scroll to position [221, 0]
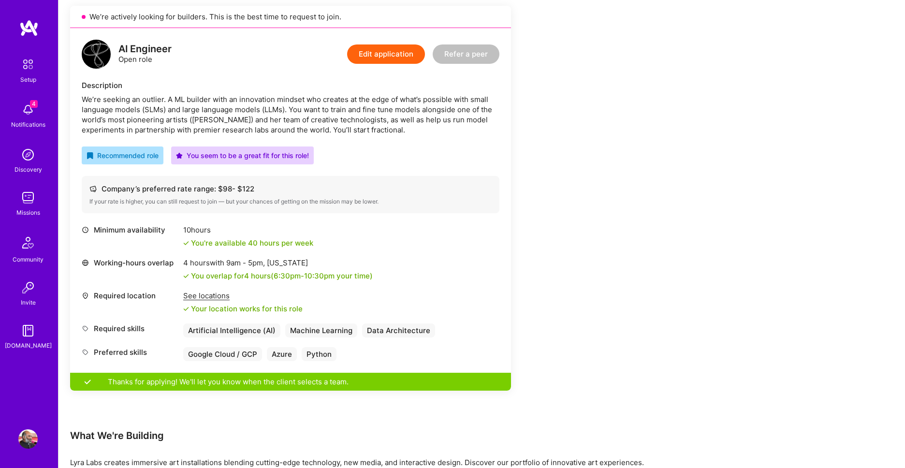
click at [16, 113] on div "4 Notifications" at bounding box center [28, 114] width 60 height 33
click at [27, 195] on img at bounding box center [27, 197] width 19 height 19
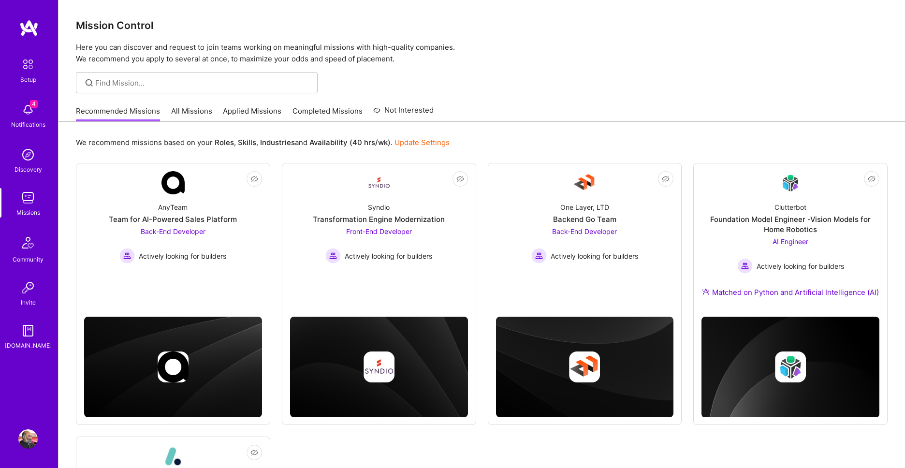
click at [244, 117] on link "Applied Missions" at bounding box center [252, 114] width 59 height 16
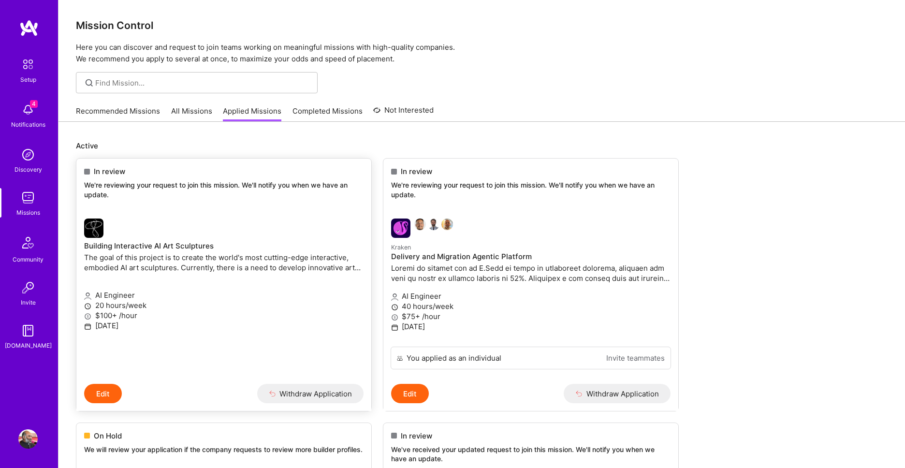
click at [101, 399] on button "Edit" at bounding box center [103, 393] width 38 height 19
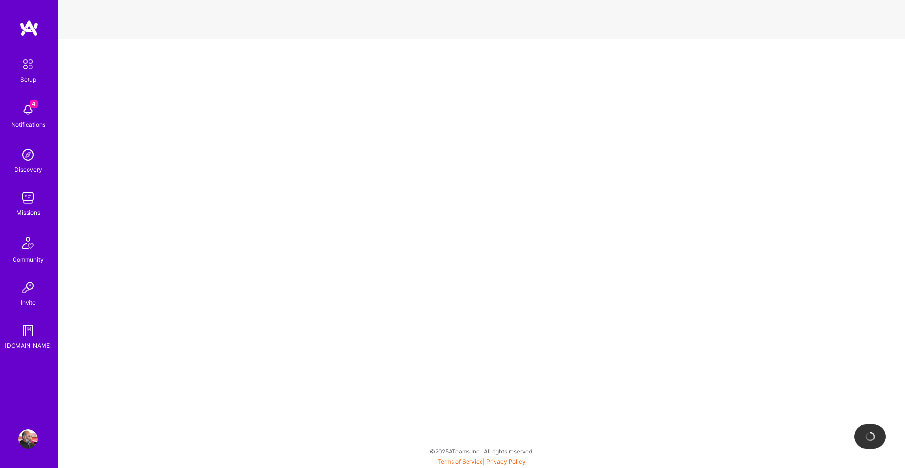
select select "IN"
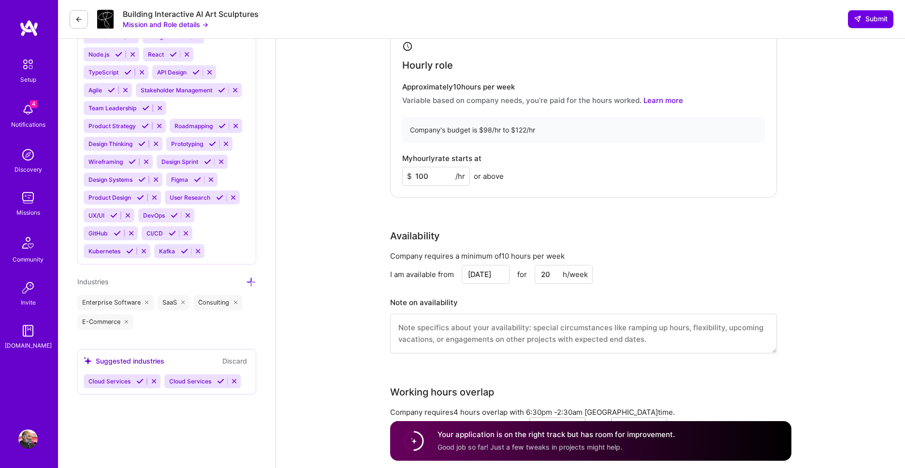
scroll to position [937, 0]
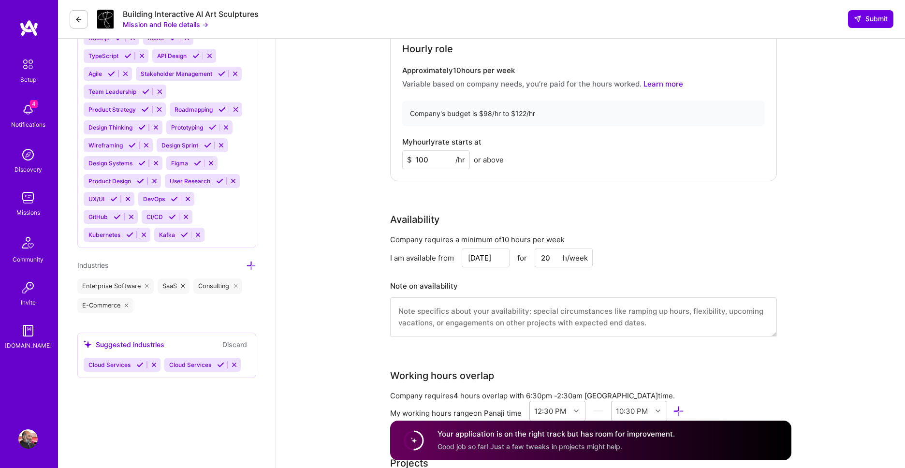
click at [547, 260] on input "20" at bounding box center [564, 258] width 58 height 19
type input "30"
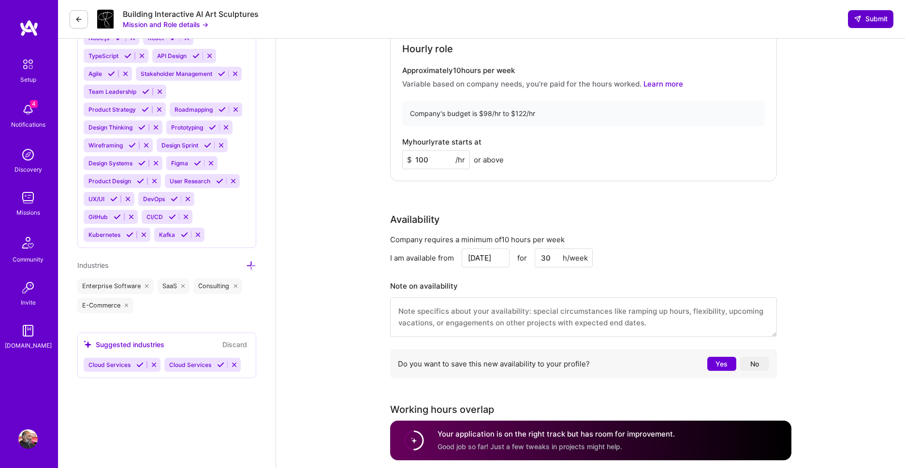
click at [871, 17] on span "Submit" at bounding box center [871, 19] width 34 height 10
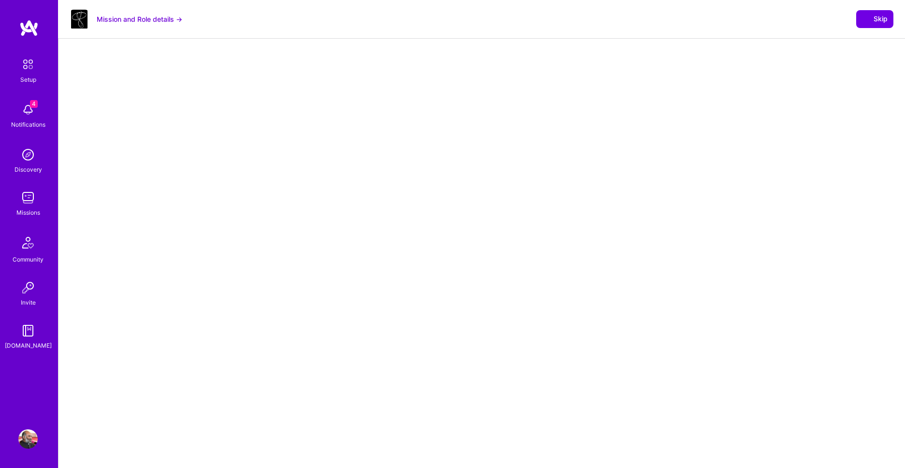
click at [388, 77] on div at bounding box center [482, 291] width 847 height 505
select select "IN"
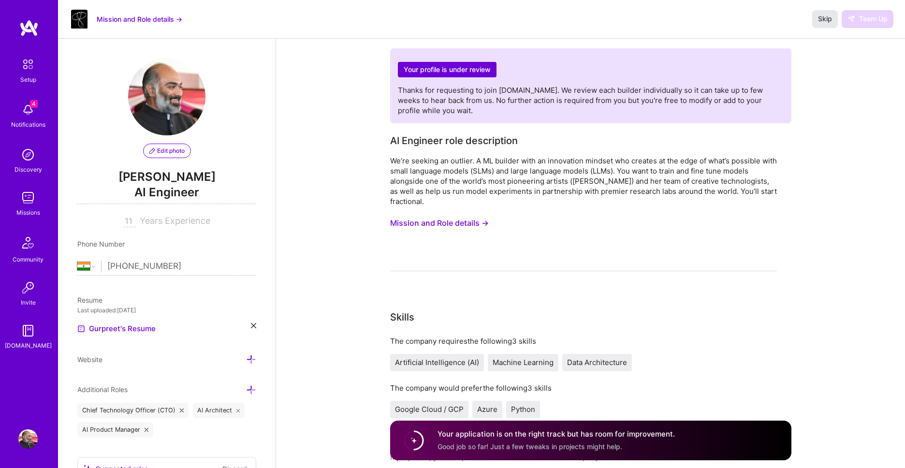
click at [818, 21] on button "Skip" at bounding box center [826, 18] width 26 height 17
